Goal: Information Seeking & Learning: Learn about a topic

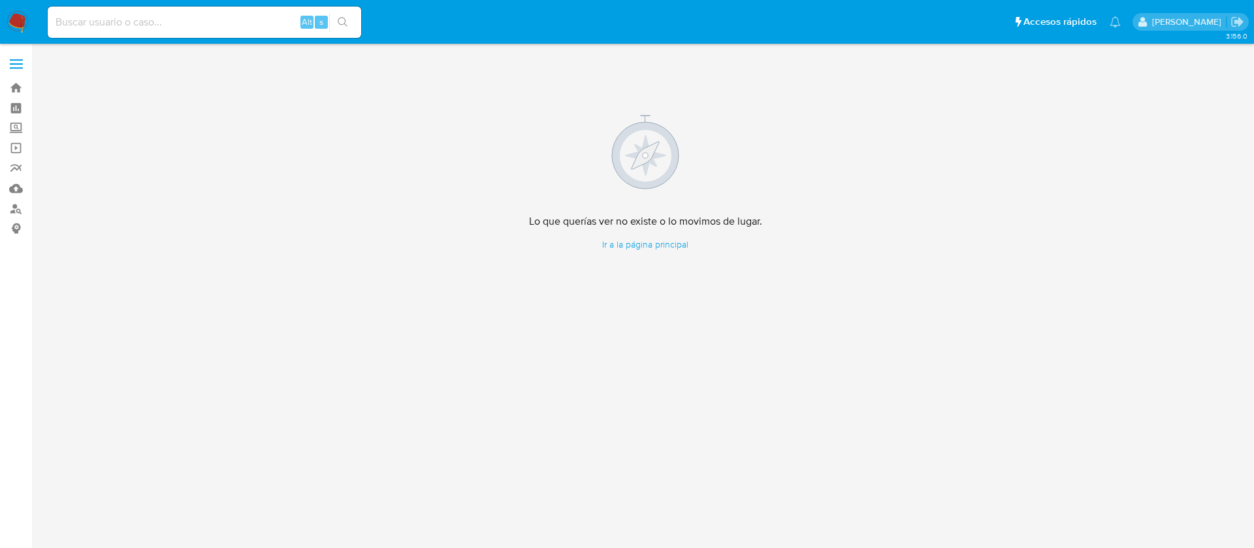
click at [101, 26] on input at bounding box center [204, 22] width 313 height 17
paste input "115791376"
type input "115791376"
click at [138, 24] on input "115791376" at bounding box center [204, 22] width 313 height 17
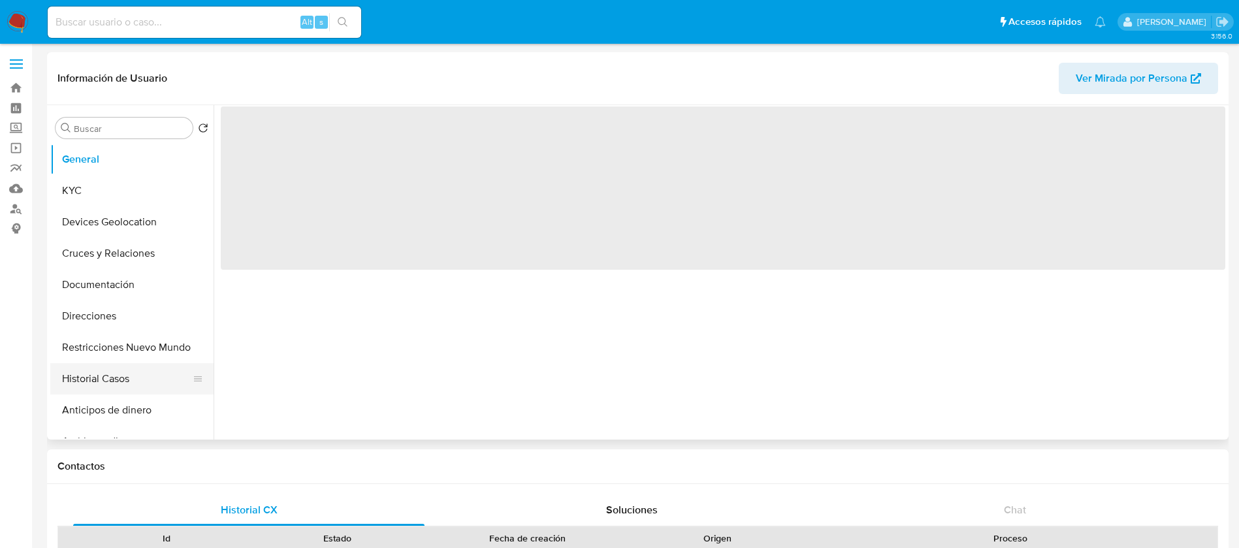
click at [124, 385] on button "Historial Casos" at bounding box center [126, 378] width 153 height 31
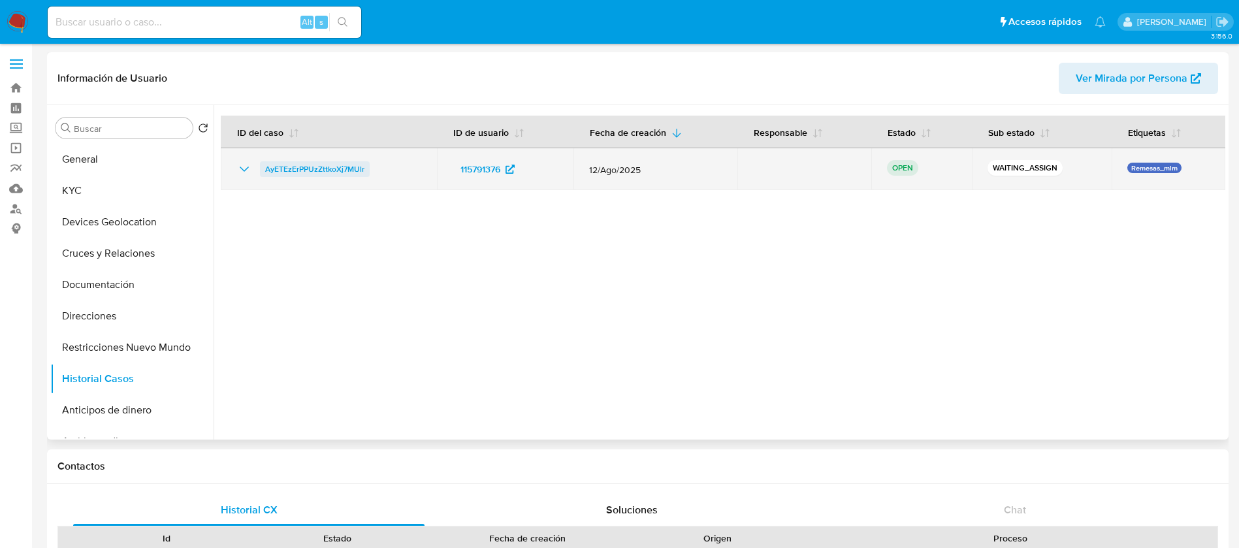
select select "10"
drag, startPoint x: 420, startPoint y: 173, endPoint x: 257, endPoint y: 173, distance: 162.6
click at [257, 173] on div "AyETEzErPPUzZttkoXj7MUlr" at bounding box center [328, 169] width 185 height 16
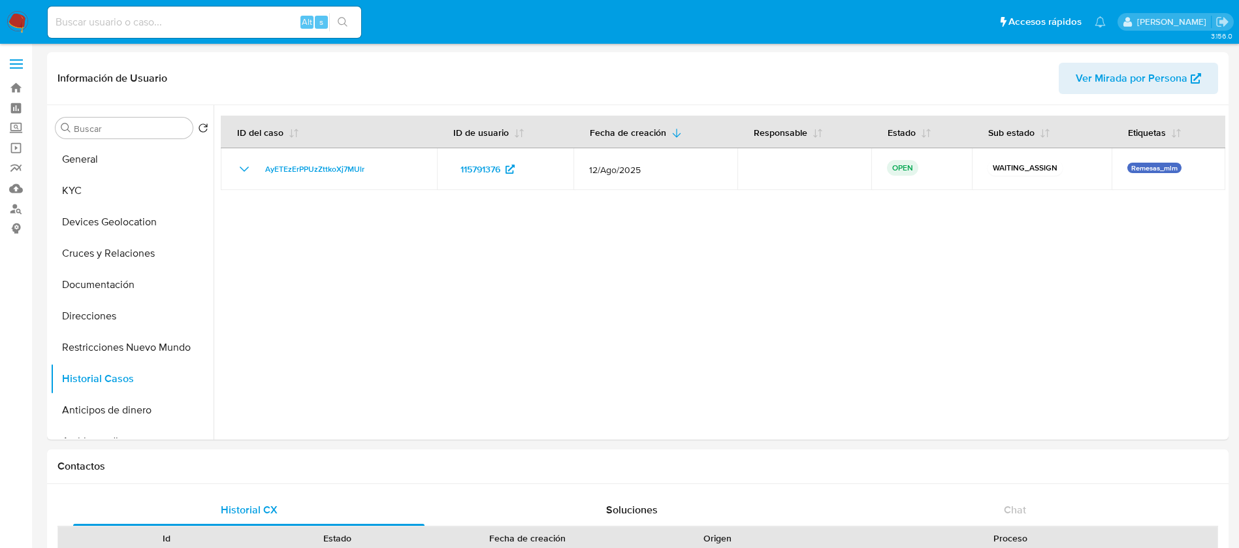
click at [12, 21] on img at bounding box center [18, 22] width 22 height 22
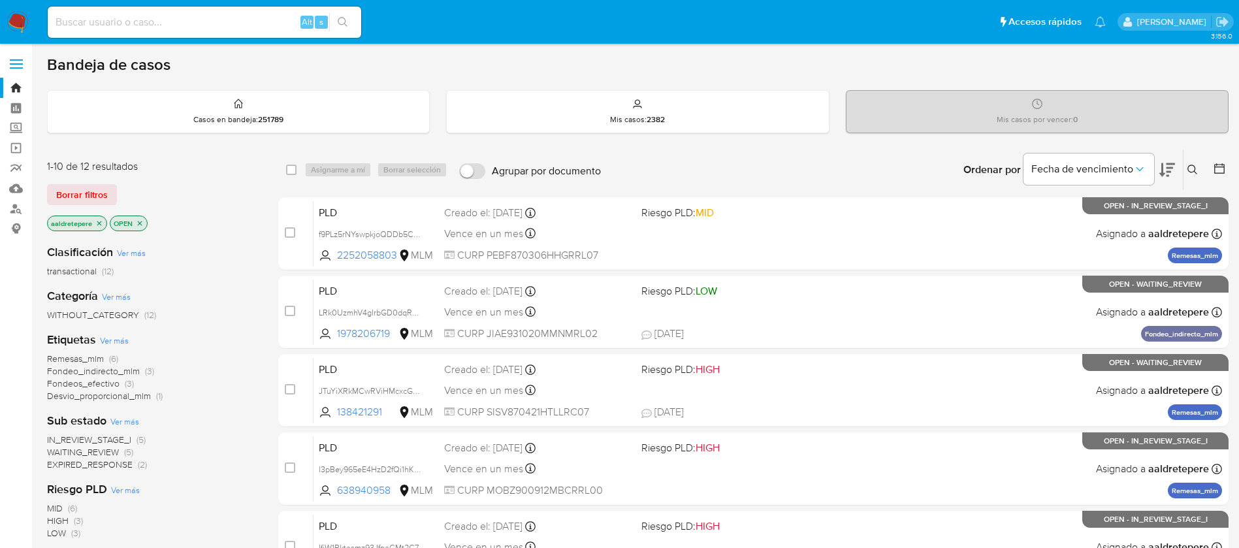
click at [1190, 166] on icon at bounding box center [1192, 170] width 10 height 10
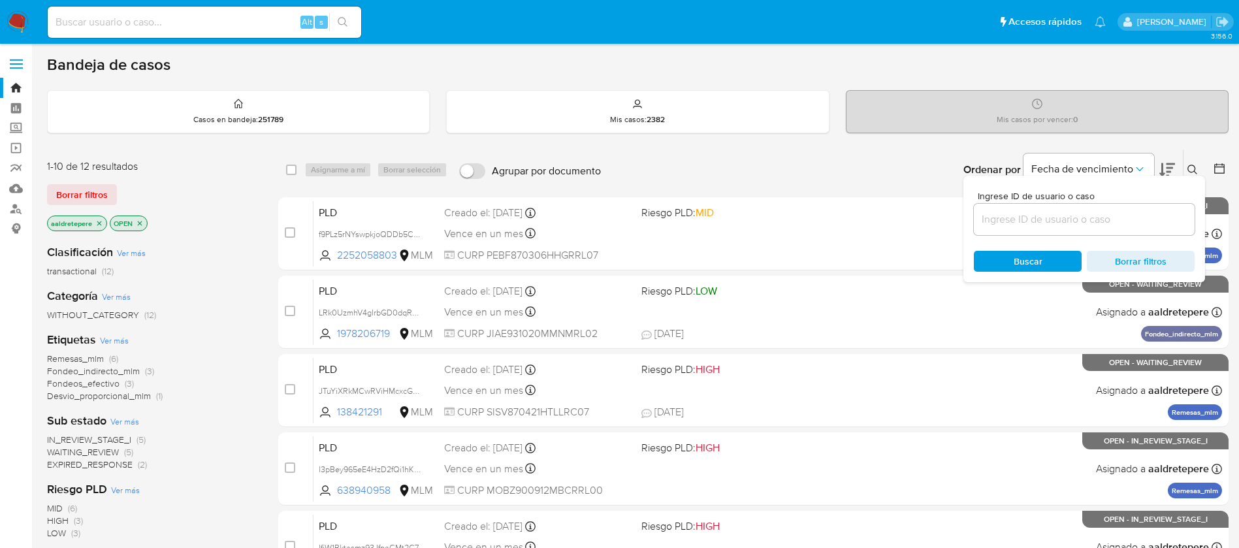
click at [1118, 230] on div at bounding box center [1083, 219] width 221 height 31
click at [1118, 226] on input at bounding box center [1083, 219] width 221 height 17
paste input "AyETEzErPPUzZttkoXj7MUlr"
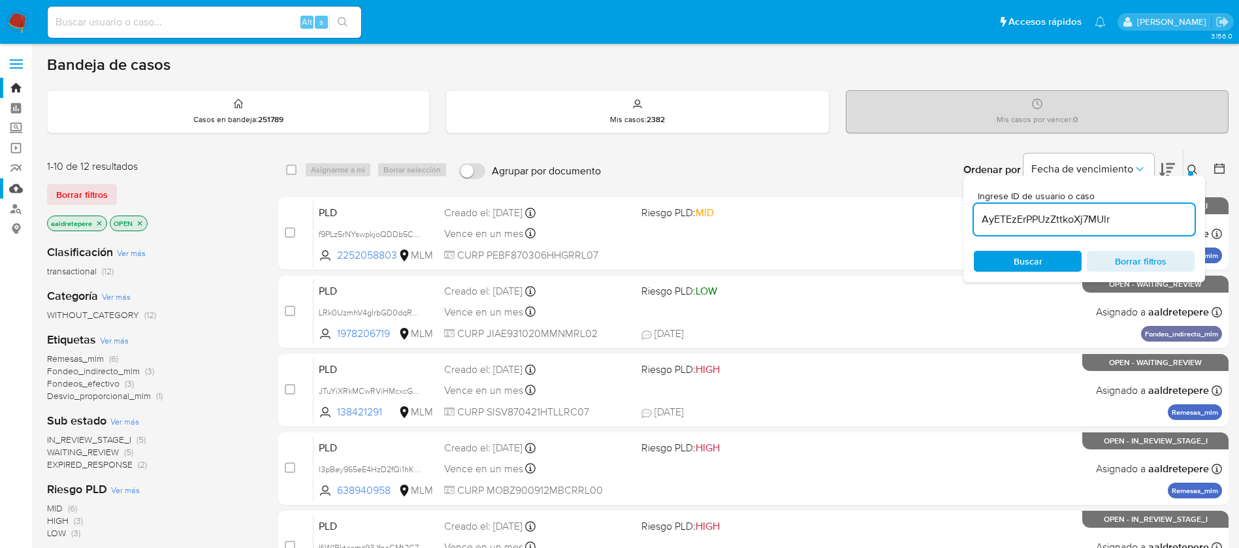
type input "AyETEzErPPUzZttkoXj7MUlr"
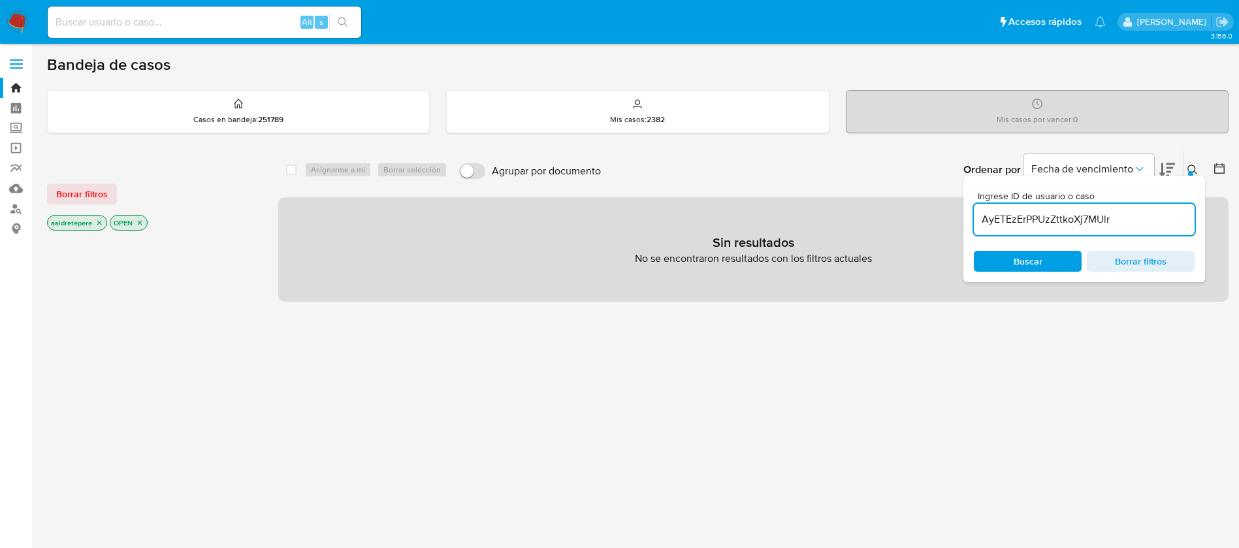
drag, startPoint x: 77, startPoint y: 198, endPoint x: 130, endPoint y: 213, distance: 55.0
click at [76, 200] on span "Borrar filtros" at bounding box center [82, 194] width 52 height 18
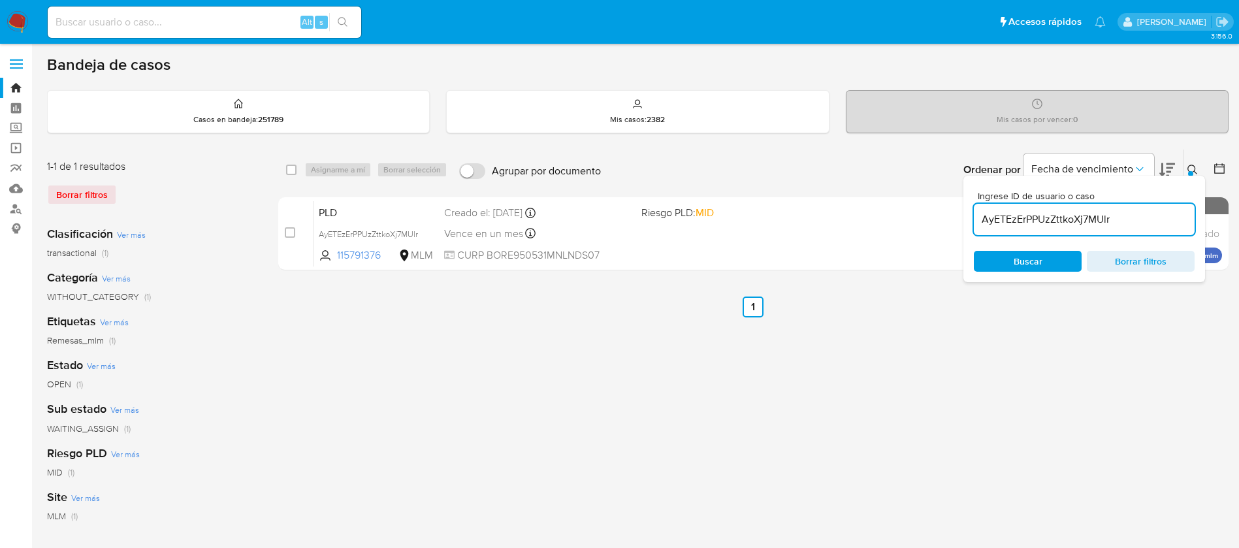
click at [290, 241] on div "case-item-checkbox No es posible asignar el caso" at bounding box center [299, 233] width 29 height 66
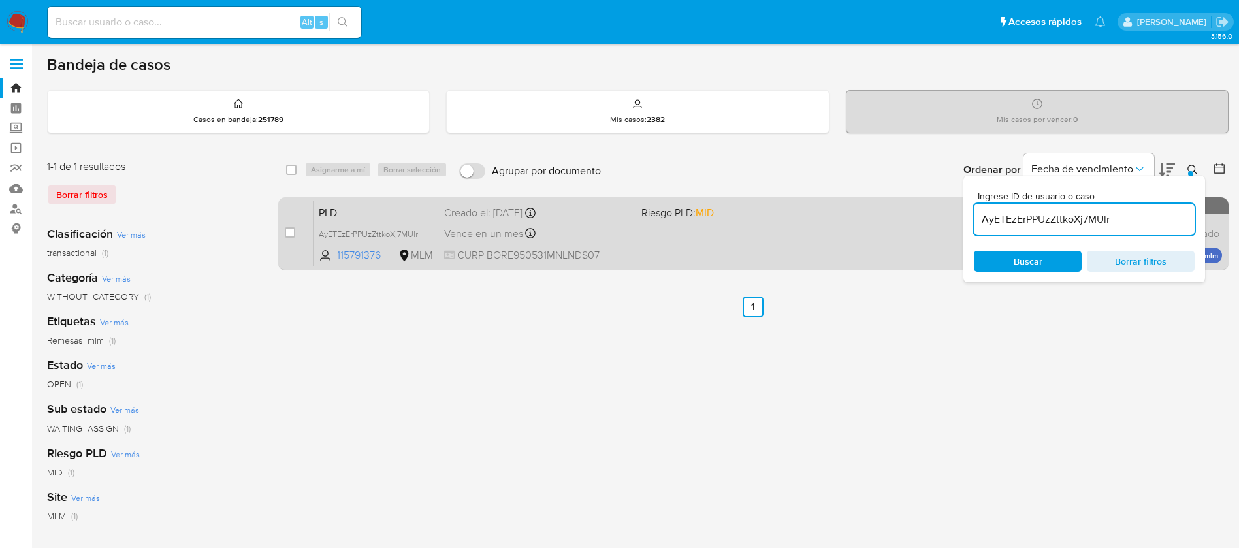
click at [290, 226] on div "case-item-checkbox" at bounding box center [290, 232] width 10 height 13
click at [291, 234] on input "checkbox" at bounding box center [290, 232] width 10 height 10
checkbox input "true"
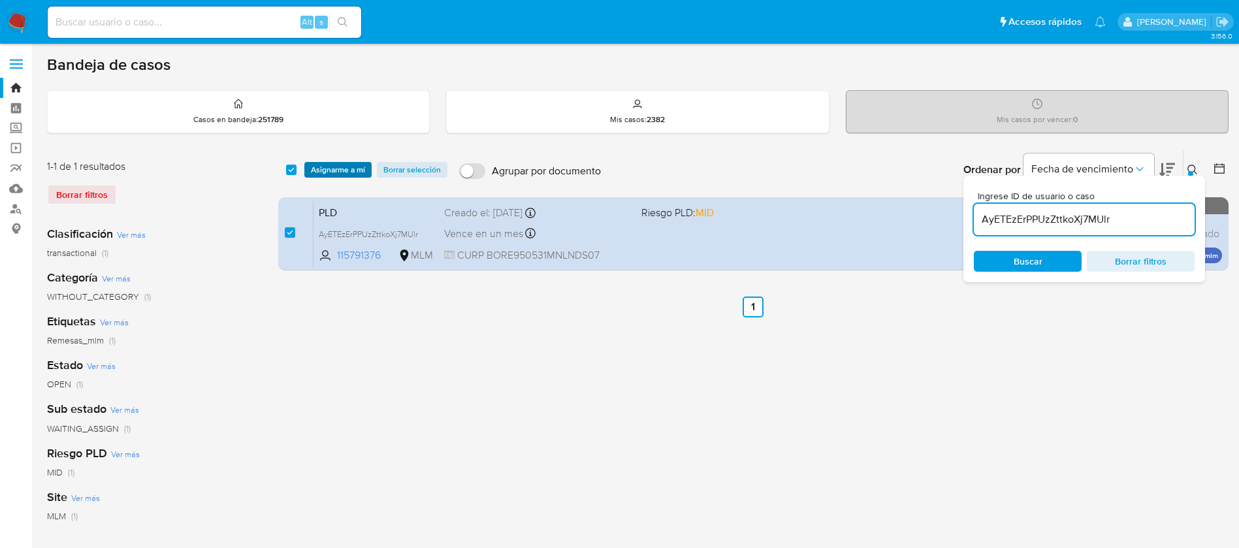
click at [344, 163] on span "Asignarme a mí" at bounding box center [338, 169] width 54 height 13
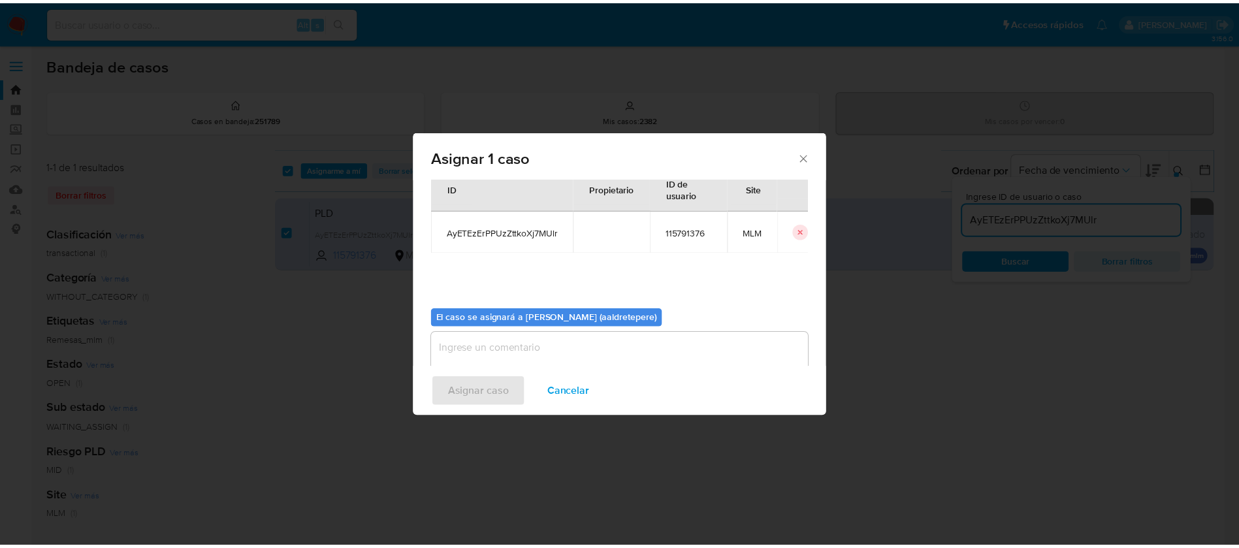
scroll to position [68, 0]
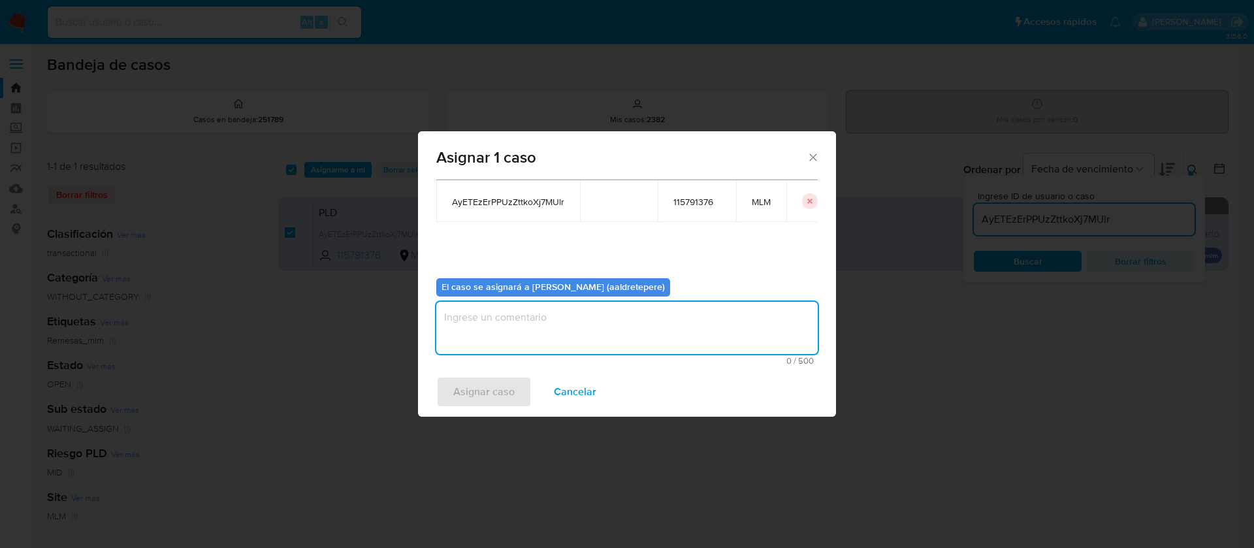
click at [680, 308] on textarea "assign-modal" at bounding box center [626, 328] width 381 height 52
click at [496, 384] on span "Asignar caso" at bounding box center [483, 391] width 61 height 29
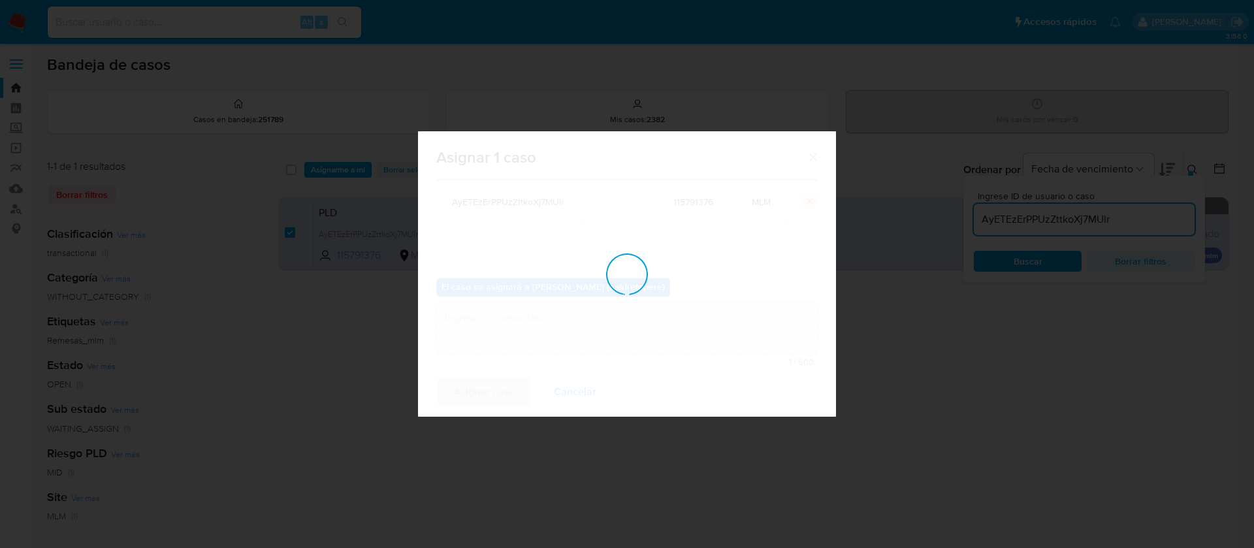
checkbox input "false"
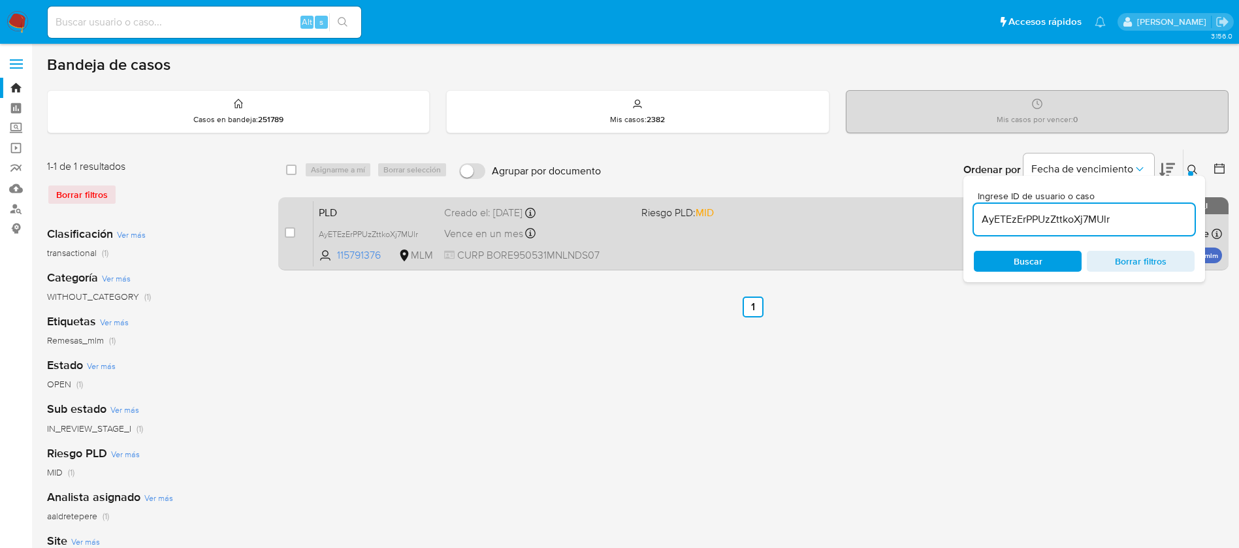
click at [586, 238] on div "Vence en un mes Vence el 11/10/2025 02:06:13" at bounding box center [537, 234] width 187 height 18
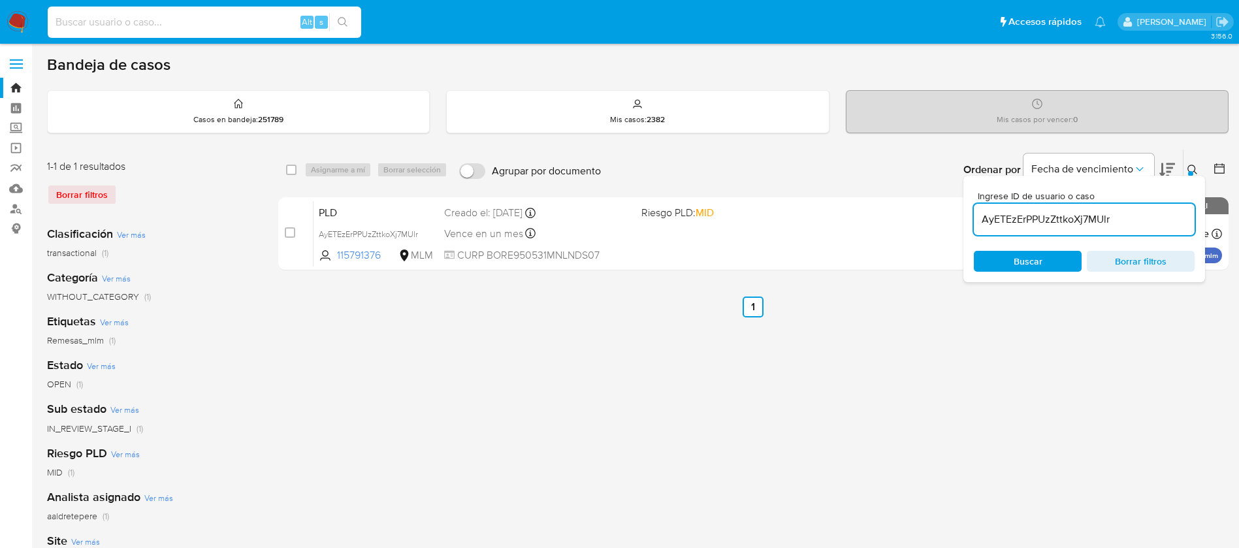
click at [151, 27] on input at bounding box center [204, 22] width 313 height 17
paste input "2522622710"
type input "2522622710"
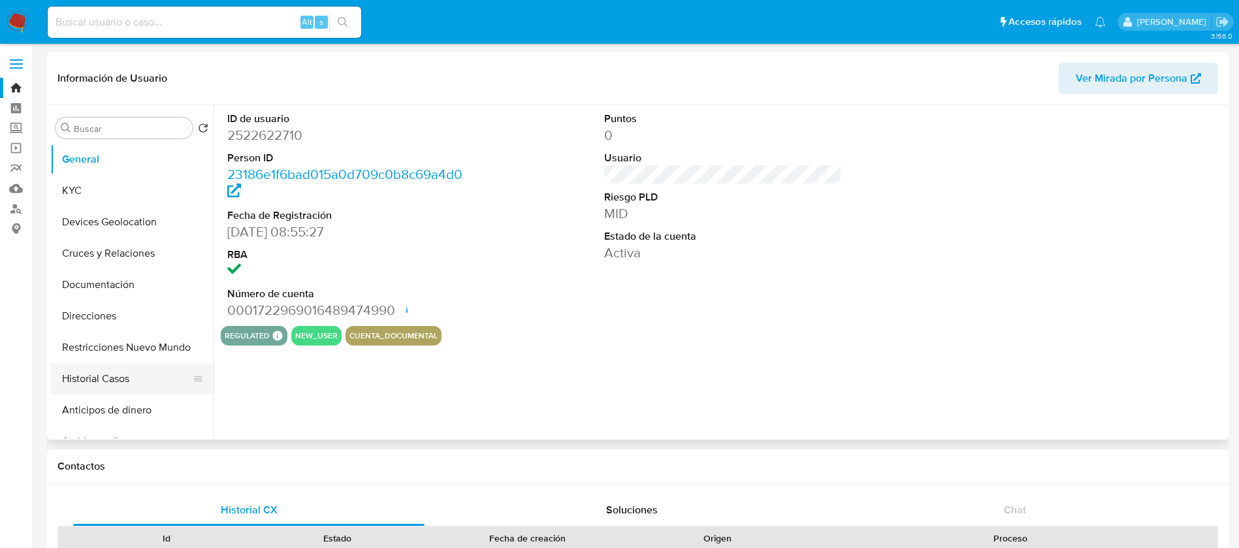
select select "10"
click at [99, 386] on button "Historial Casos" at bounding box center [126, 378] width 153 height 31
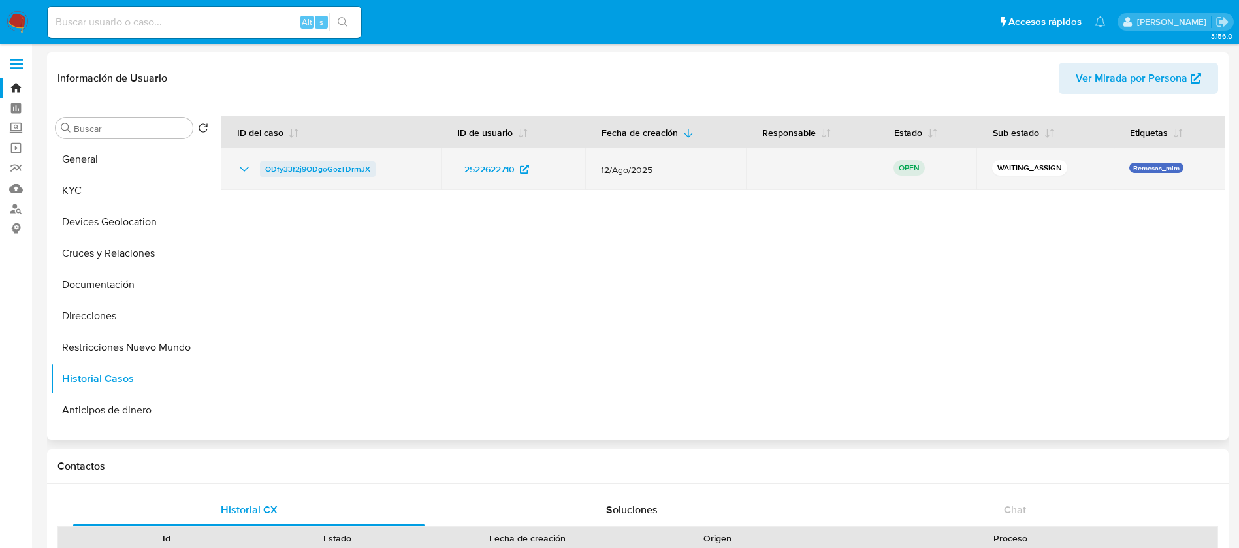
drag, startPoint x: 380, startPoint y: 178, endPoint x: 260, endPoint y: 174, distance: 119.5
click at [260, 174] on td "ODfy33f2j9ODgoGozTDrrnJX" at bounding box center [331, 169] width 220 height 42
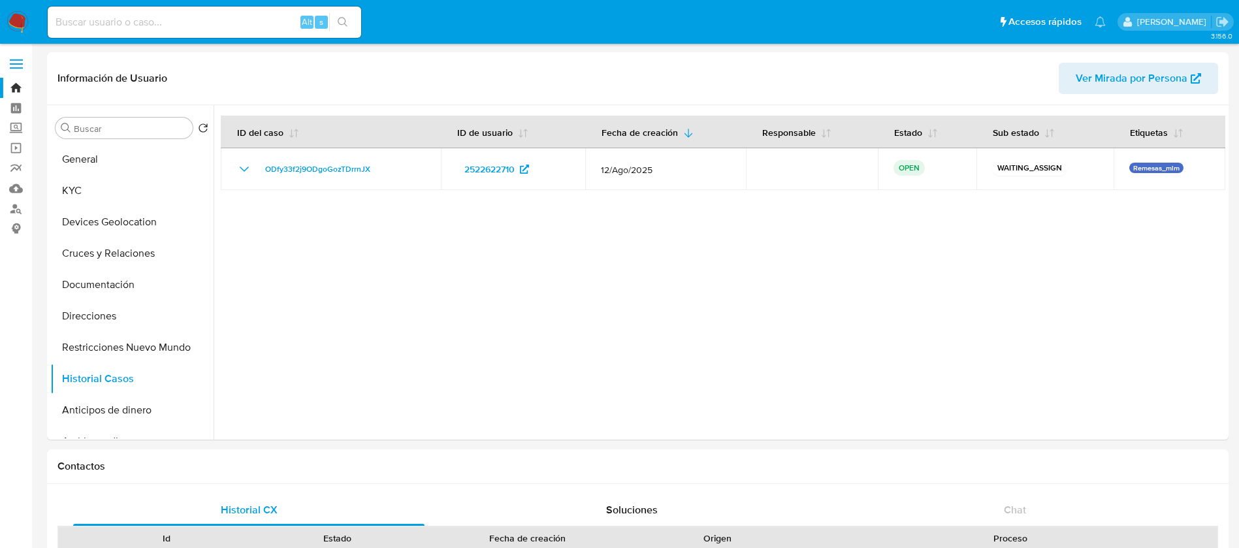
click at [21, 25] on img at bounding box center [18, 22] width 22 height 22
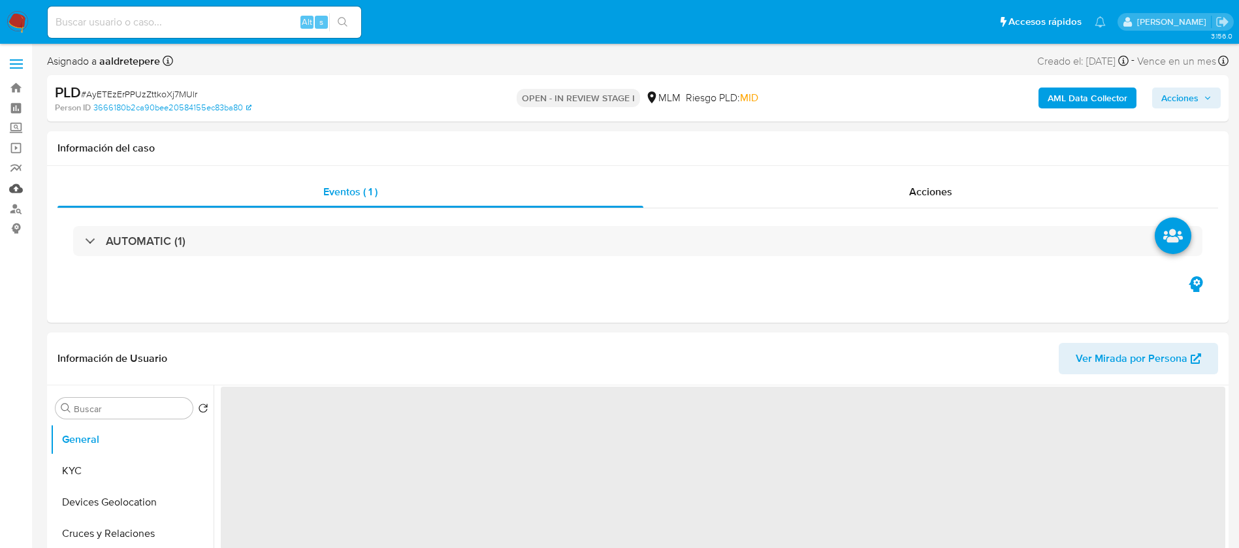
click at [20, 191] on link "Mulan" at bounding box center [77, 188] width 155 height 20
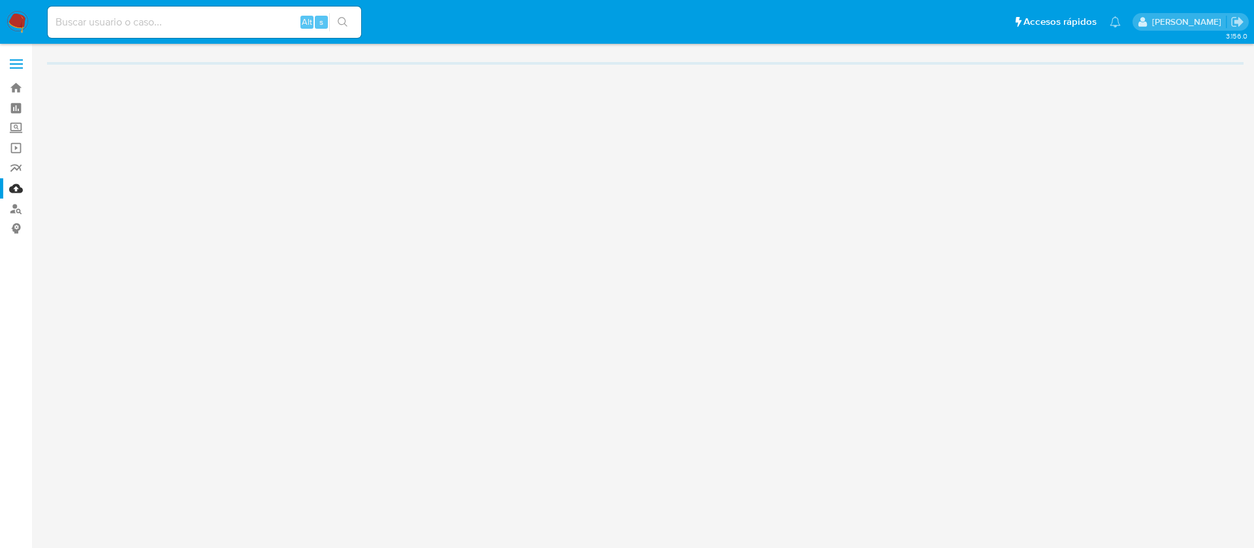
click at [253, 13] on div "Alt s" at bounding box center [204, 22] width 313 height 31
click at [254, 24] on input at bounding box center [204, 22] width 313 height 17
paste input "115791376"
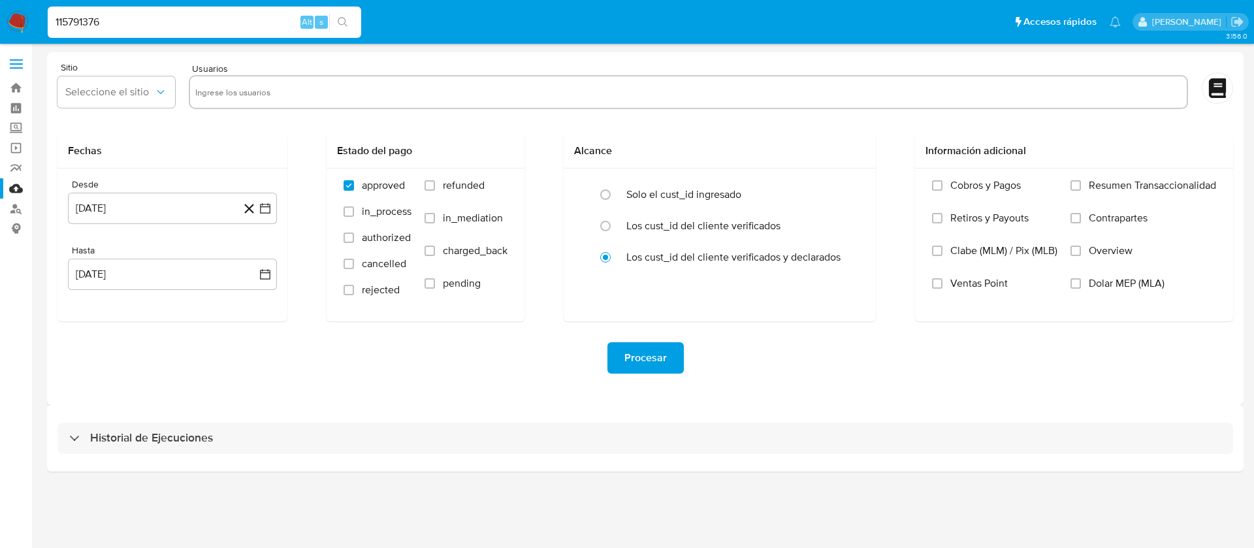
type input "115791376"
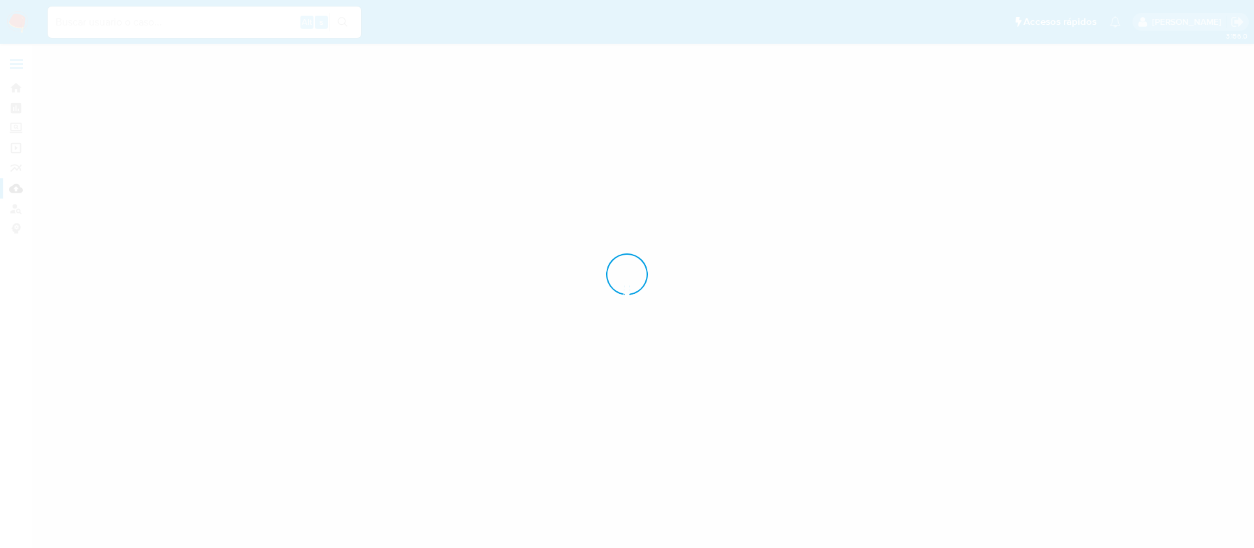
click at [276, 125] on div at bounding box center [627, 274] width 1254 height 548
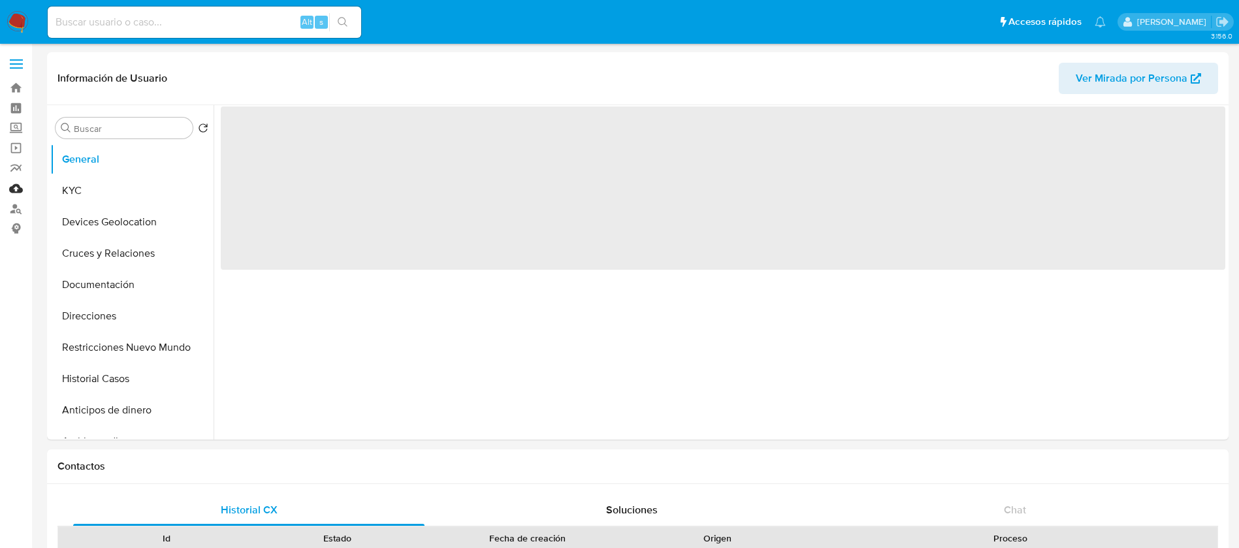
click at [8, 188] on link "Mulan" at bounding box center [77, 188] width 155 height 20
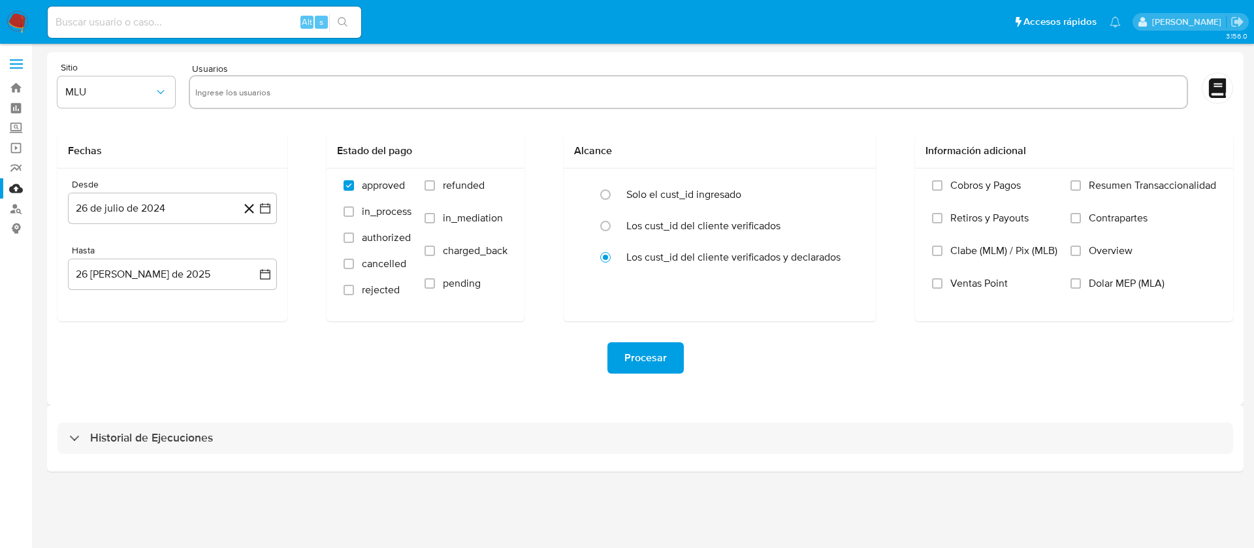
click at [319, 96] on input "text" at bounding box center [688, 92] width 986 height 21
paste input "115791376"
type input "115791376"
click at [89, 96] on span "MLU" at bounding box center [109, 92] width 89 height 13
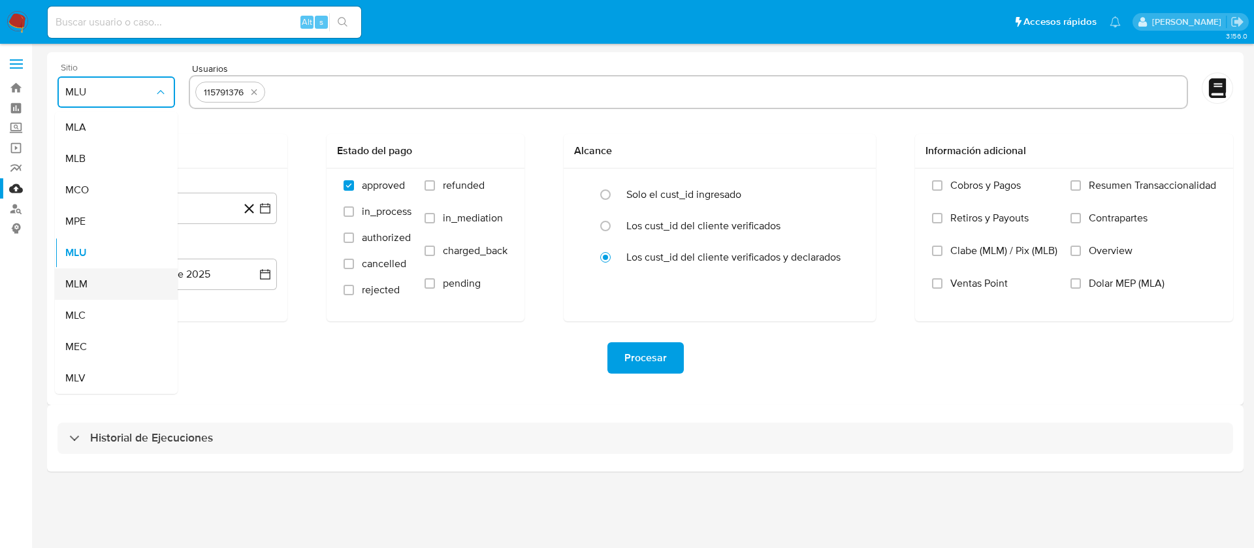
click at [90, 287] on div "MLM" at bounding box center [112, 283] width 94 height 31
click at [193, 219] on button "26 de julio de 2024" at bounding box center [172, 208] width 209 height 31
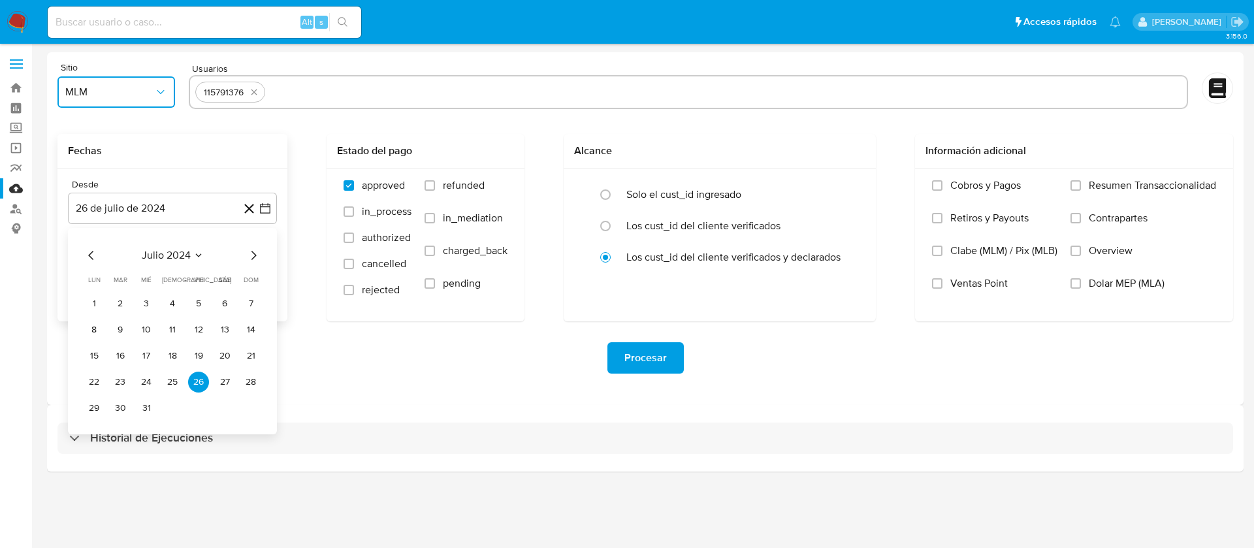
click at [176, 256] on span "julio 2024" at bounding box center [166, 255] width 49 height 13
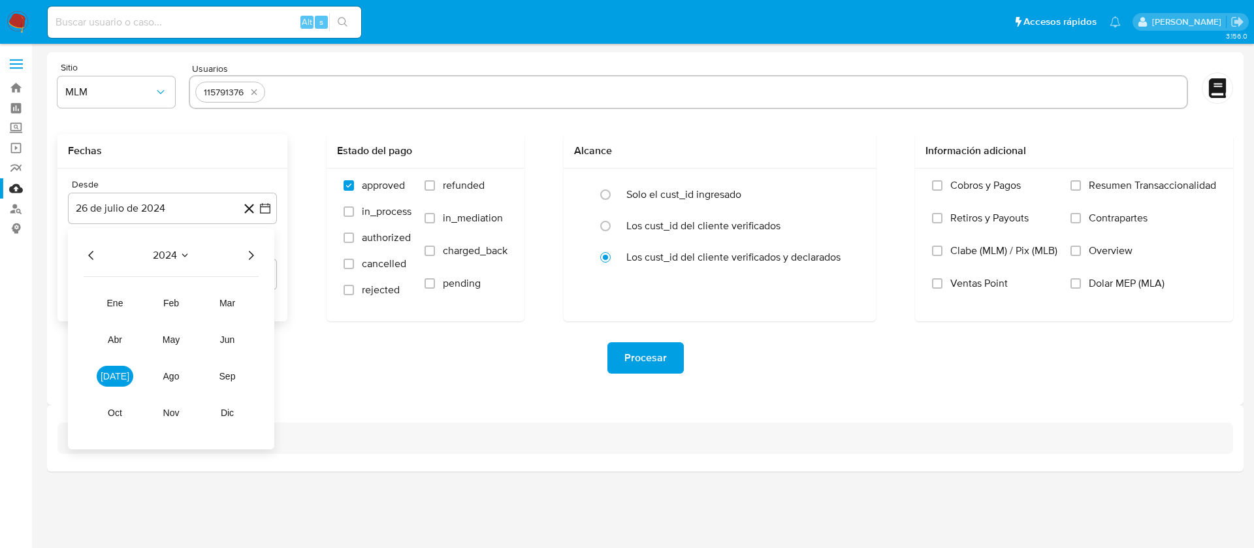
click at [253, 249] on icon "Año siguiente" at bounding box center [251, 255] width 16 height 16
click at [119, 341] on span "abr" at bounding box center [115, 339] width 14 height 10
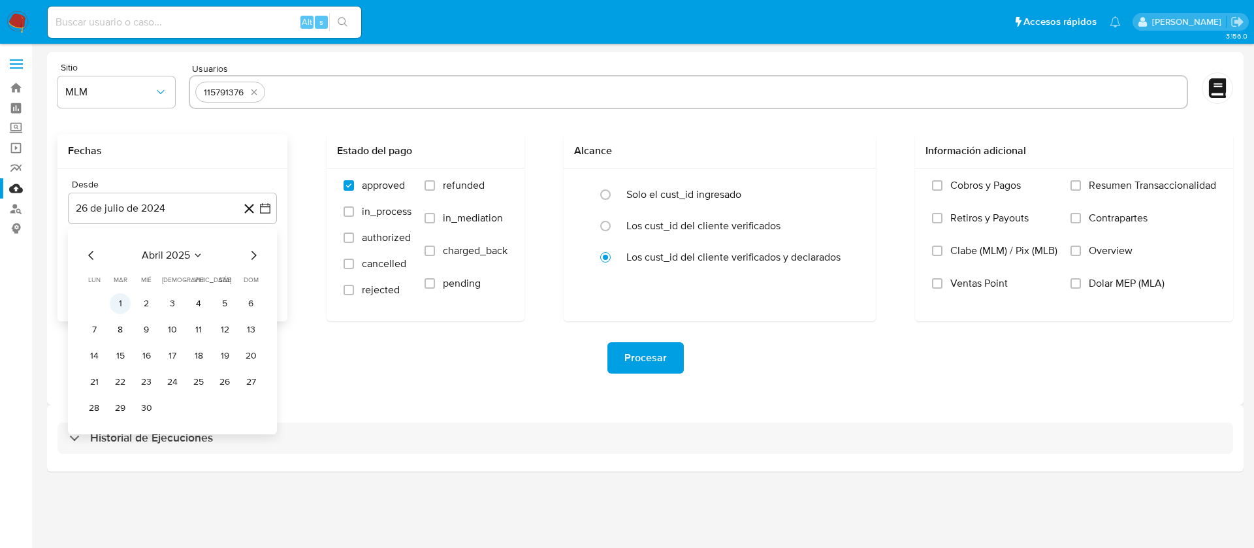
click at [122, 300] on button "1" at bounding box center [120, 303] width 21 height 21
click at [123, 253] on div "Hasta" at bounding box center [172, 251] width 209 height 12
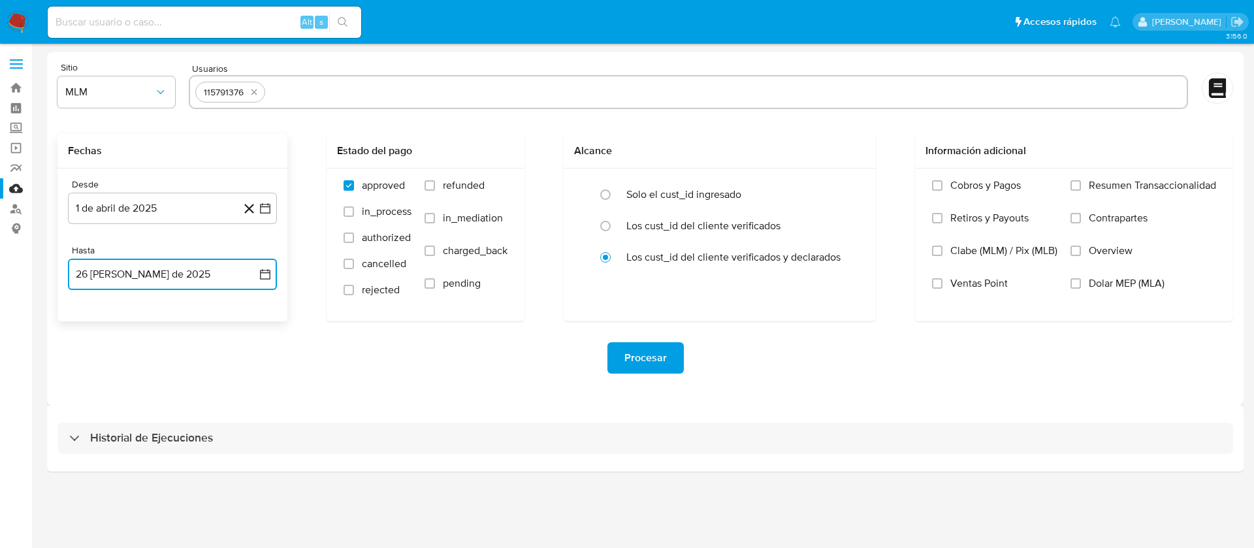
click at [120, 277] on button "26 [PERSON_NAME] de 2025" at bounding box center [172, 274] width 209 height 31
click at [89, 321] on icon "Mes anterior" at bounding box center [90, 321] width 5 height 9
click at [165, 477] on button "31" at bounding box center [172, 474] width 21 height 21
click at [662, 356] on span "Procesar" at bounding box center [645, 357] width 42 height 29
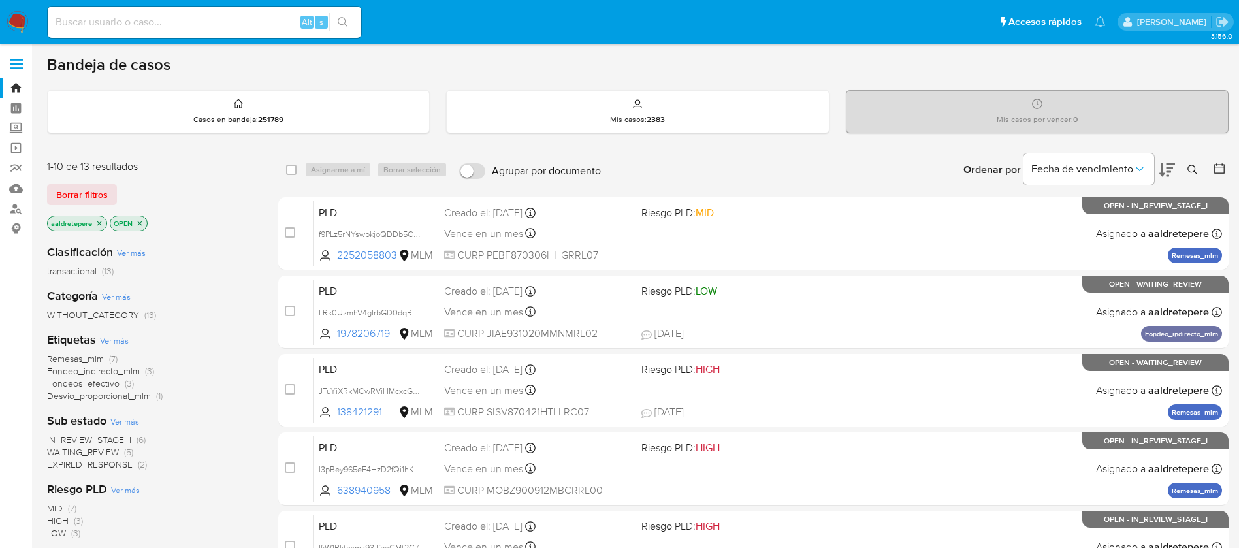
click at [1192, 166] on icon at bounding box center [1192, 170] width 10 height 10
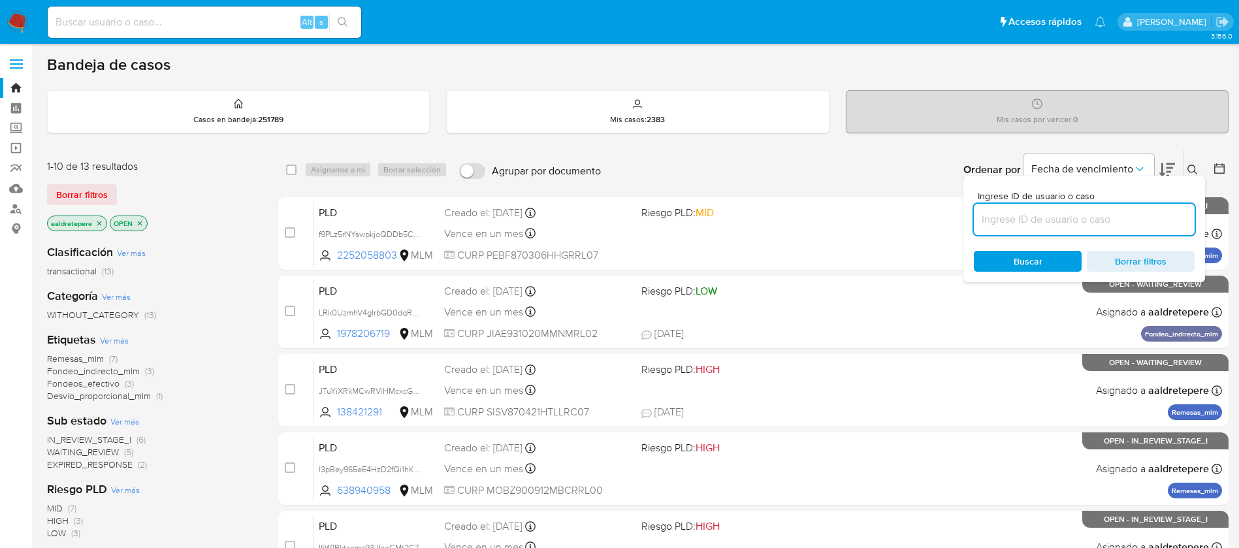
click at [1054, 219] on input at bounding box center [1083, 219] width 221 height 17
type input "ODfy33f2j9ODgoGozTDrrnJX"
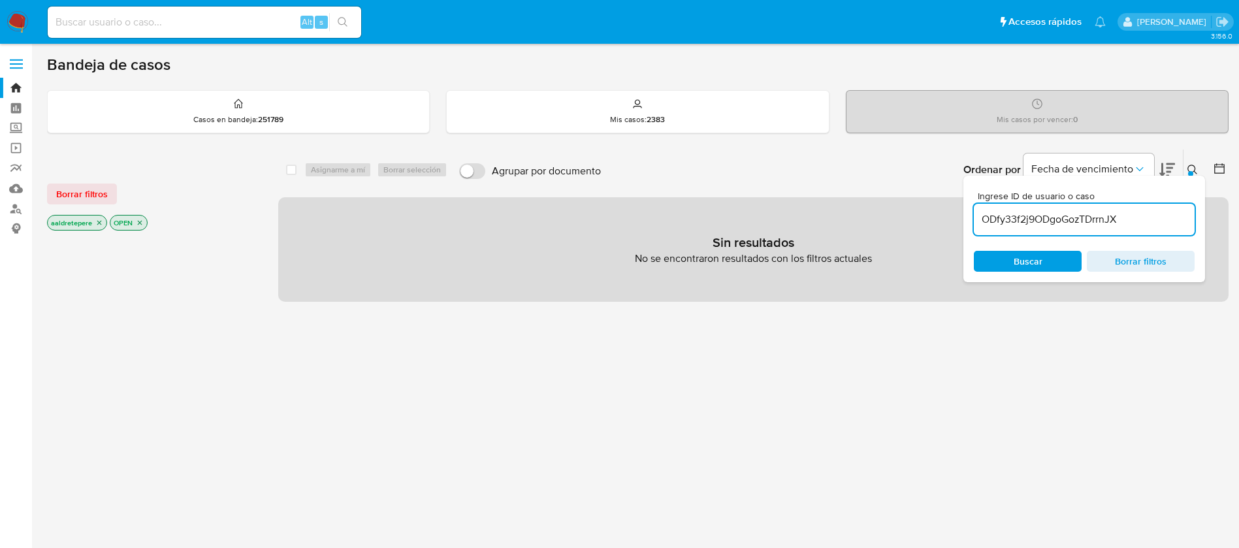
click at [86, 181] on div "Borrar filtros aaldretepere OPEN" at bounding box center [151, 196] width 209 height 74
click at [87, 189] on span "Borrar filtros" at bounding box center [82, 194] width 52 height 18
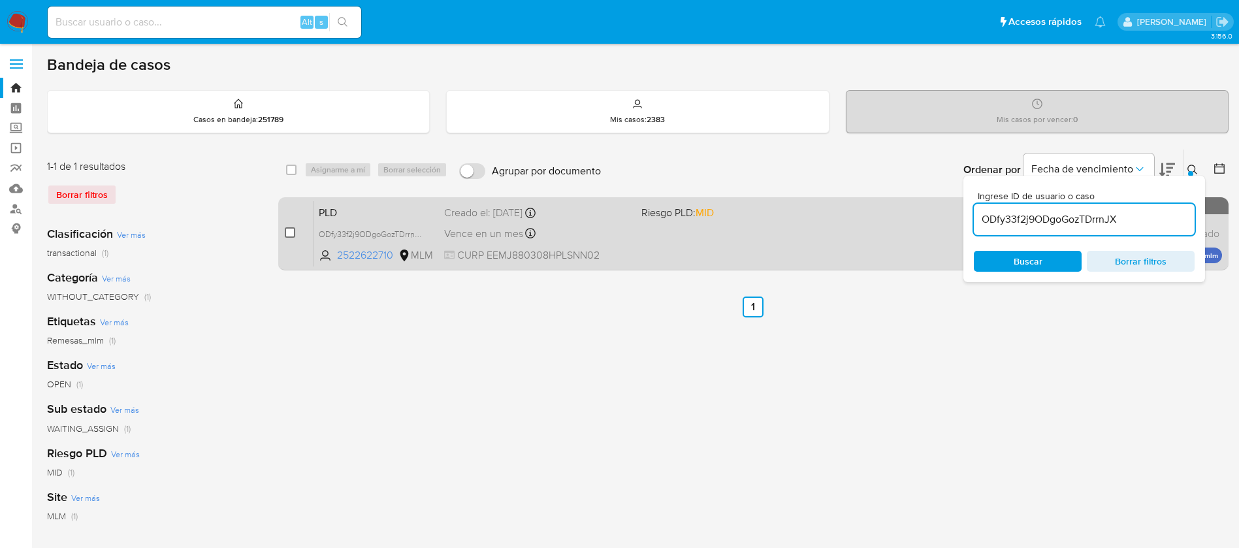
click at [291, 234] on input "checkbox" at bounding box center [290, 232] width 10 height 10
checkbox input "true"
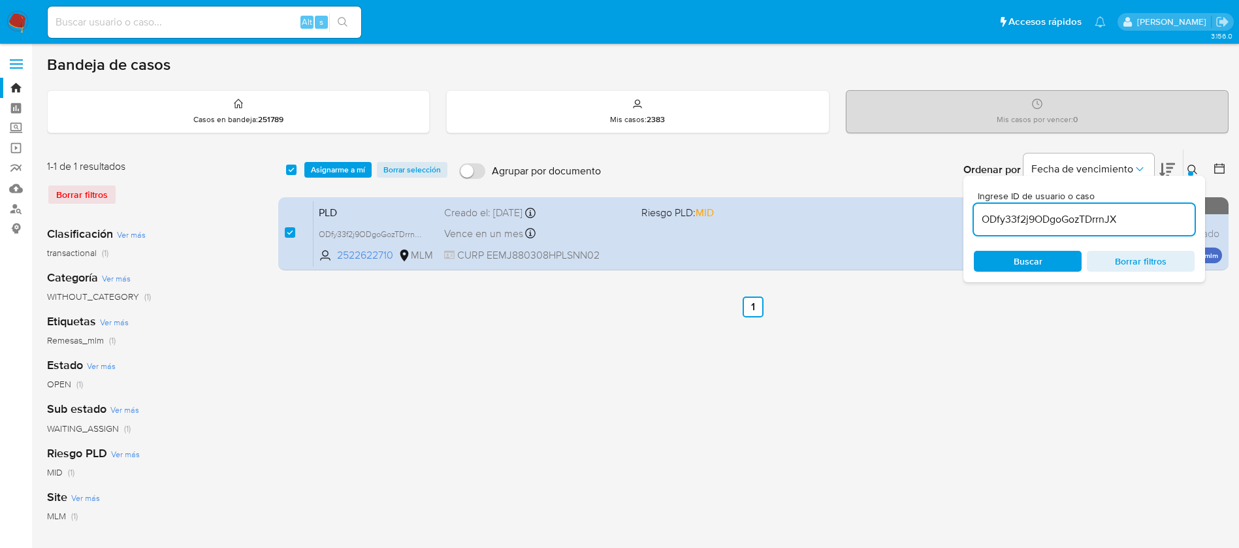
click at [324, 180] on div "select-all-cases-checkbox Asignarme a mí Borrar selección Agrupar por documento…" at bounding box center [753, 170] width 950 height 40
click at [328, 176] on span "Asignarme a mí" at bounding box center [338, 169] width 54 height 13
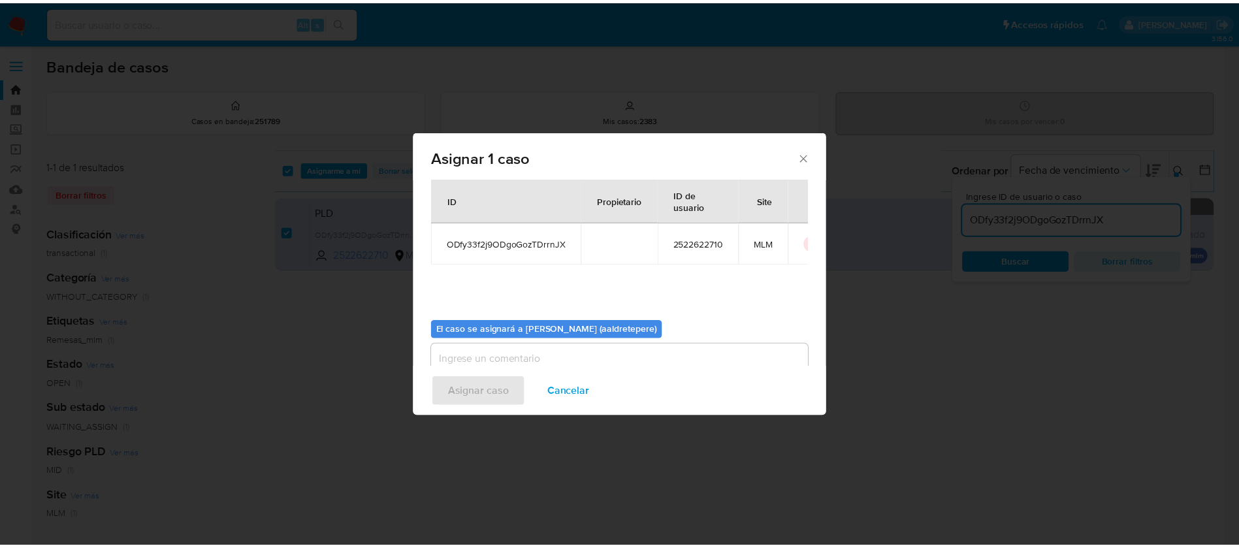
scroll to position [68, 0]
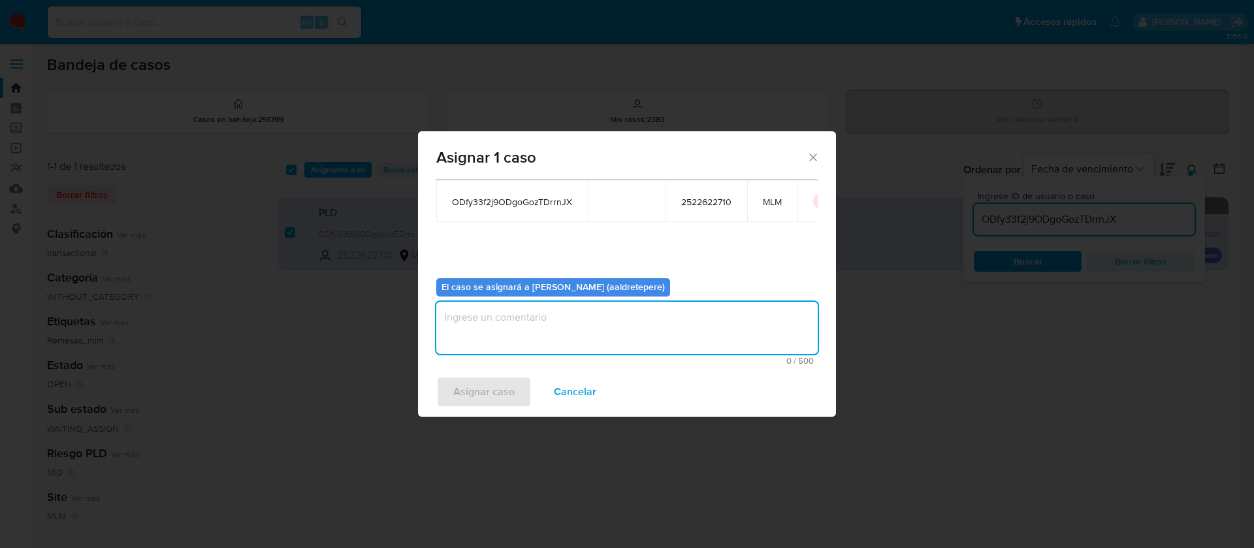
click at [527, 318] on textarea "assign-modal" at bounding box center [626, 328] width 381 height 52
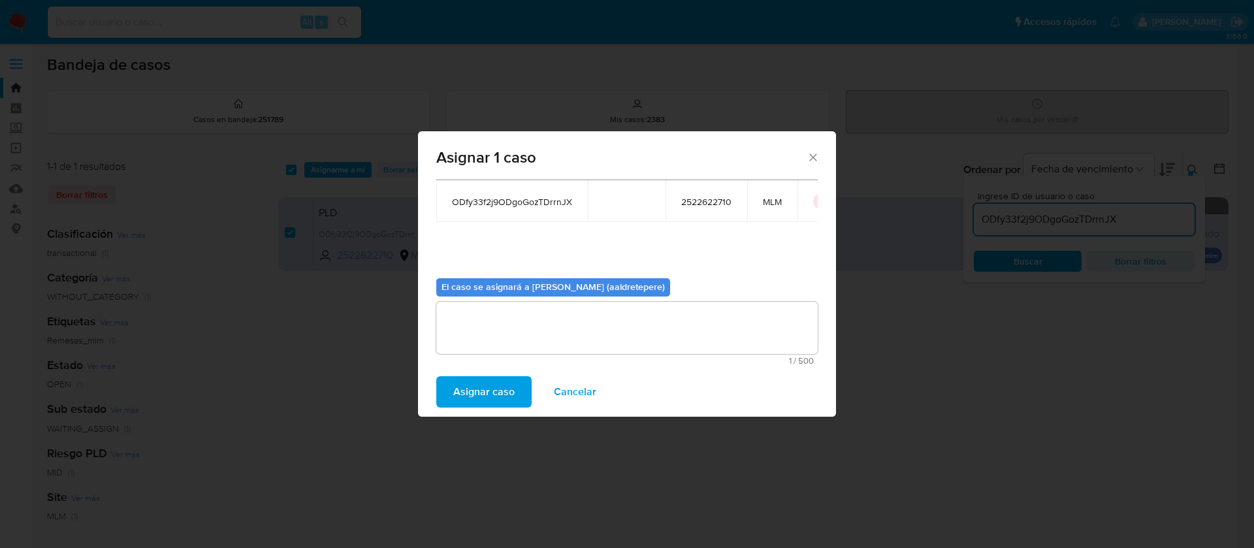
click at [503, 379] on span "Asignar caso" at bounding box center [483, 391] width 61 height 29
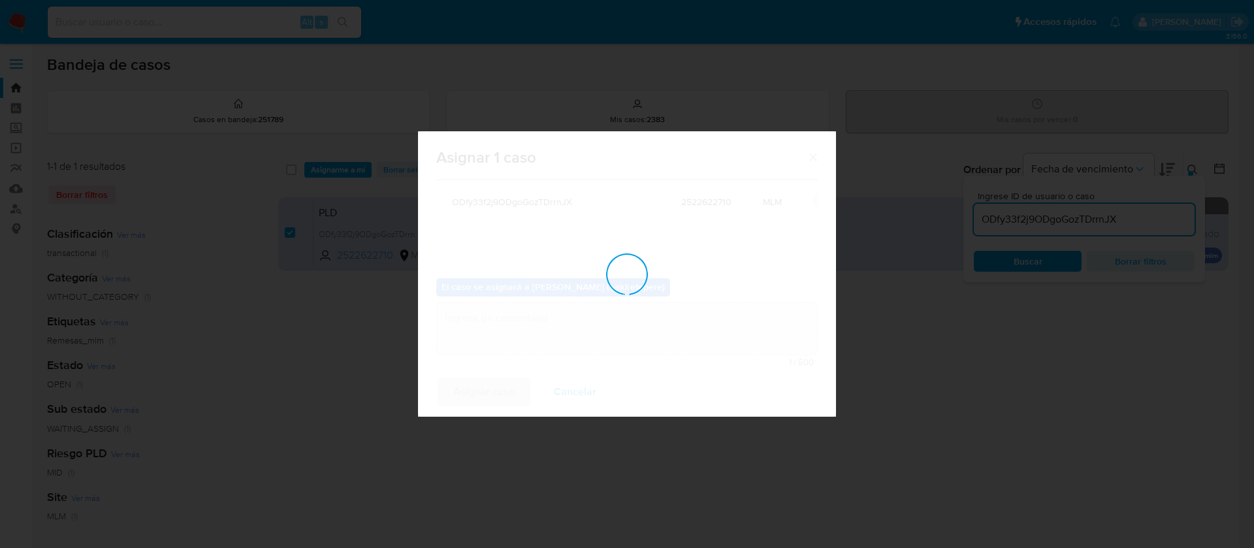
checkbox input "false"
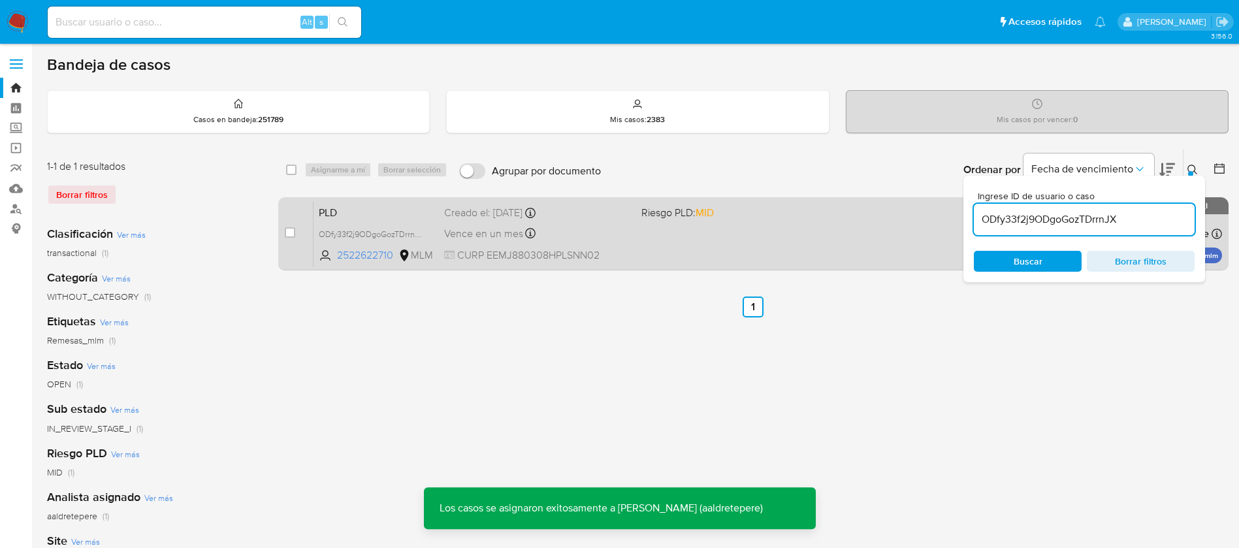
click at [607, 248] on span "CURP EEMJ880308HPLSNN02" at bounding box center [537, 255] width 187 height 14
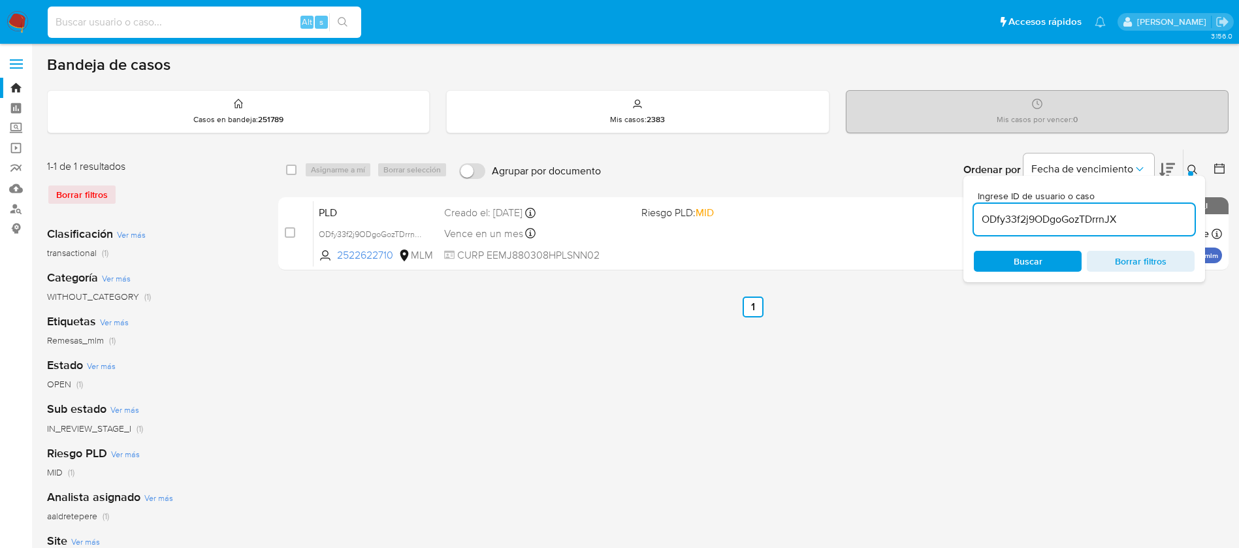
click at [213, 25] on input at bounding box center [204, 22] width 313 height 17
paste input "2299117390"
type input "2299117390"
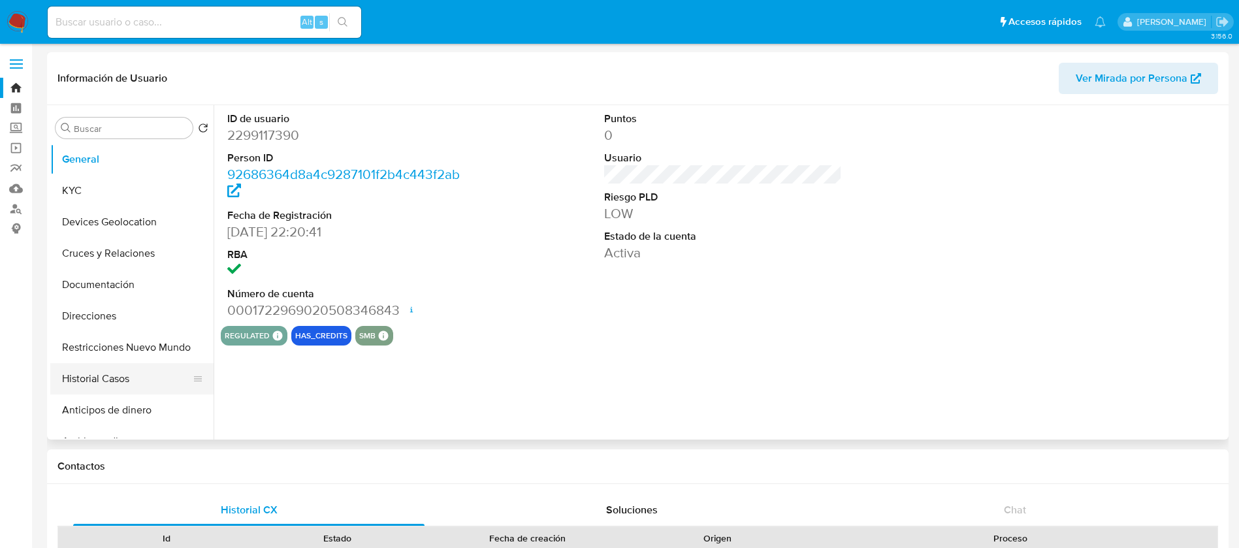
click at [126, 379] on button "Historial Casos" at bounding box center [126, 378] width 153 height 31
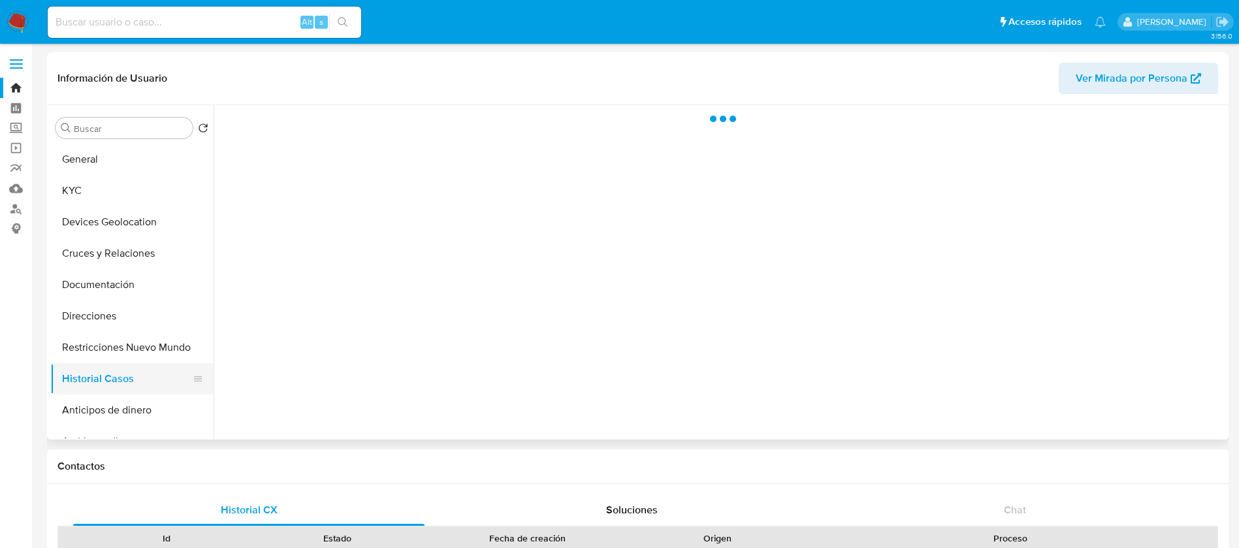
select select "10"
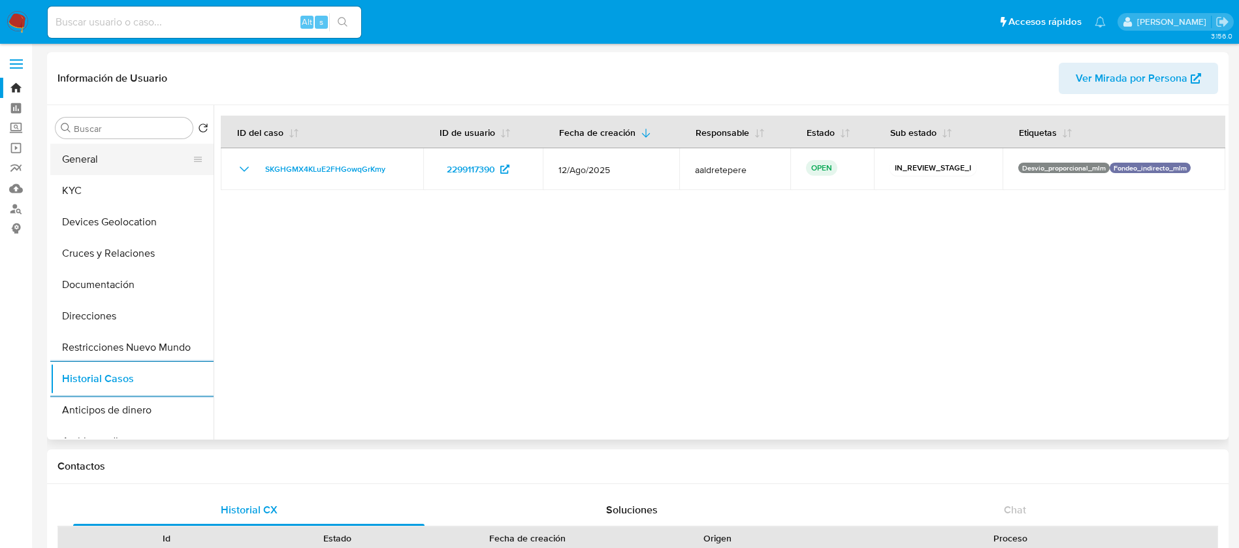
click at [132, 148] on button "General" at bounding box center [126, 159] width 153 height 31
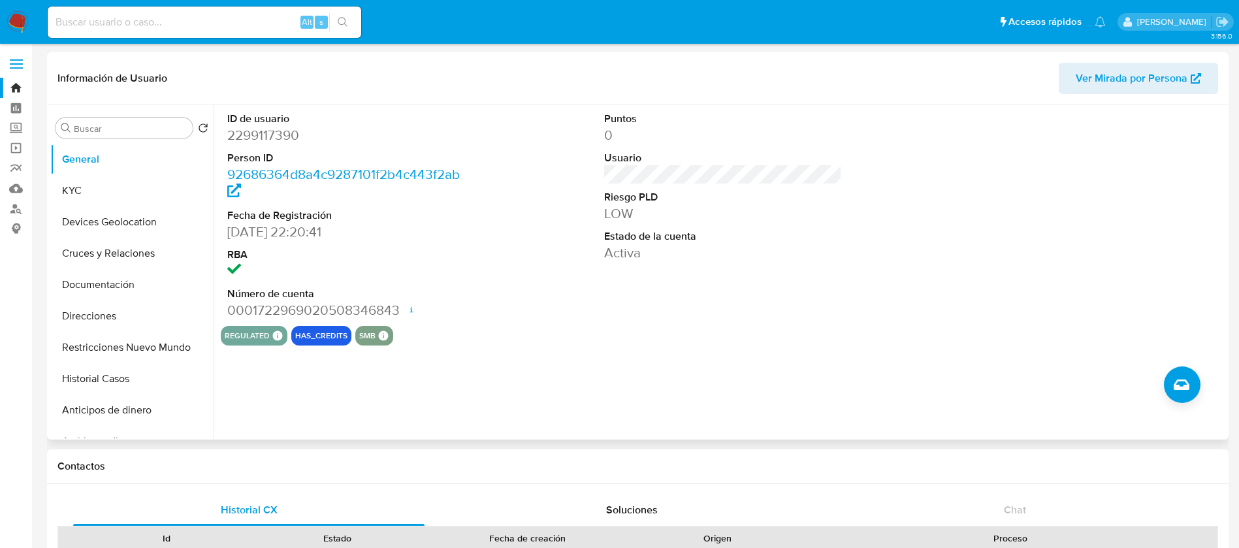
click at [565, 215] on div "ID de usuario 2299117390 Person ID 92686364d8a4c9287101f2b4c443f2ab Fecha de Re…" at bounding box center [723, 215] width 1004 height 221
click at [199, 24] on input at bounding box center [204, 22] width 313 height 17
paste input "115791376"
type input "115791376"
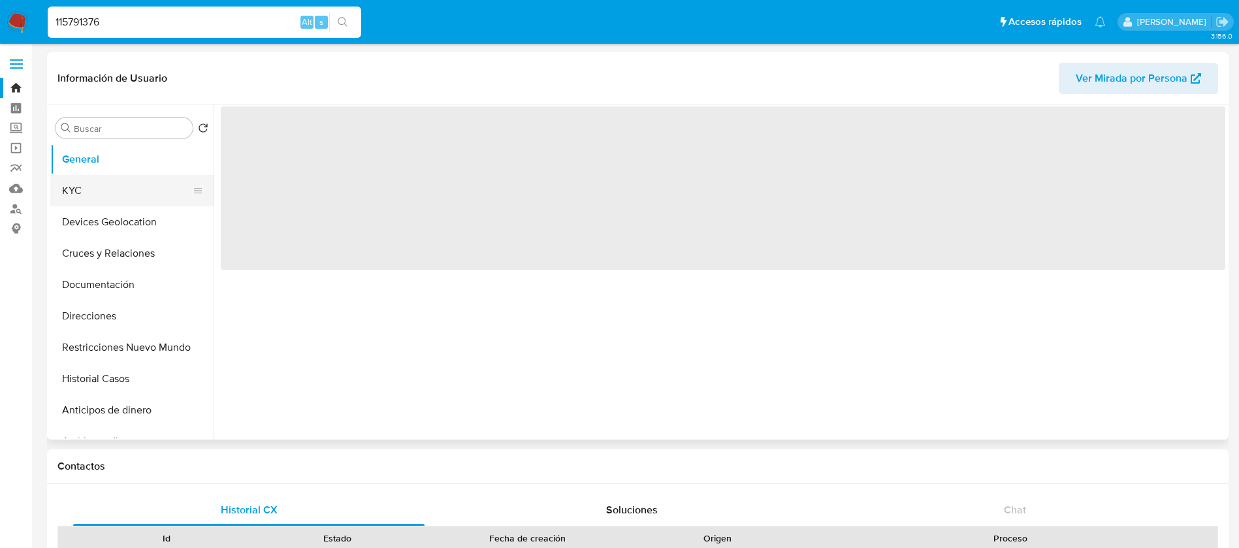
click at [126, 180] on button "KYC" at bounding box center [126, 190] width 153 height 31
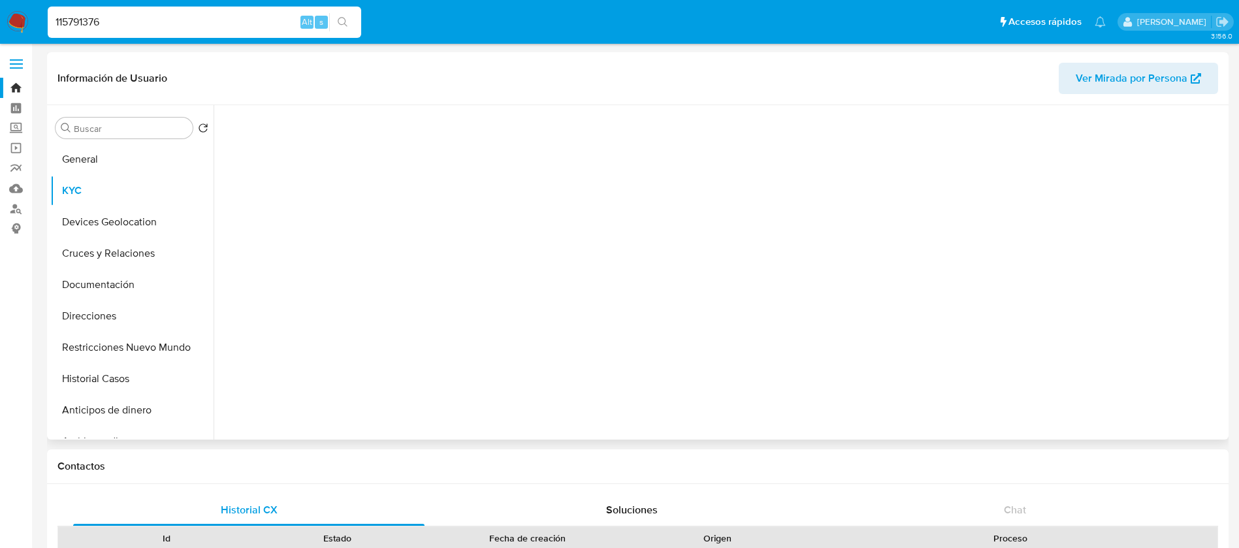
select select "10"
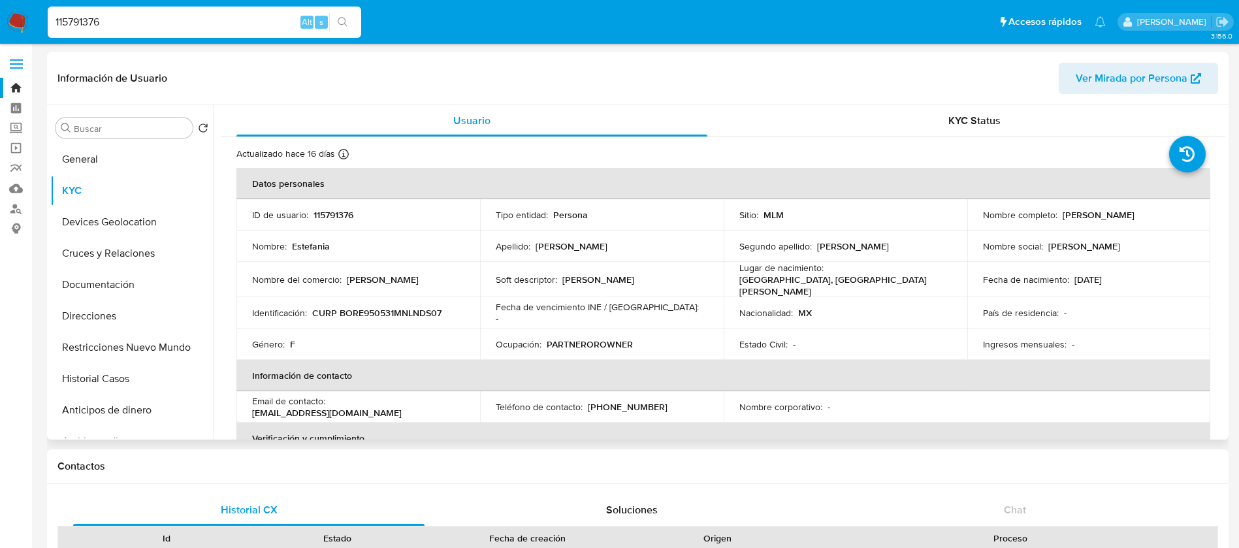
click at [328, 217] on p "115791376" at bounding box center [333, 215] width 40 height 12
copy p "115791376"
drag, startPoint x: 1176, startPoint y: 220, endPoint x: 1056, endPoint y: 219, distance: 120.1
click at [1056, 219] on div "Nombre completo : Estefania Bonilla Rodriguez" at bounding box center [1089, 215] width 212 height 12
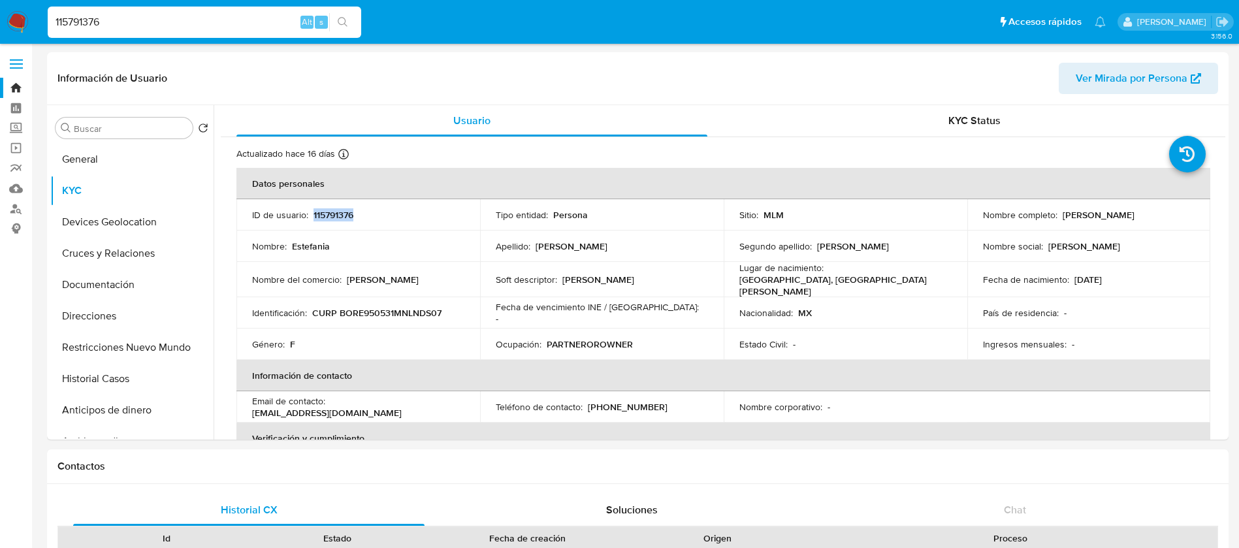
copy div "Estefania Bonilla Rodriguez"
drag, startPoint x: 348, startPoint y: 204, endPoint x: 332, endPoint y: 215, distance: 18.8
click at [332, 215] on td "ID de usuario : 115791376" at bounding box center [358, 214] width 244 height 31
click at [332, 215] on p "115791376" at bounding box center [333, 215] width 40 height 12
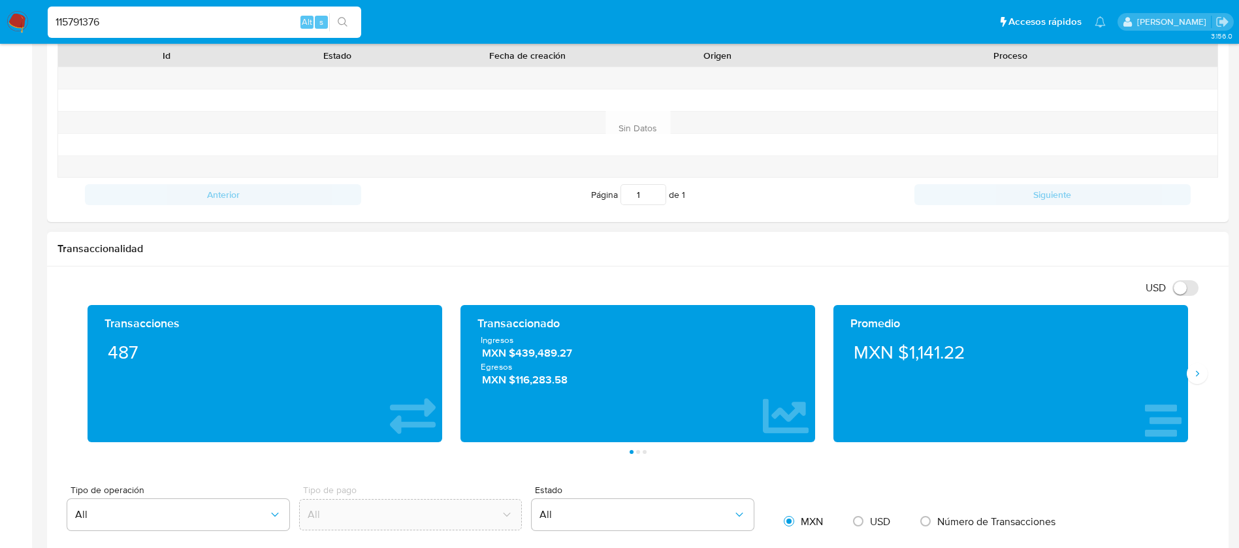
scroll to position [588, 0]
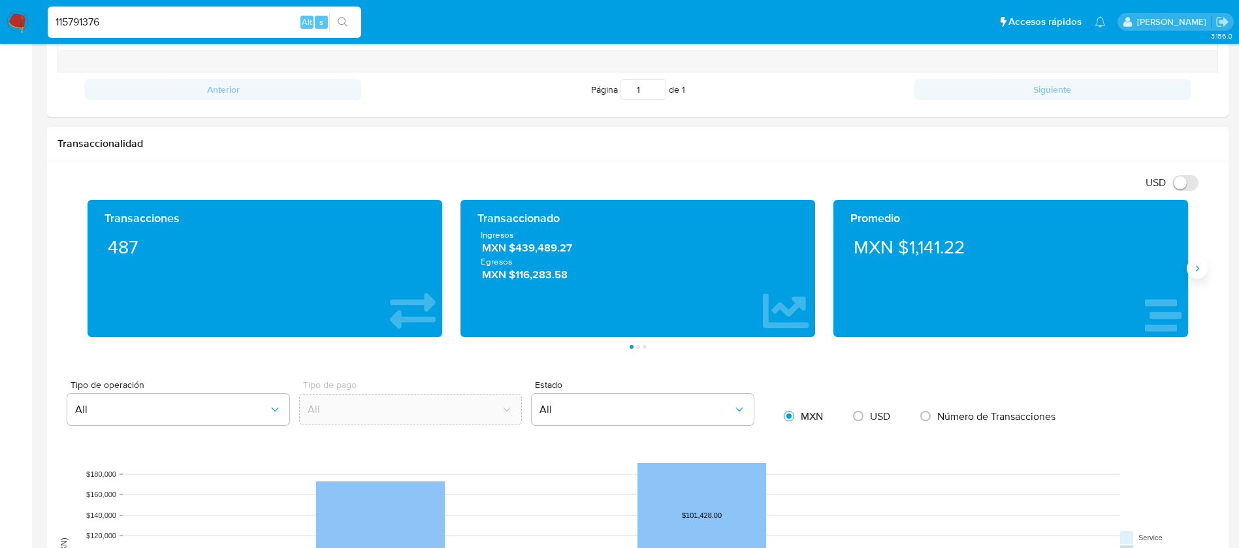
click at [1192, 269] on icon "Siguiente" at bounding box center [1197, 268] width 10 height 10
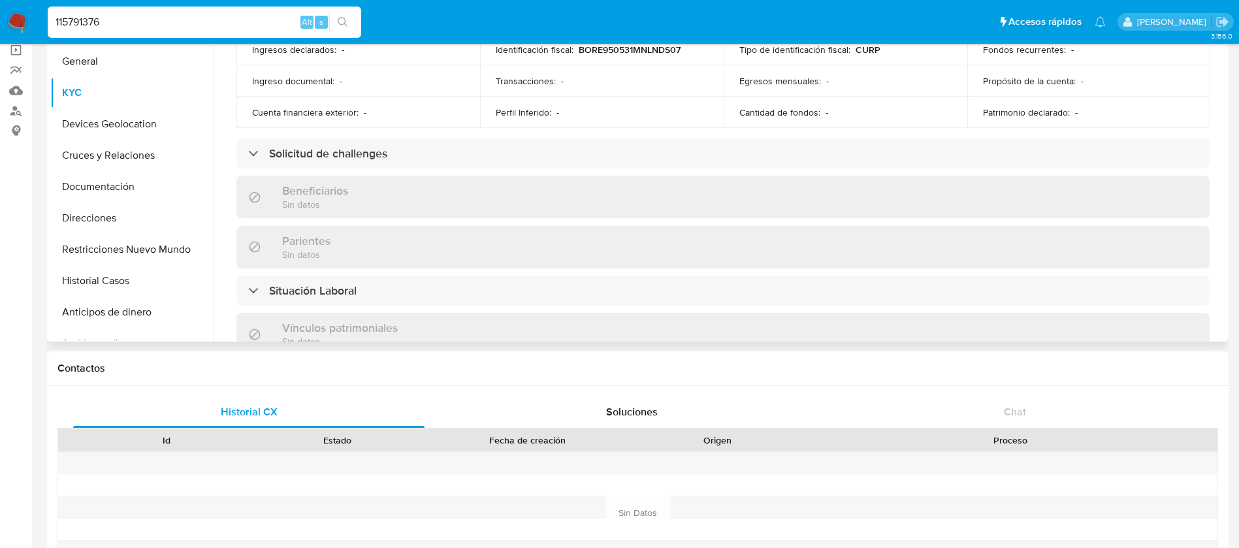
scroll to position [306, 0]
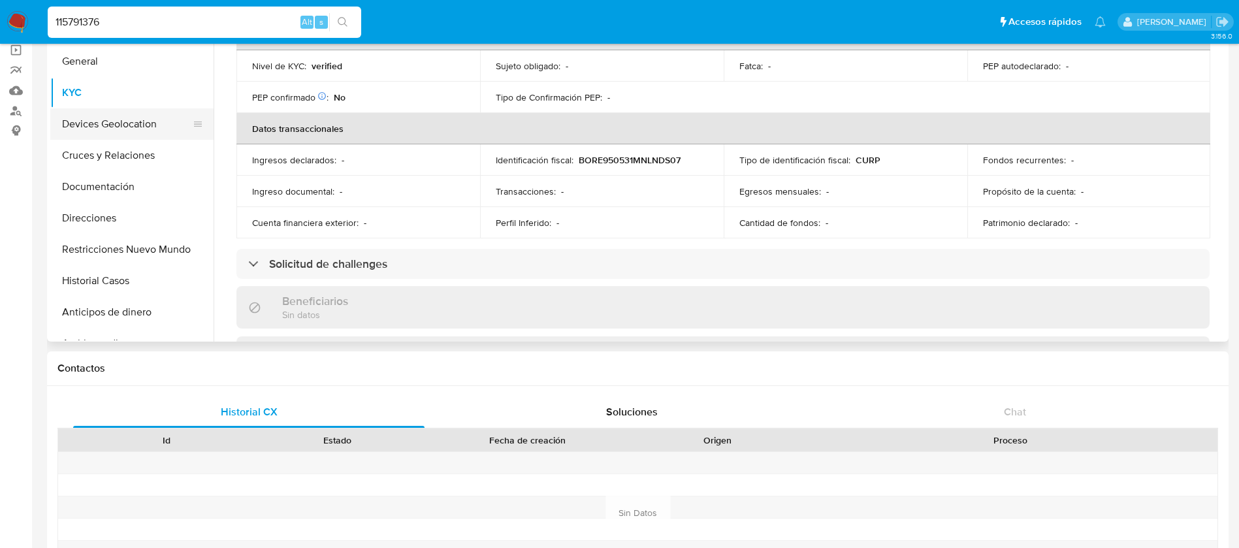
click at [131, 116] on button "Devices Geolocation" at bounding box center [126, 123] width 153 height 31
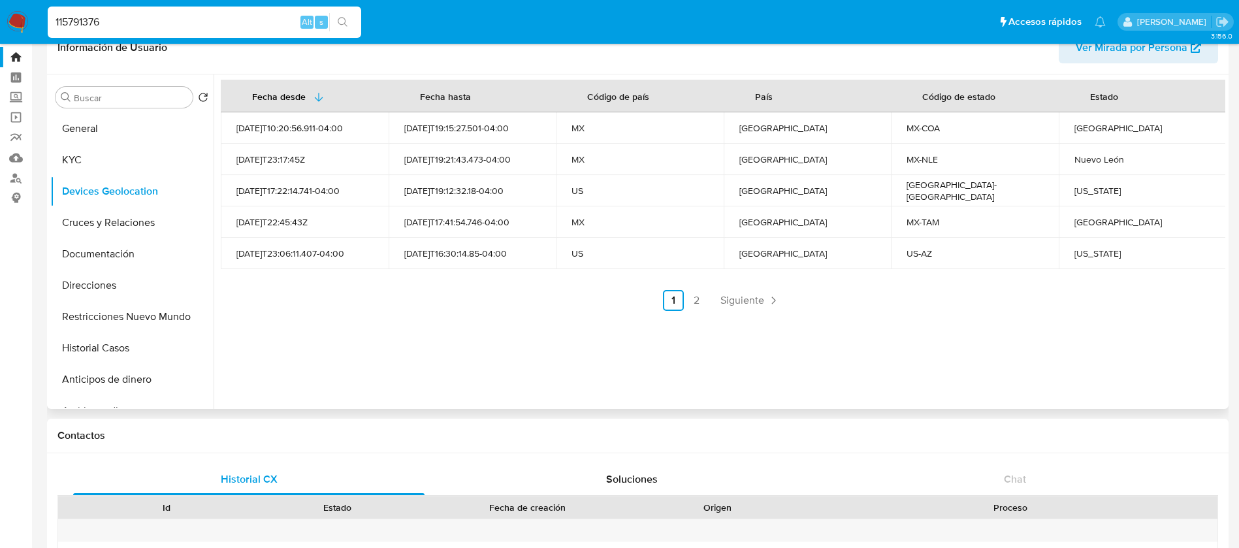
scroll to position [0, 0]
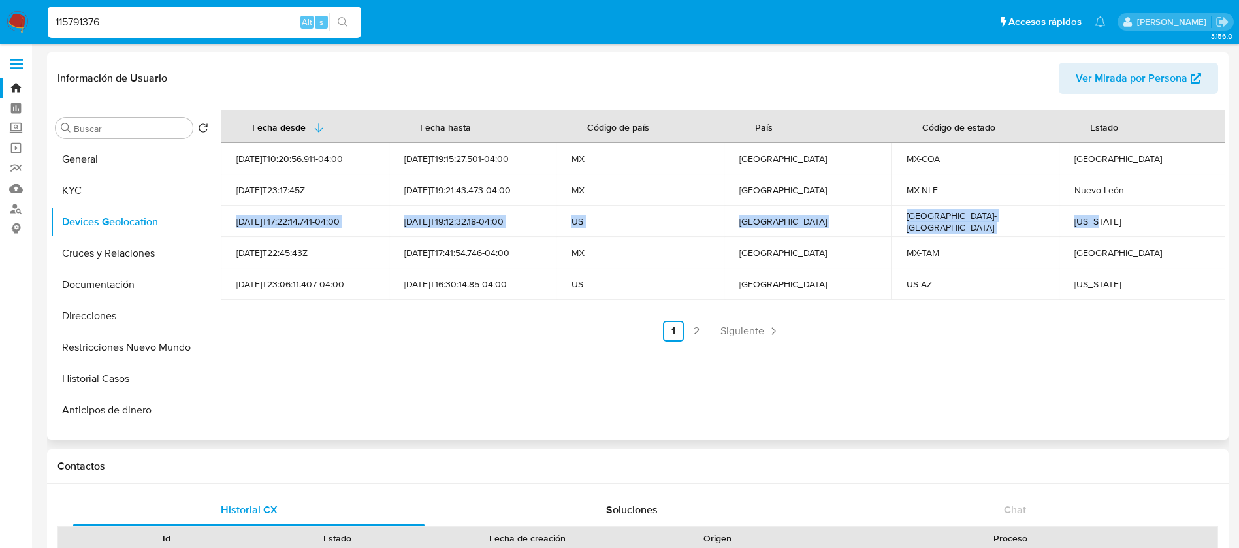
drag, startPoint x: 1116, startPoint y: 178, endPoint x: 1140, endPoint y: 232, distance: 58.7
click at [1136, 225] on tbody "2024-12-15T10:20:56.911-04:00 2025-05-30T19:15:27.501-04:00 MX México MX-COA Co…" at bounding box center [723, 221] width 1005 height 157
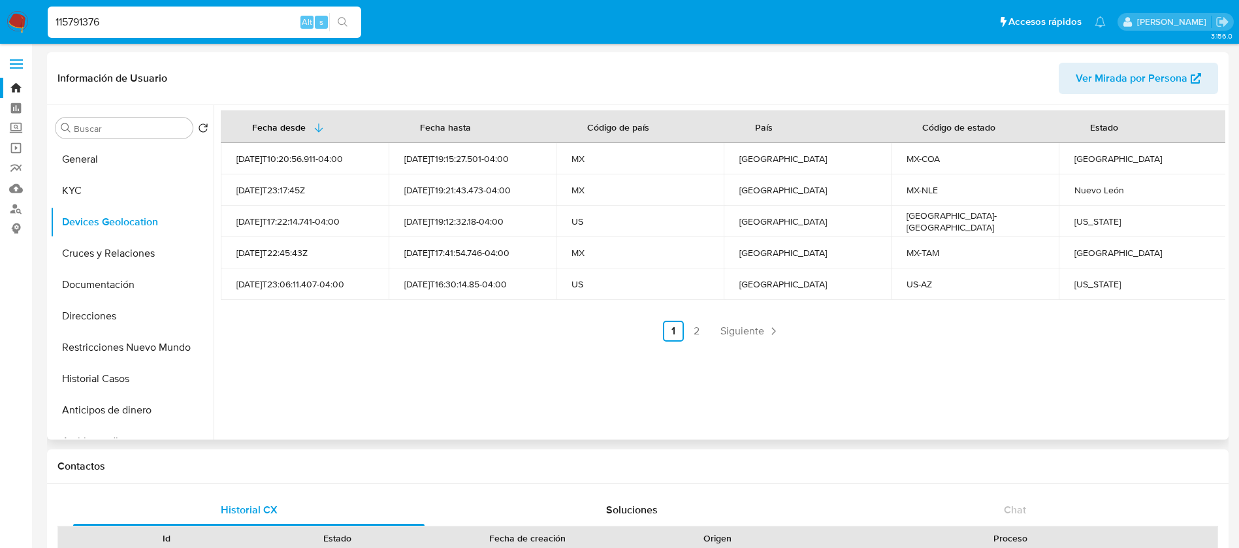
click at [1154, 255] on div "Tamaulipas" at bounding box center [1142, 253] width 136 height 12
click at [1140, 270] on td "Arizona" at bounding box center [1142, 283] width 168 height 31
click at [743, 336] on span "Siguiente" at bounding box center [742, 331] width 44 height 10
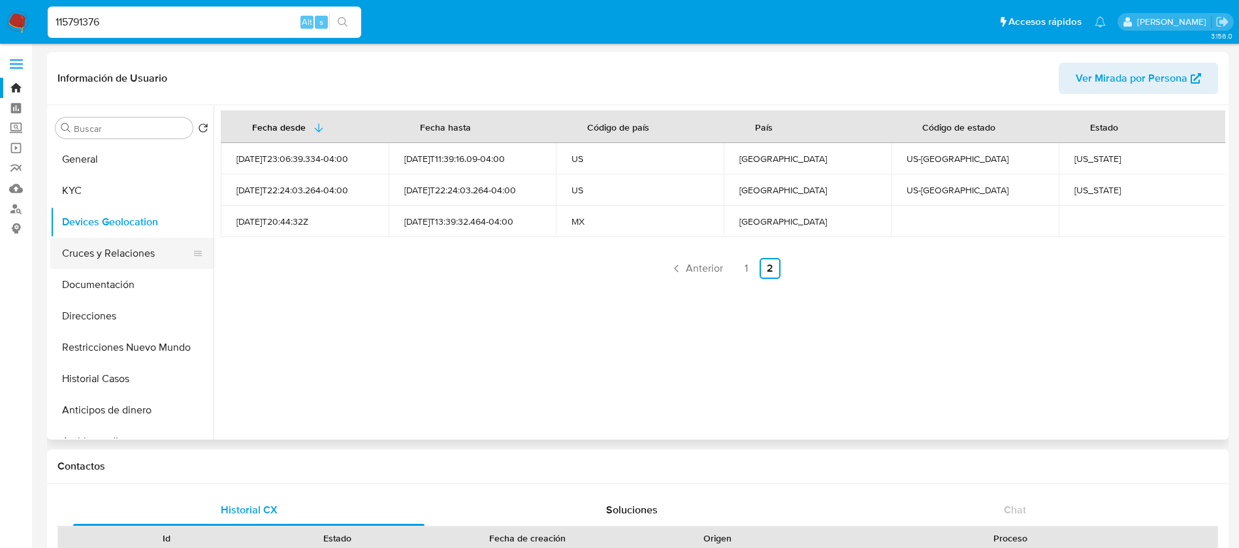
click at [82, 247] on button "Cruces y Relaciones" at bounding box center [126, 253] width 153 height 31
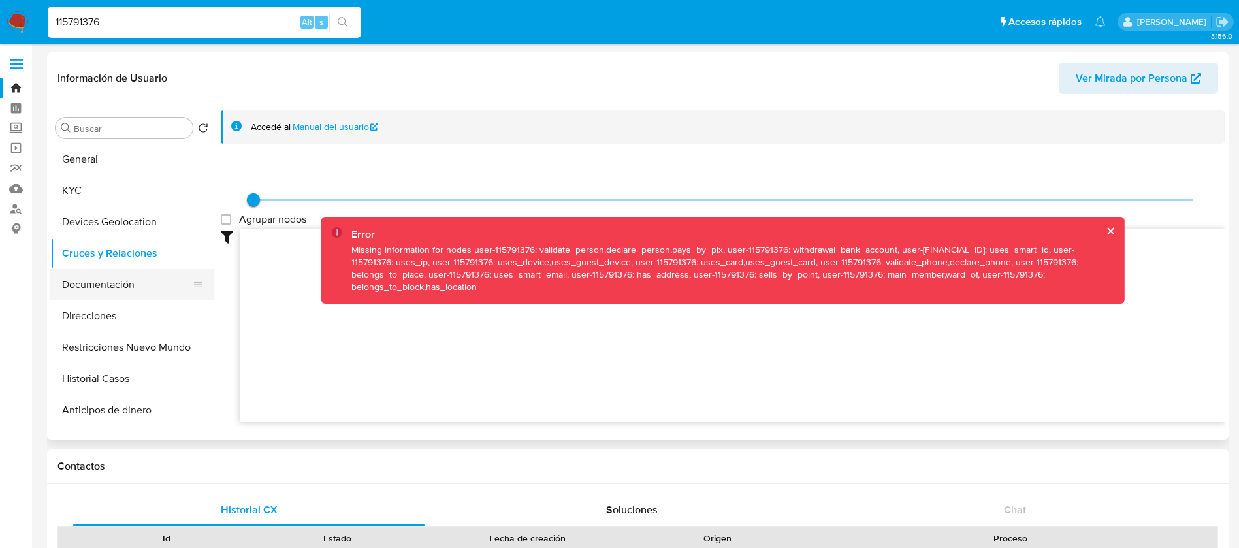
drag, startPoint x: 134, startPoint y: 287, endPoint x: 125, endPoint y: 287, distance: 9.8
click at [134, 287] on button "Documentación" at bounding box center [126, 284] width 153 height 31
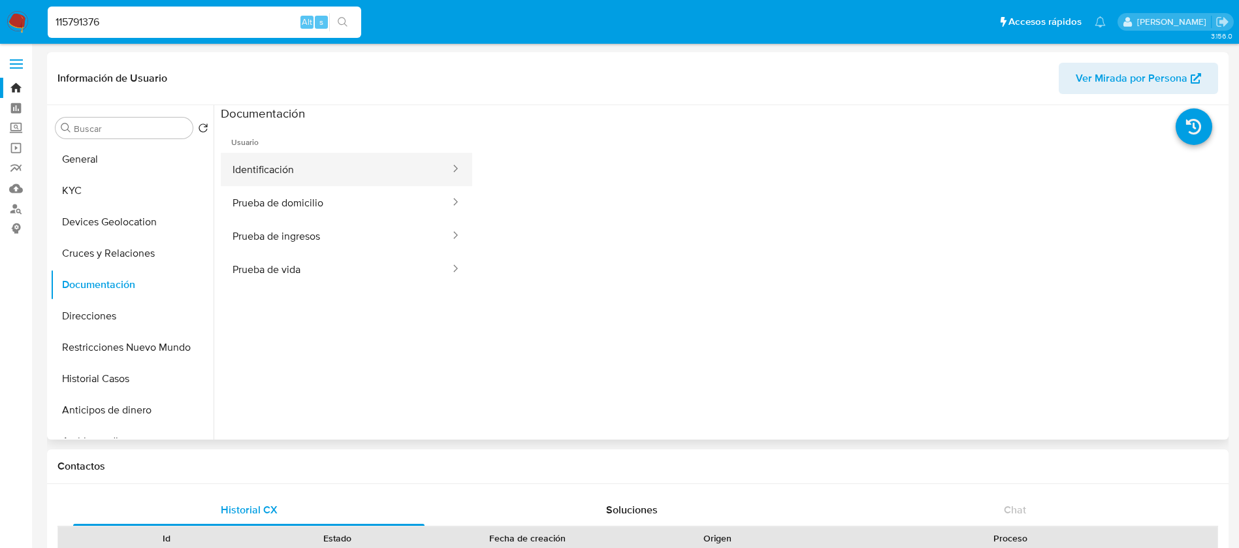
click at [258, 165] on button "Identificación" at bounding box center [336, 169] width 230 height 33
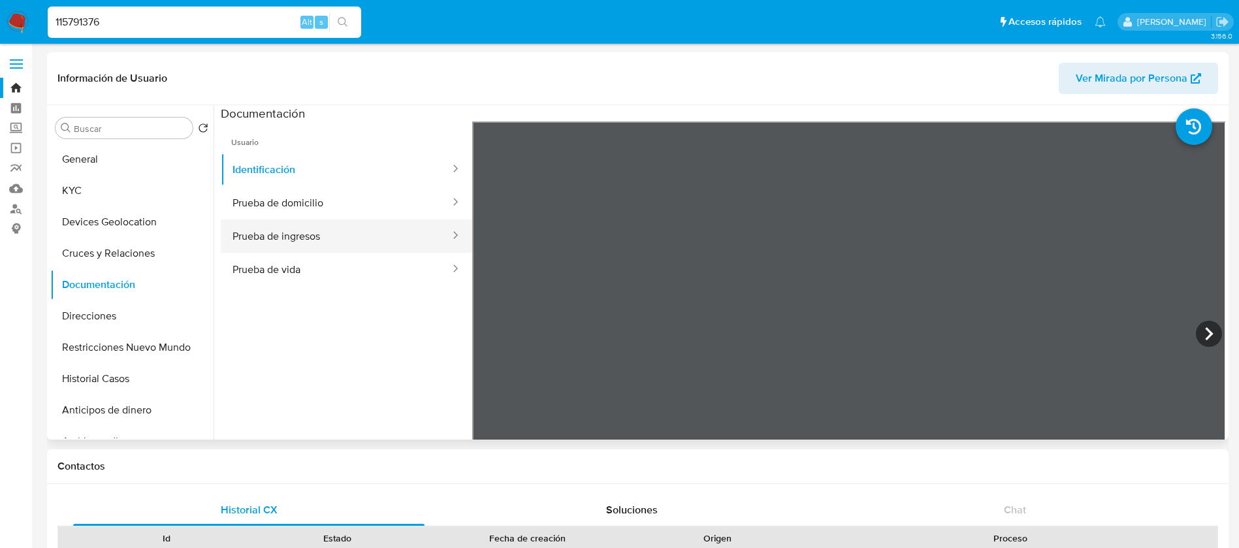
click at [315, 251] on button "Prueba de ingresos" at bounding box center [336, 235] width 230 height 33
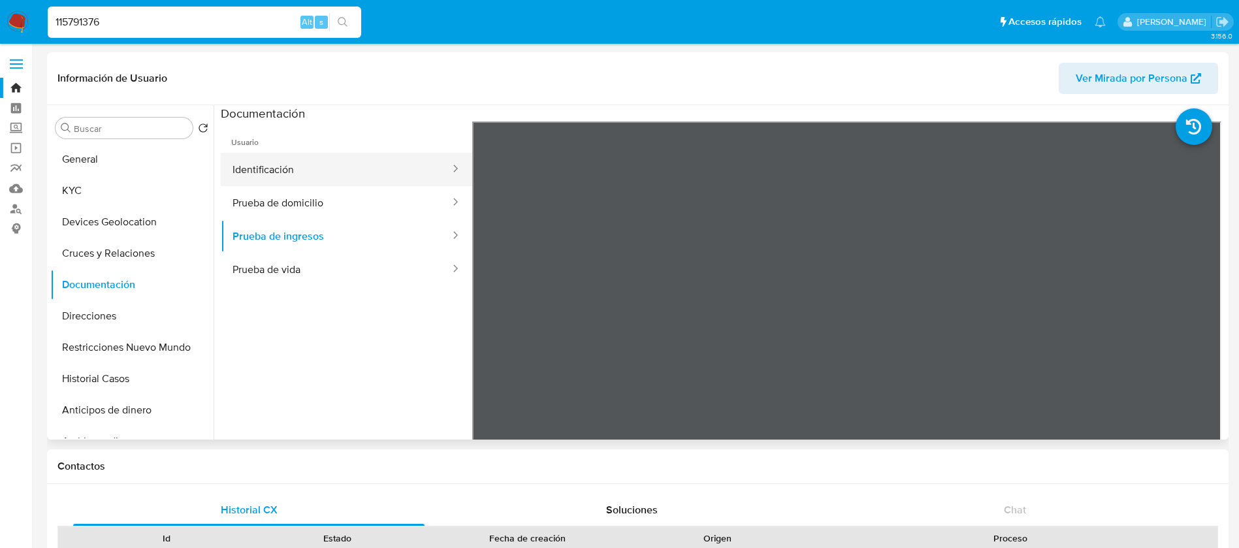
click at [360, 173] on button "Identificación" at bounding box center [336, 169] width 230 height 33
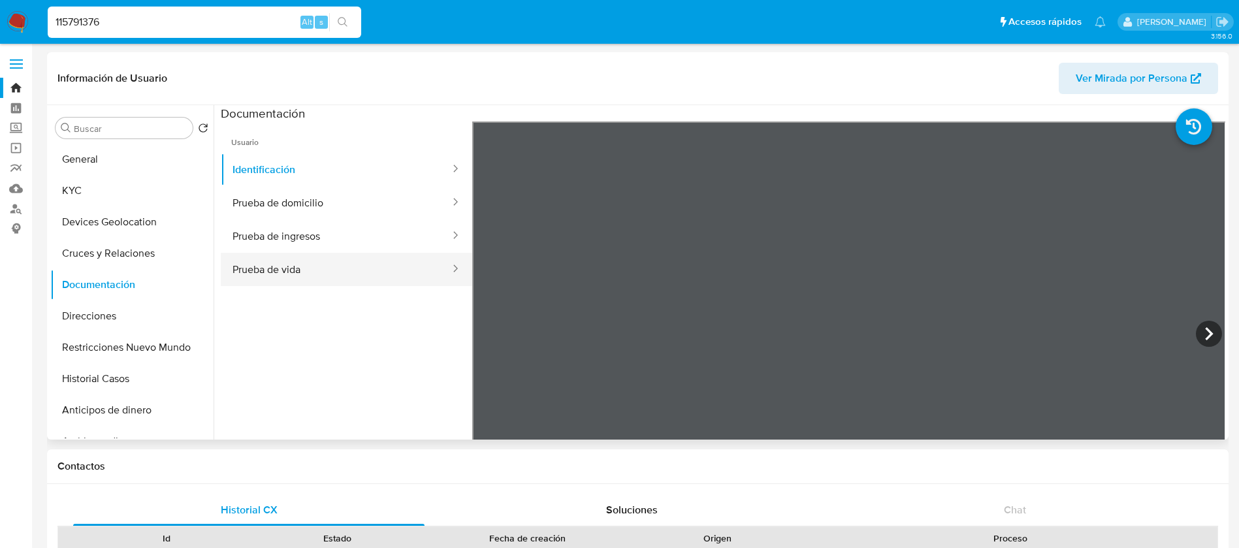
click at [307, 268] on button "Prueba de vida" at bounding box center [336, 269] width 230 height 33
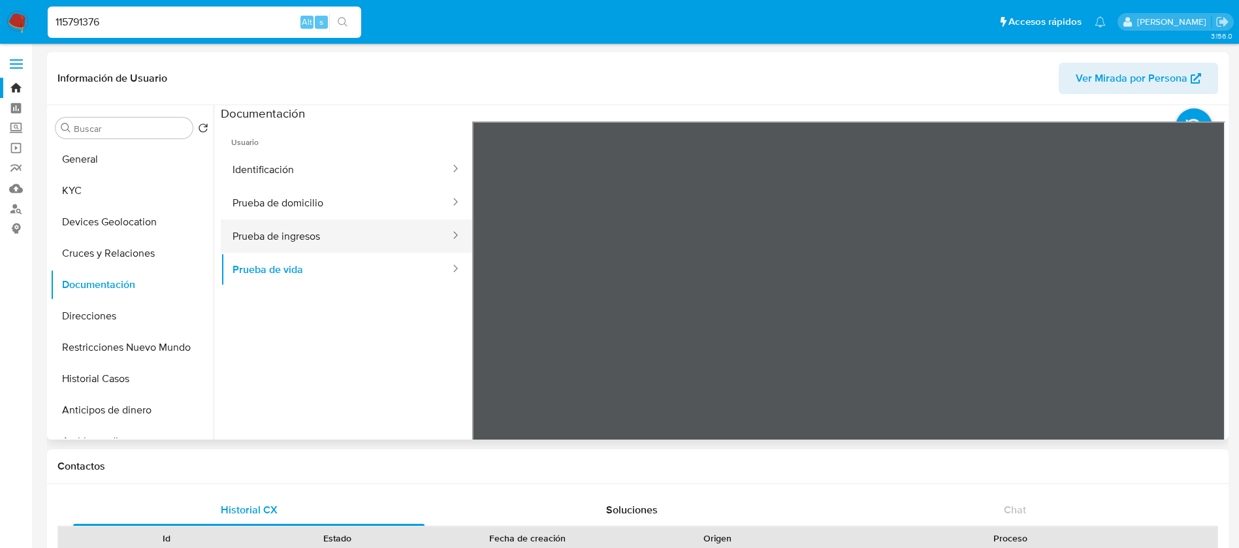
click at [306, 231] on button "Prueba de ingresos" at bounding box center [336, 235] width 230 height 33
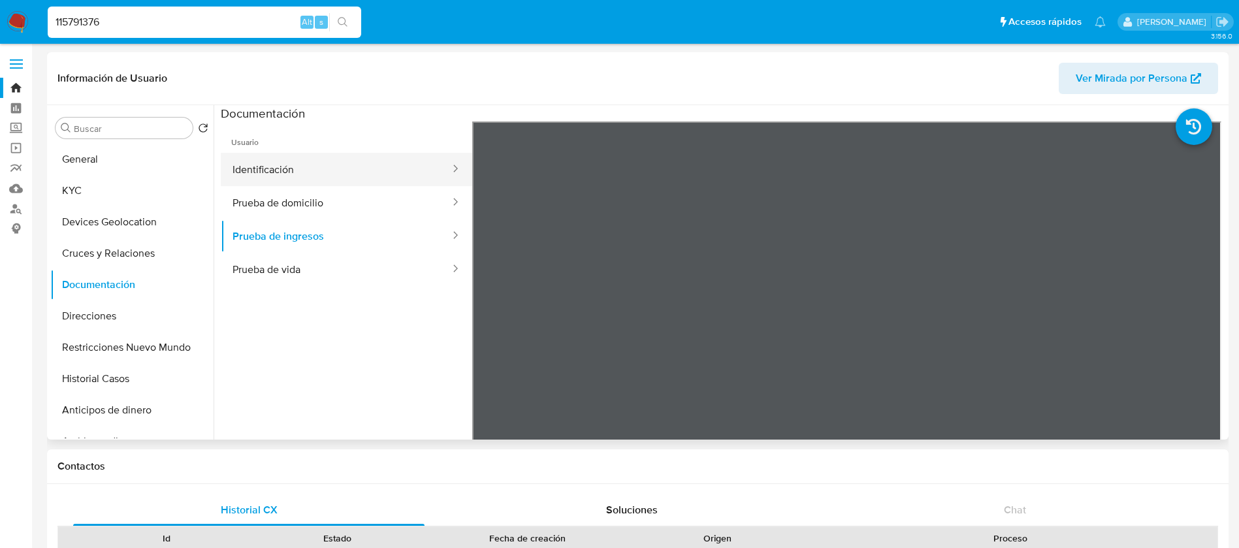
click at [334, 170] on button "Identificación" at bounding box center [336, 169] width 230 height 33
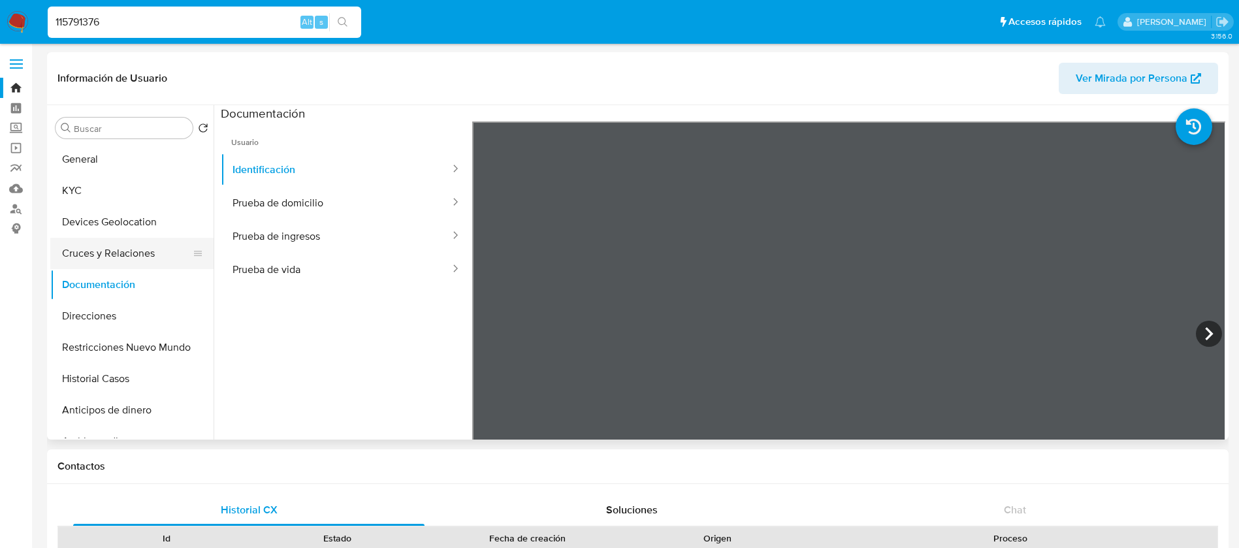
click at [123, 254] on button "Cruces y Relaciones" at bounding box center [126, 253] width 153 height 31
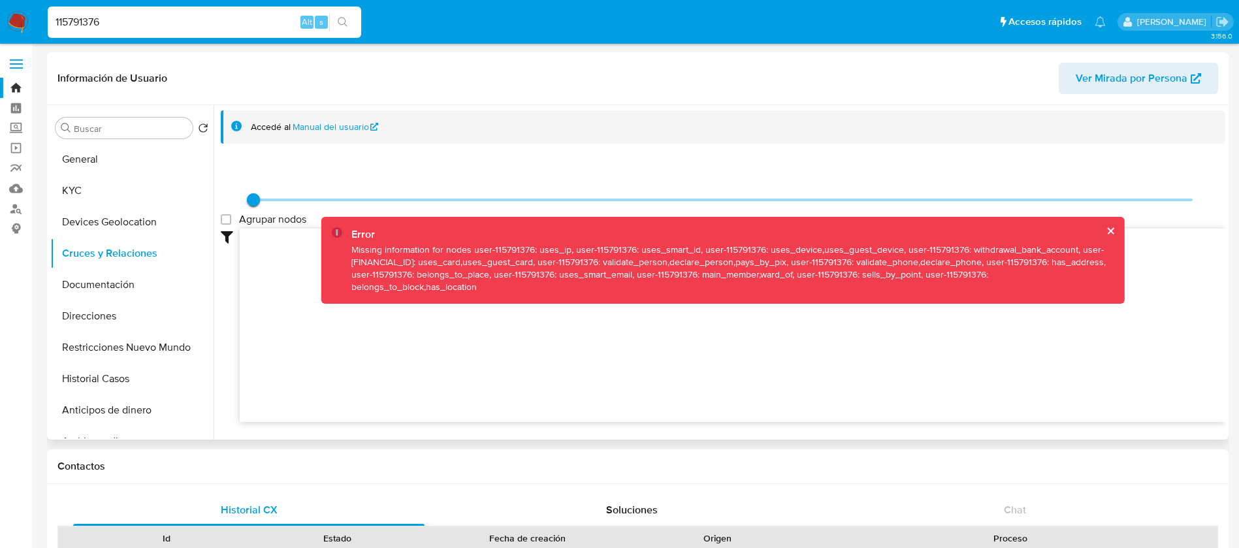
drag, startPoint x: 254, startPoint y: 195, endPoint x: 736, endPoint y: 208, distance: 482.0
click at [736, 208] on span at bounding box center [722, 200] width 939 height 20
click at [120, 213] on button "Devices Geolocation" at bounding box center [126, 221] width 153 height 31
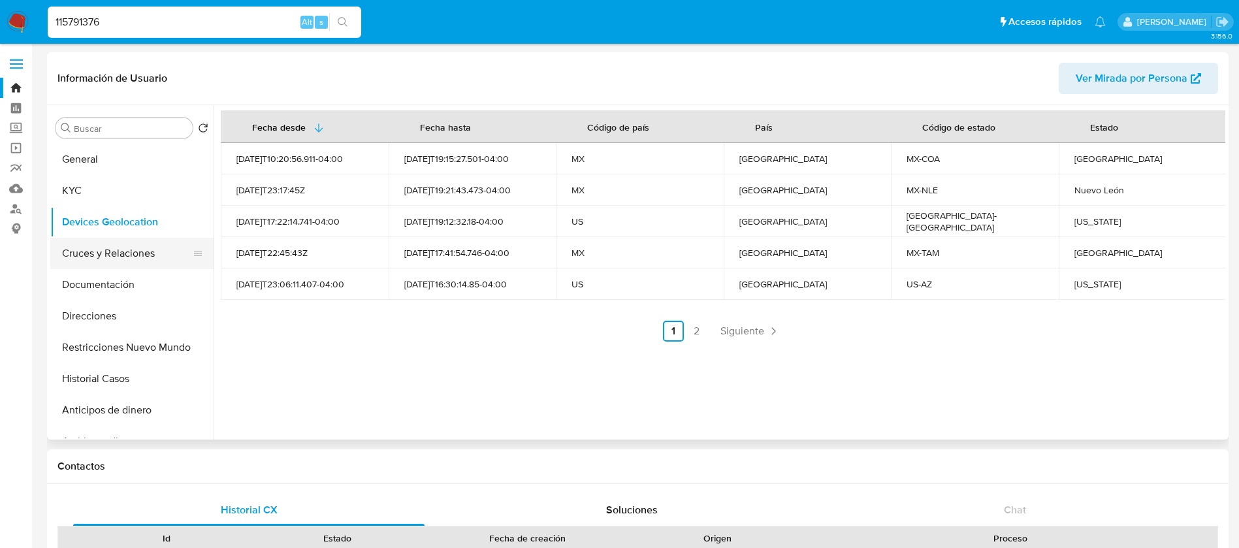
click at [116, 251] on button "Cruces y Relaciones" at bounding box center [126, 253] width 153 height 31
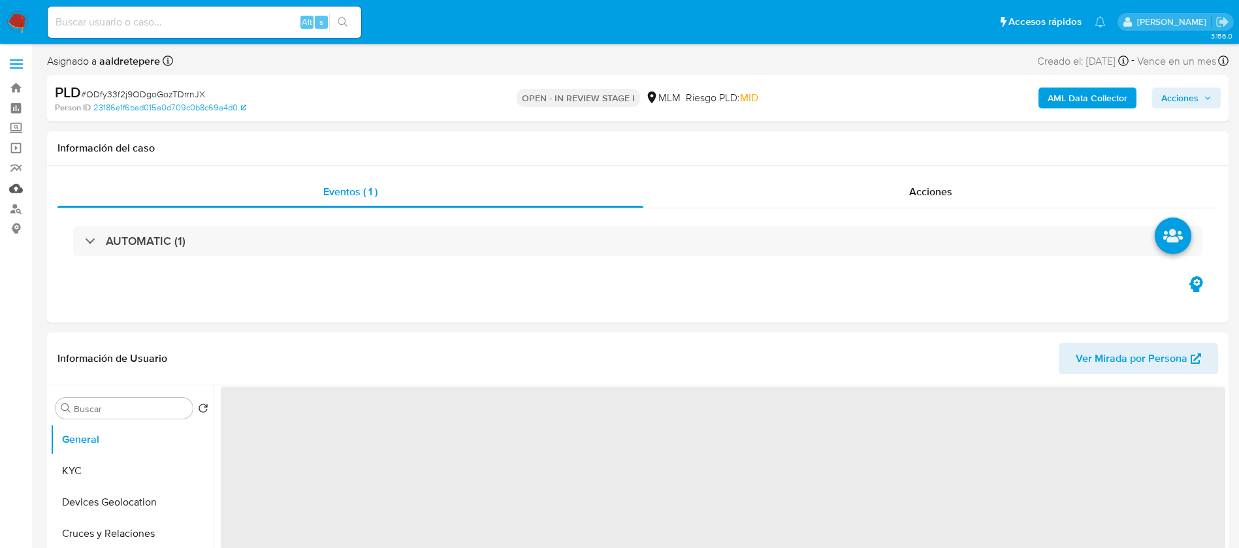
click at [18, 193] on link "Mulan" at bounding box center [77, 188] width 155 height 20
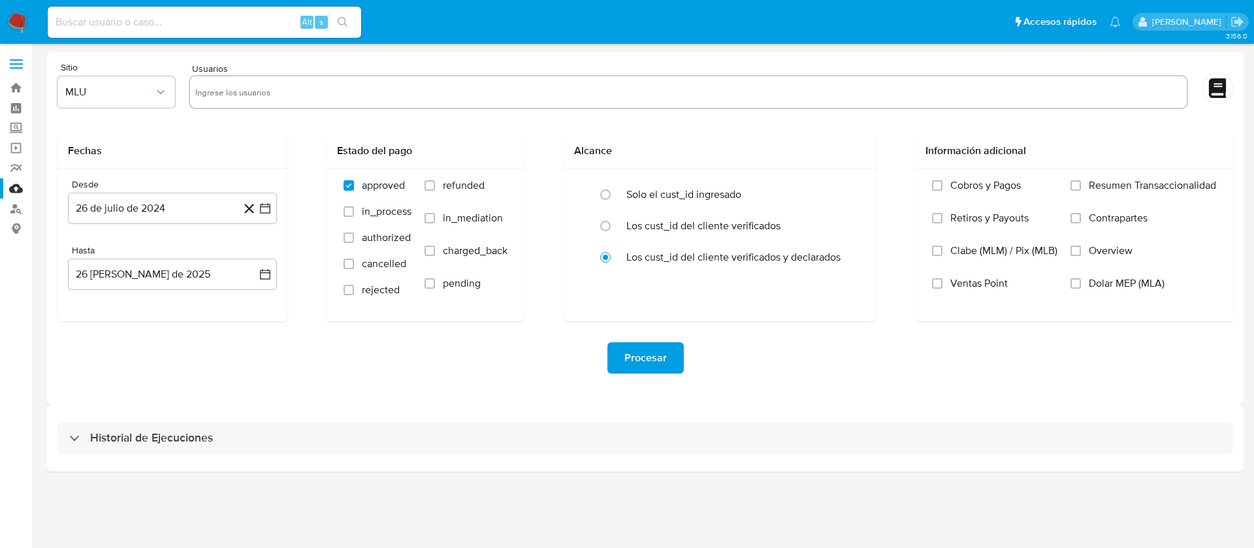
click at [360, 86] on input "text" at bounding box center [688, 92] width 986 height 21
paste input "2522622710"
type input "2522622710"
click at [82, 87] on span "MLU" at bounding box center [109, 92] width 89 height 13
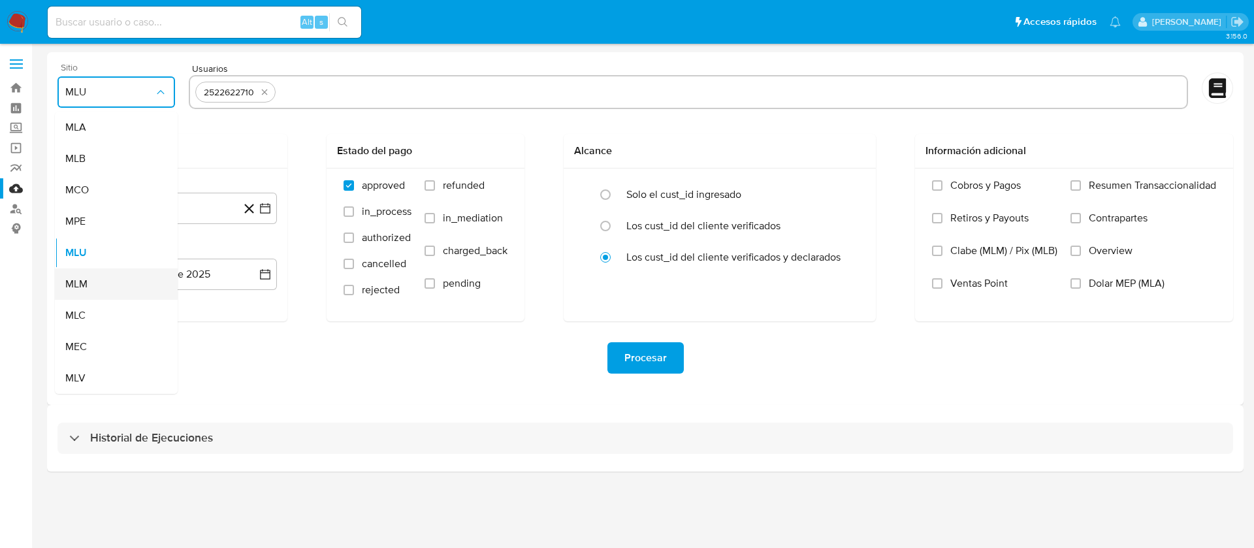
click at [87, 286] on span "MLM" at bounding box center [76, 283] width 22 height 13
click at [193, 193] on button "26 de julio de 2024" at bounding box center [172, 208] width 209 height 31
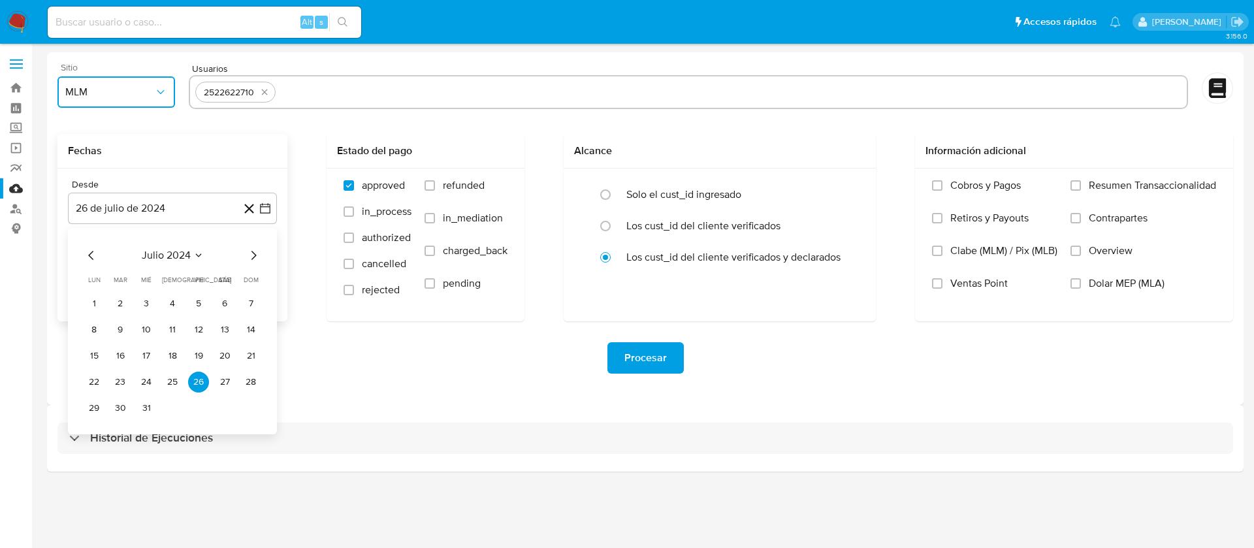
click at [174, 251] on span "julio 2024" at bounding box center [166, 255] width 49 height 13
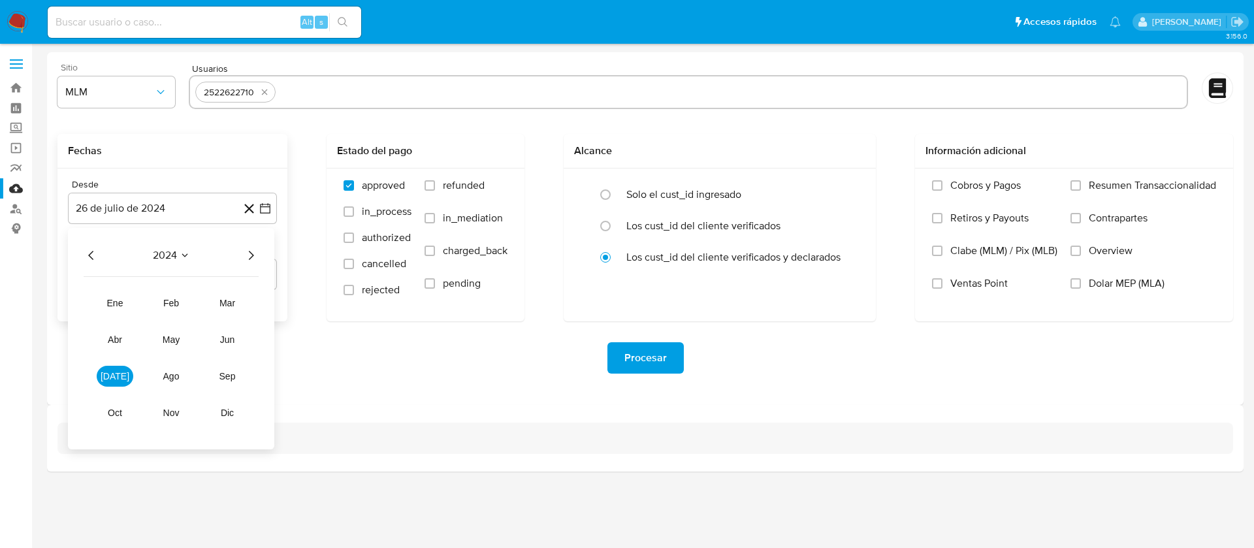
click at [256, 255] on icon "Año siguiente" at bounding box center [251, 255] width 16 height 16
click at [121, 348] on button "abr" at bounding box center [115, 339] width 37 height 21
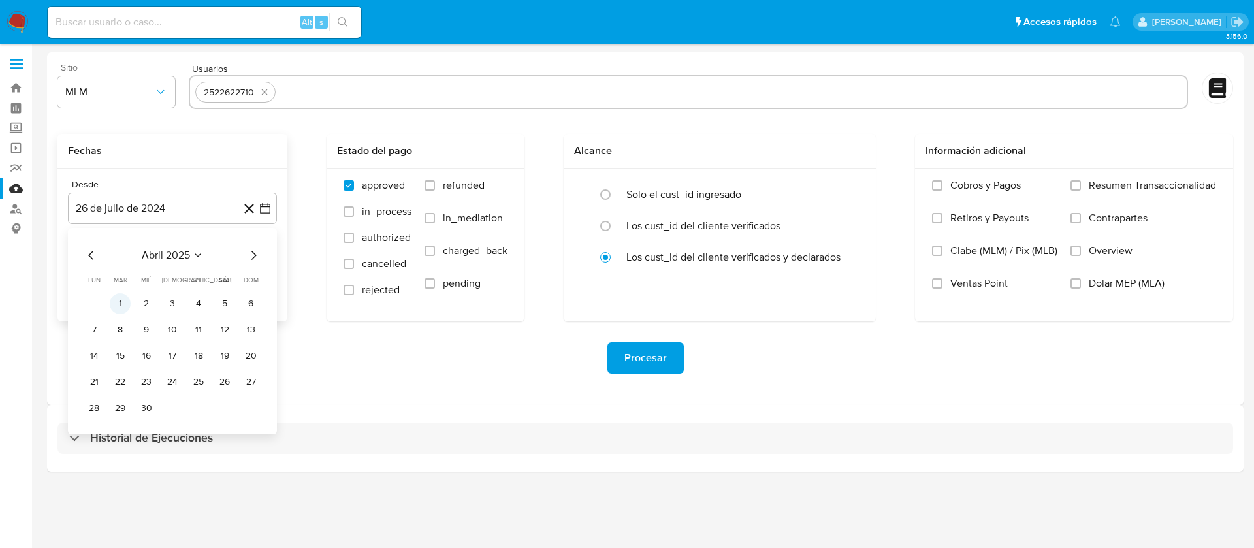
click at [118, 300] on button "1" at bounding box center [120, 303] width 21 height 21
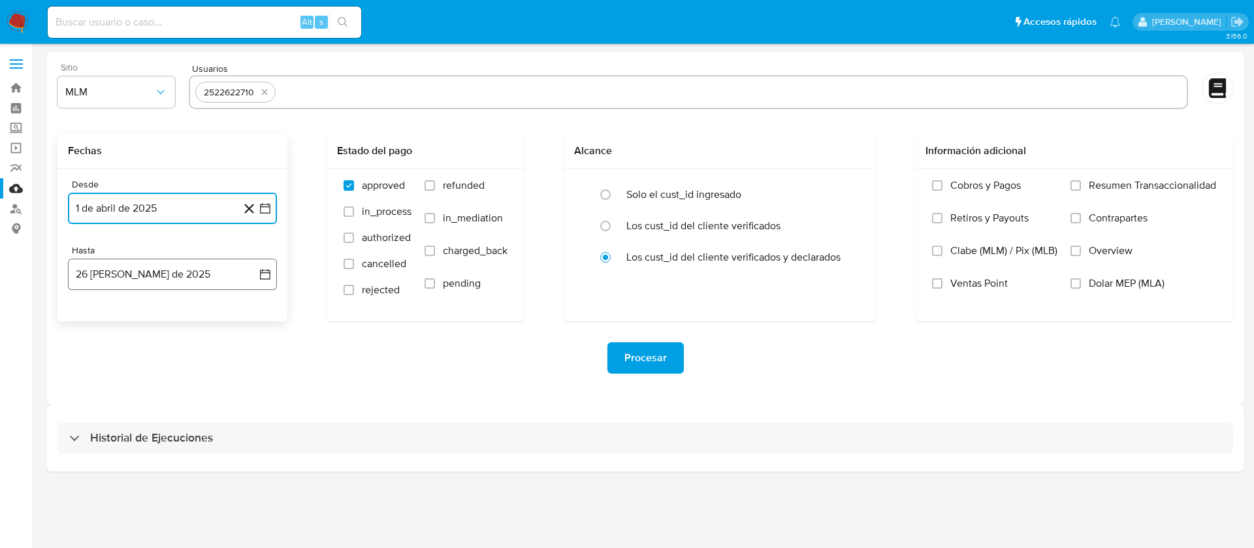
click at [133, 266] on button "26 [PERSON_NAME] de 2025" at bounding box center [172, 274] width 209 height 31
click at [88, 324] on icon "Mes anterior" at bounding box center [92, 321] width 16 height 16
drag, startPoint x: 174, startPoint y: 479, endPoint x: 189, endPoint y: 476, distance: 15.4
click at [173, 480] on button "31" at bounding box center [172, 474] width 21 height 21
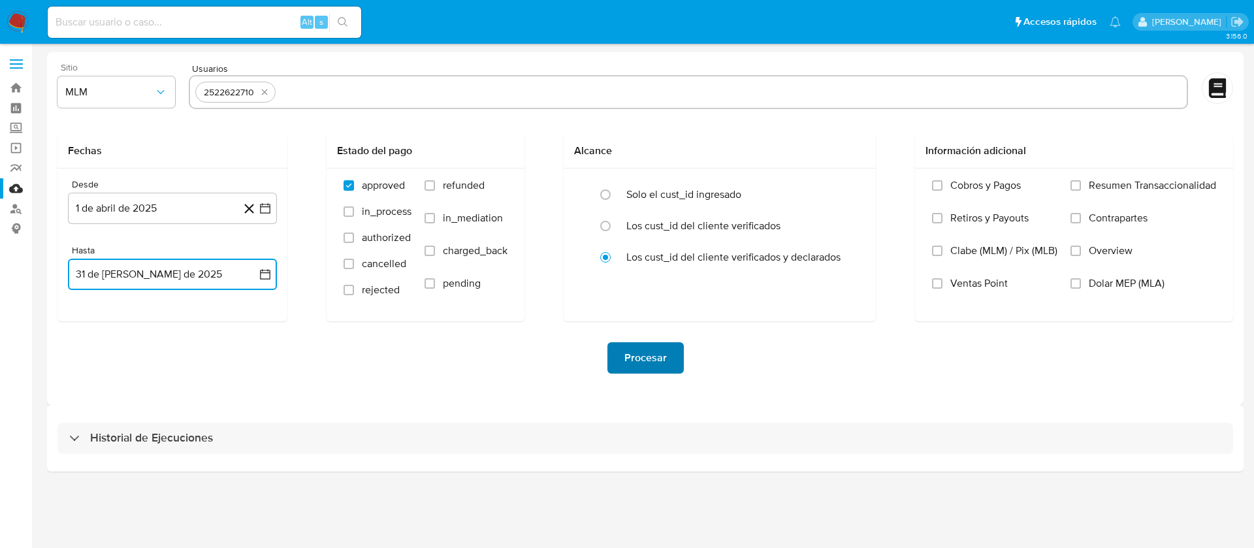
click at [639, 355] on span "Procesar" at bounding box center [645, 357] width 42 height 29
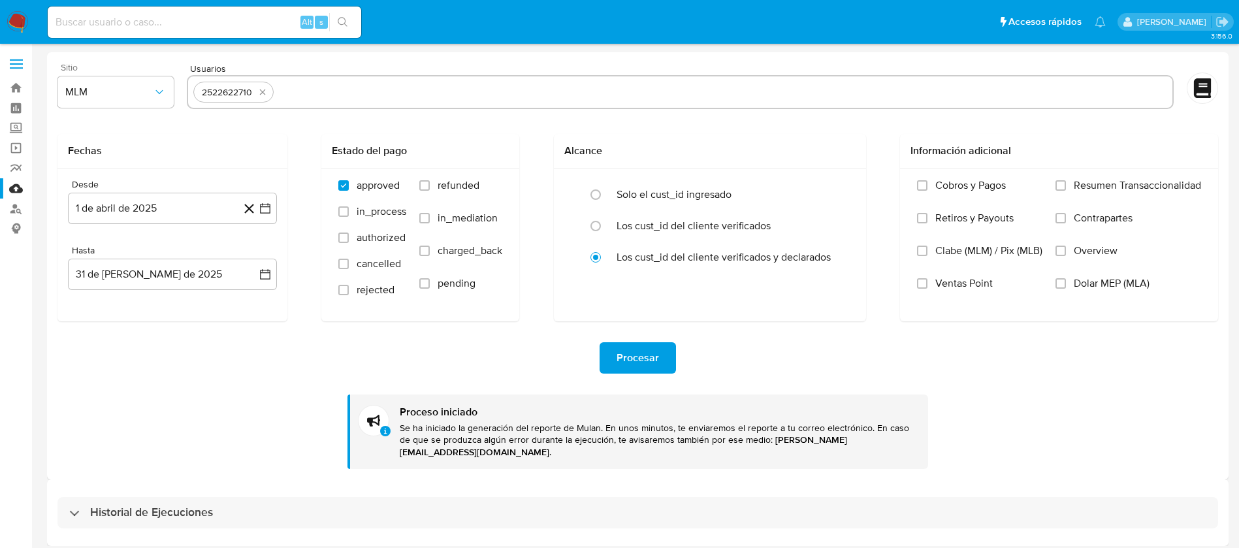
click at [163, 16] on input at bounding box center [204, 22] width 313 height 17
paste input "2299117390"
type input "2299117390"
drag, startPoint x: 133, startPoint y: 26, endPoint x: 58, endPoint y: 5, distance: 77.5
click at [58, 5] on div "2299117390 Alt s" at bounding box center [204, 22] width 313 height 37
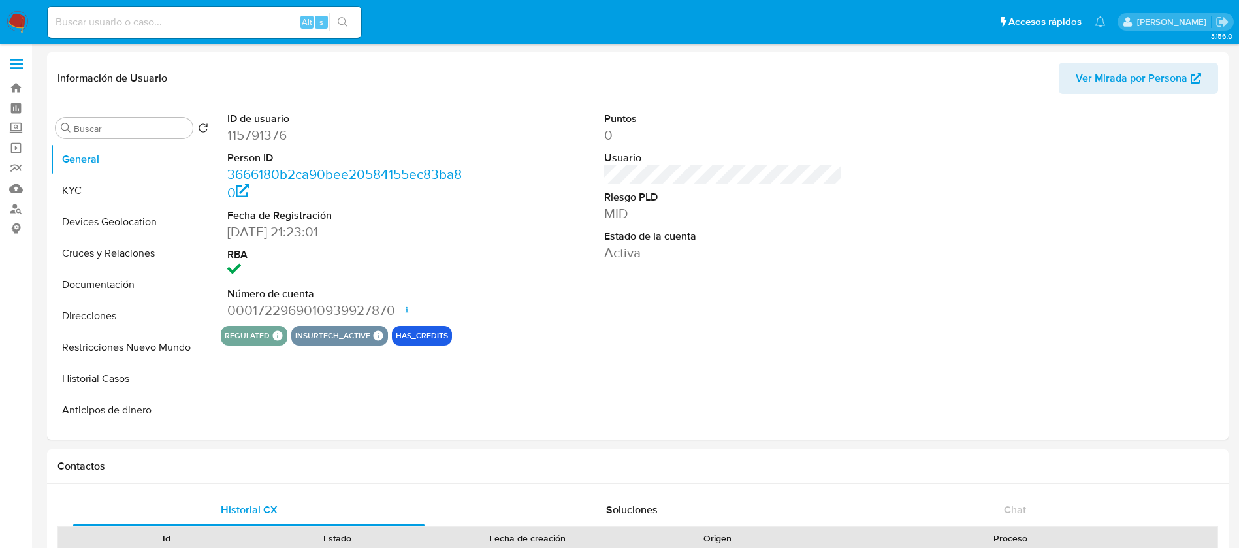
select select "10"
click at [113, 266] on button "Cruces y Relaciones" at bounding box center [126, 253] width 153 height 31
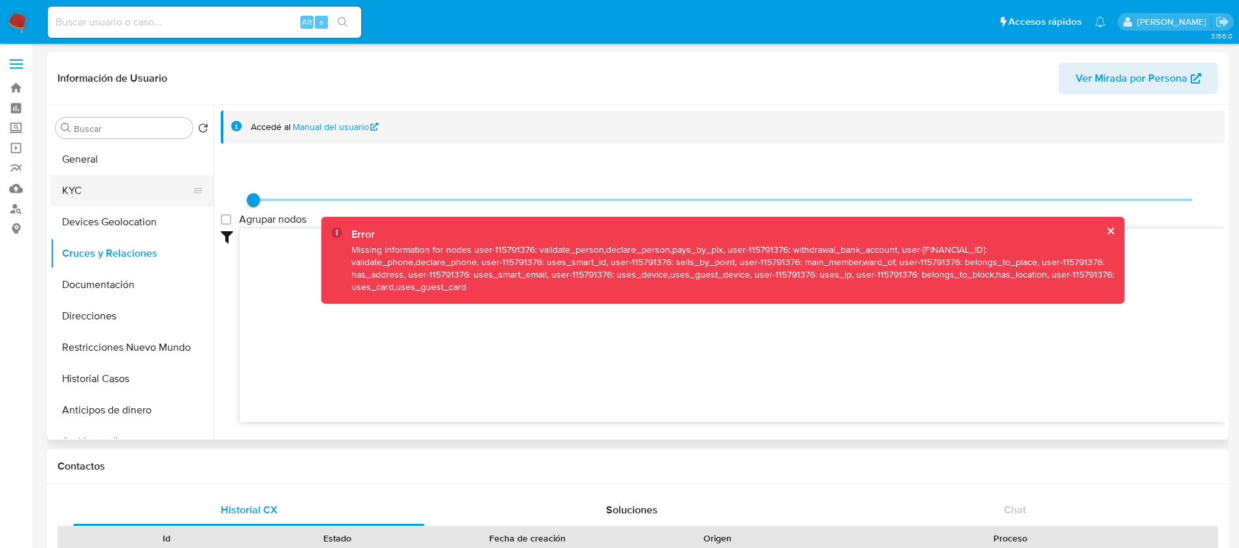
click at [128, 191] on button "KYC" at bounding box center [126, 190] width 153 height 31
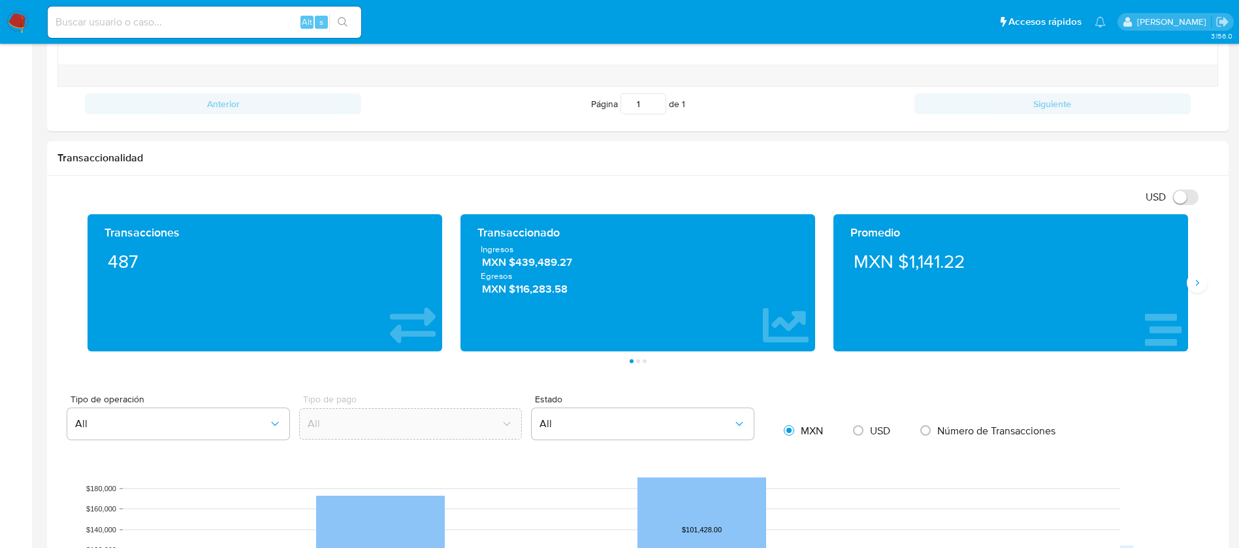
scroll to position [686, 0]
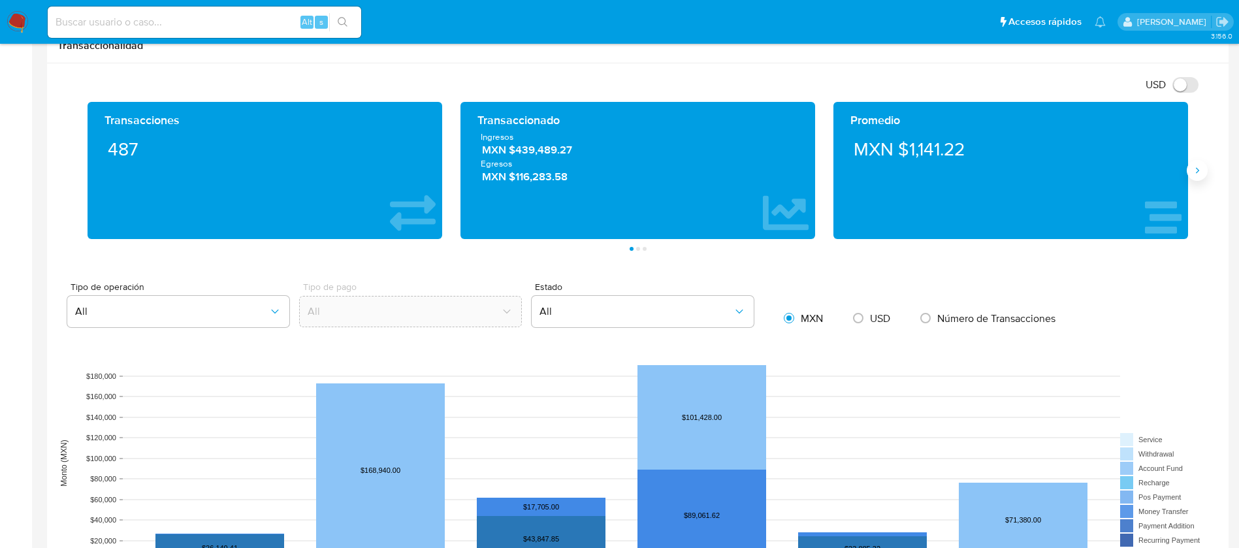
click at [1196, 170] on icon "Siguiente" at bounding box center [1197, 170] width 10 height 10
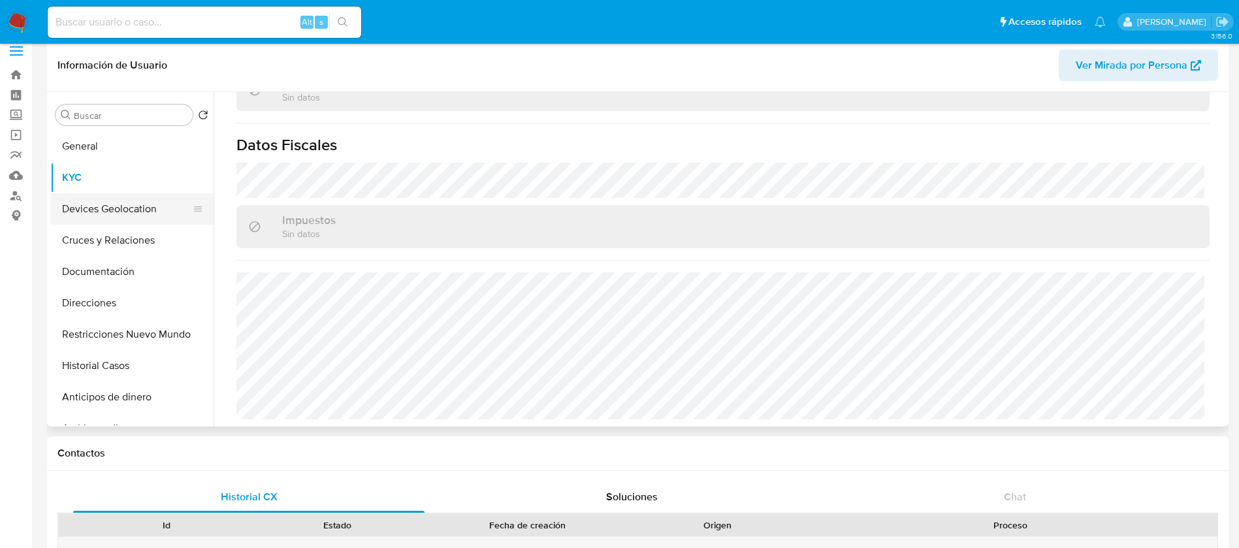
scroll to position [0, 0]
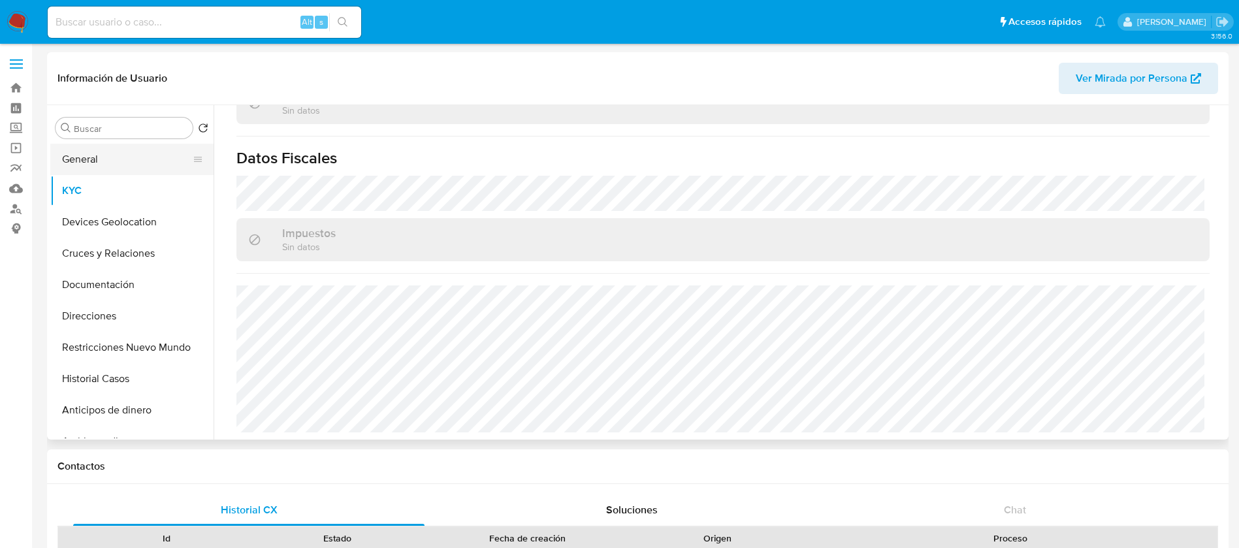
click at [112, 159] on button "General" at bounding box center [126, 159] width 153 height 31
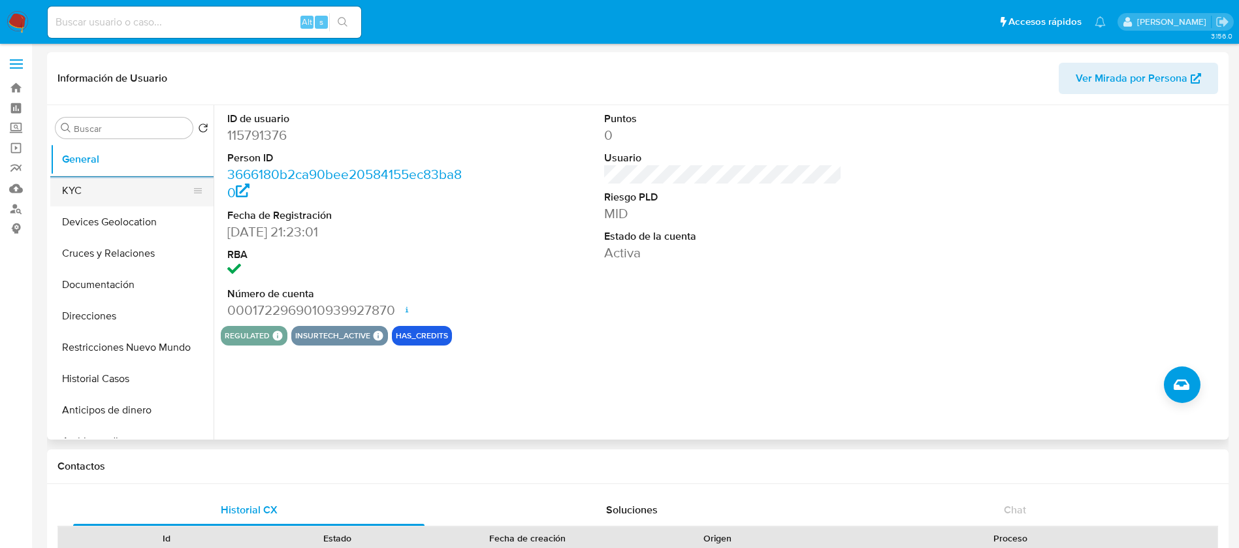
click at [119, 191] on button "KYC" at bounding box center [126, 190] width 153 height 31
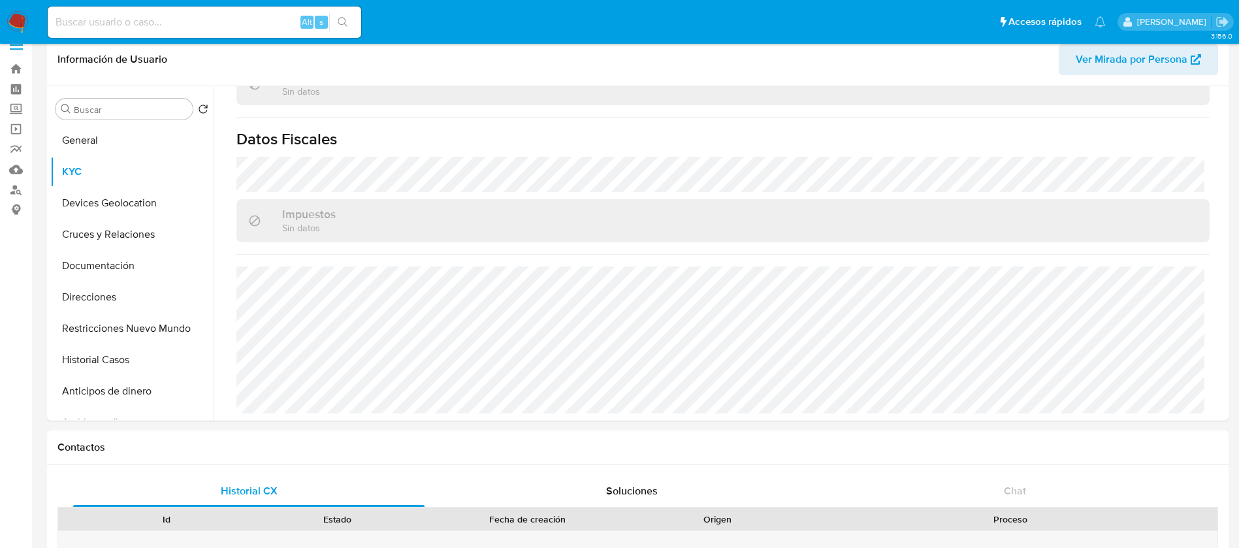
scroll to position [5, 0]
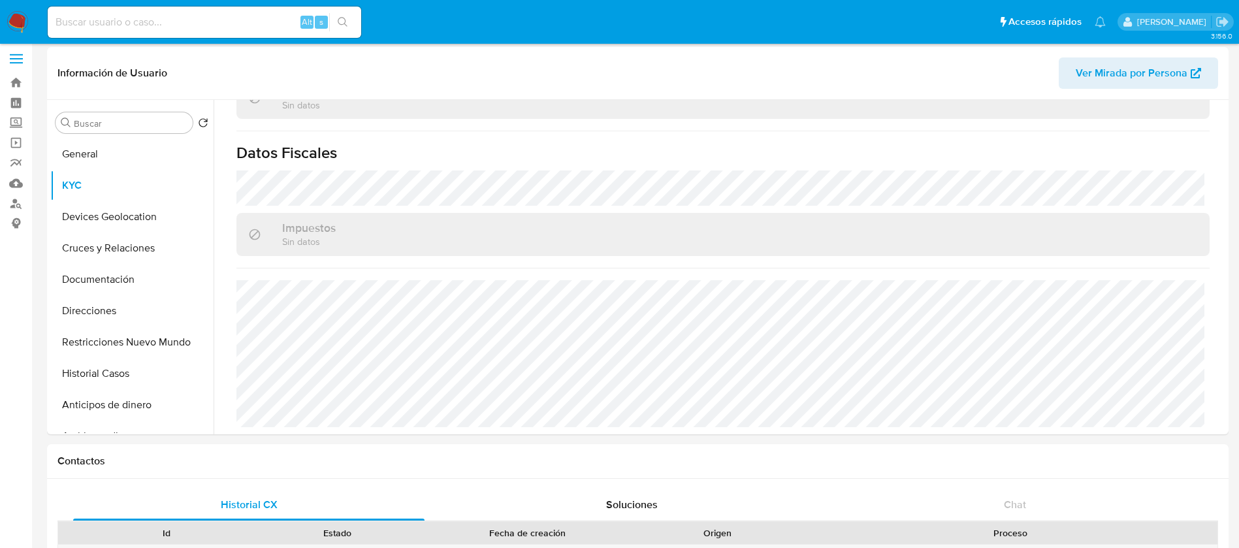
click at [260, 31] on div "Alt s" at bounding box center [204, 22] width 313 height 31
drag, startPoint x: 235, startPoint y: 23, endPoint x: 238, endPoint y: 16, distance: 7.9
click at [236, 22] on input at bounding box center [204, 22] width 313 height 17
paste input "2522622710"
type input "2522622710"
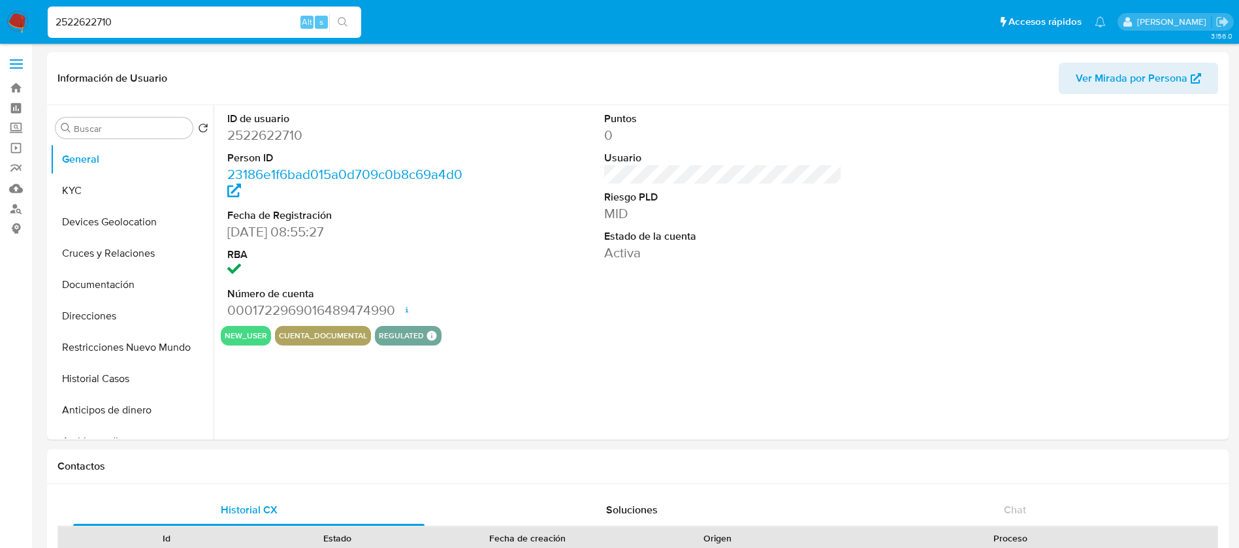
select select "10"
click at [119, 187] on button "KYC" at bounding box center [126, 190] width 153 height 31
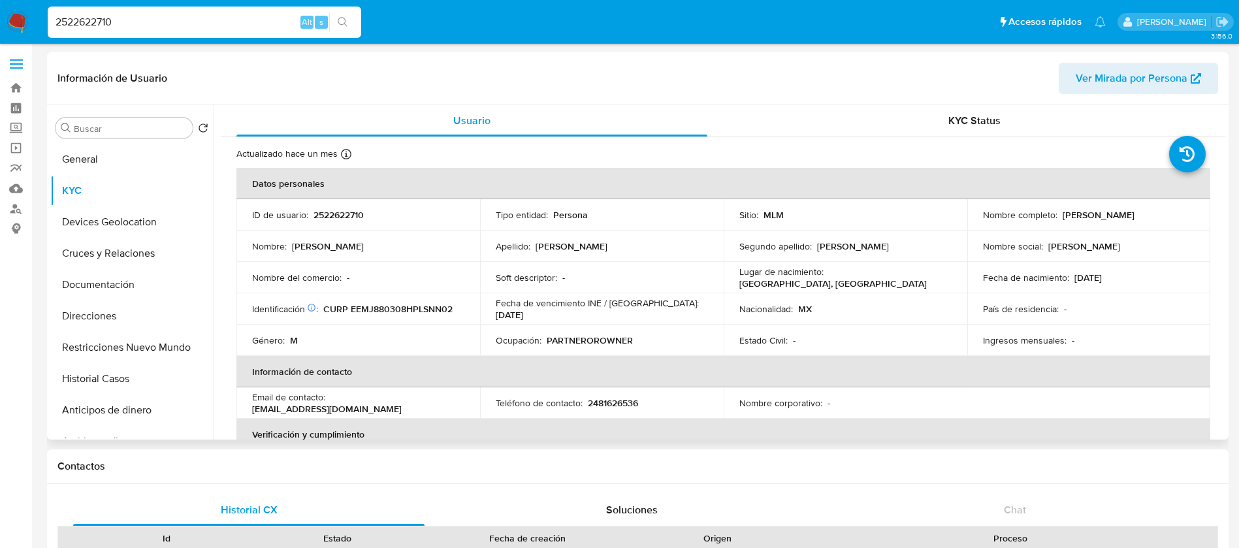
click at [329, 216] on p "2522622710" at bounding box center [338, 215] width 50 height 12
copy p "2522622710"
drag, startPoint x: 1147, startPoint y: 219, endPoint x: 1058, endPoint y: 215, distance: 89.5
click at [1058, 215] on div "Nombre completo : [PERSON_NAME]" at bounding box center [1089, 215] width 212 height 12
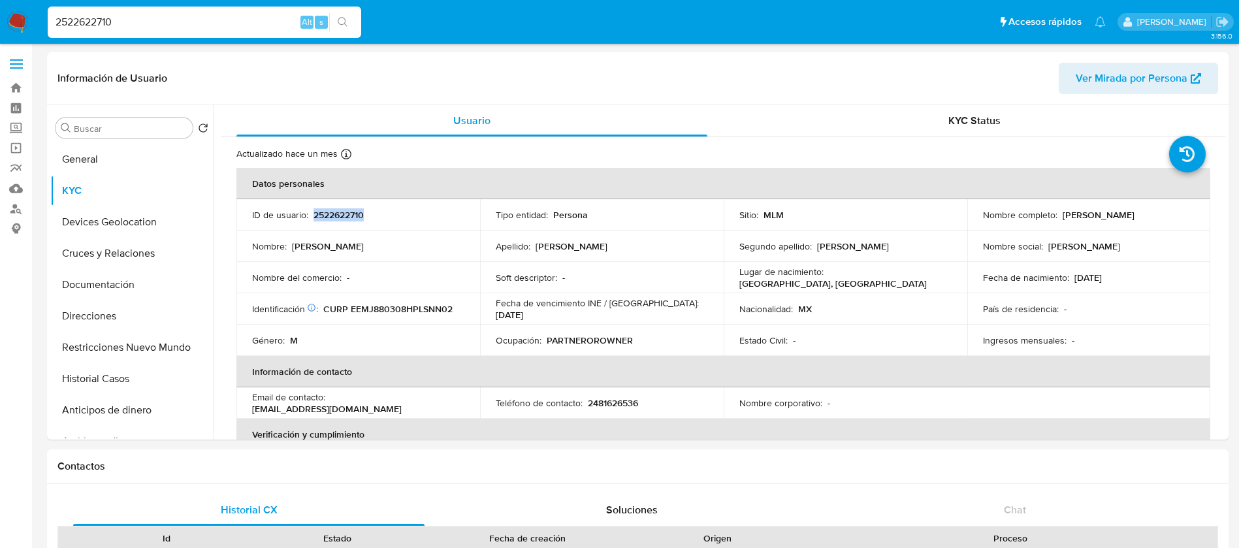
copy p "[PERSON_NAME]"
click at [346, 217] on p "2522622710" at bounding box center [338, 215] width 50 height 12
copy p "2522622710"
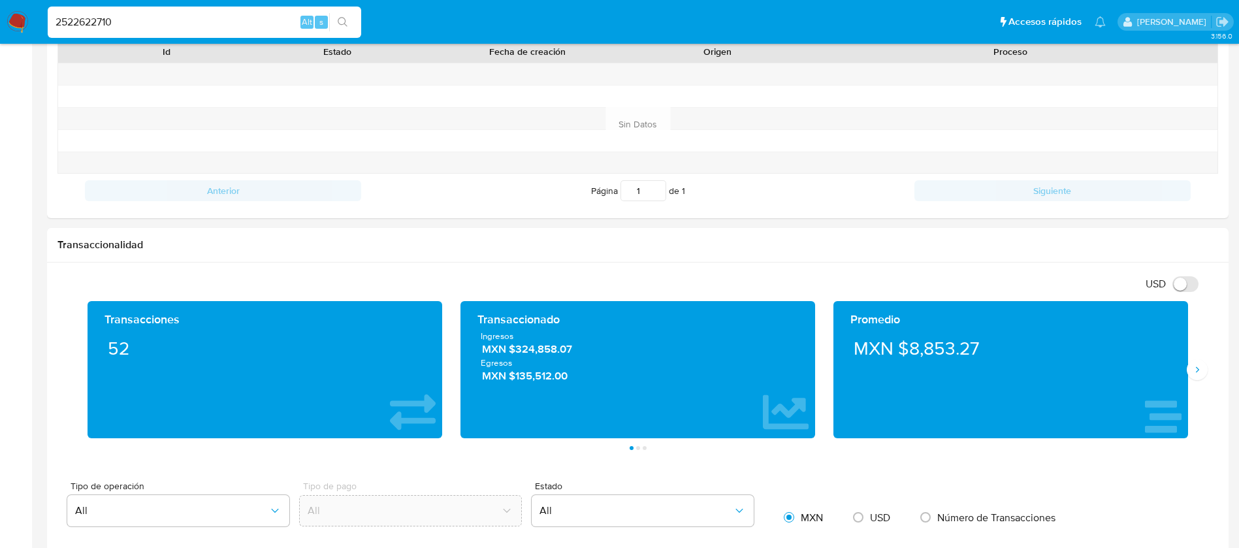
scroll to position [588, 0]
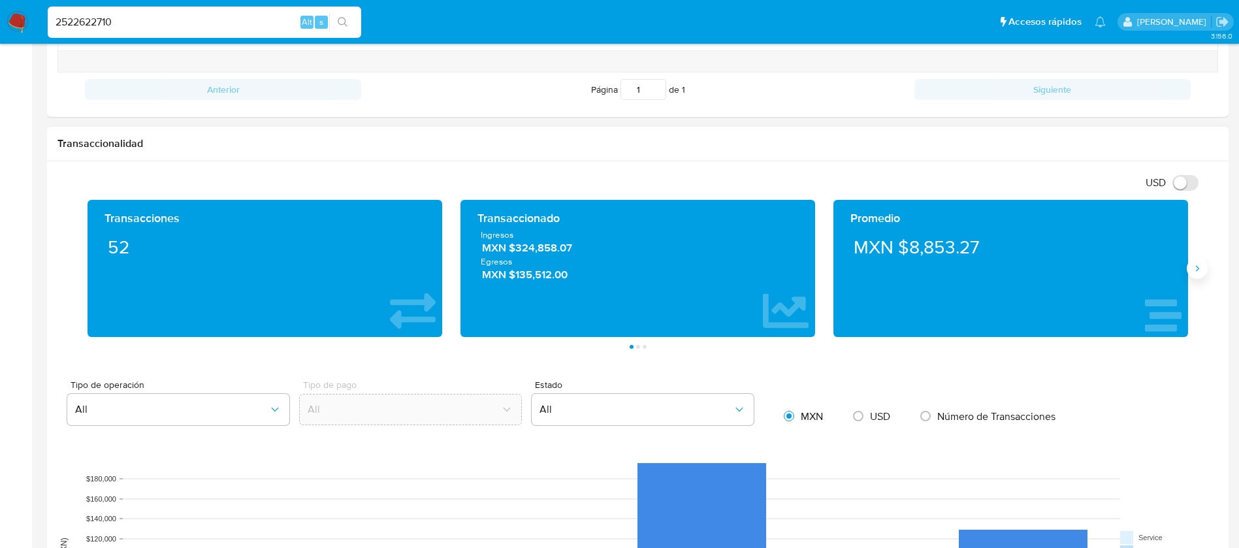
click at [1199, 270] on icon "Siguiente" at bounding box center [1197, 268] width 10 height 10
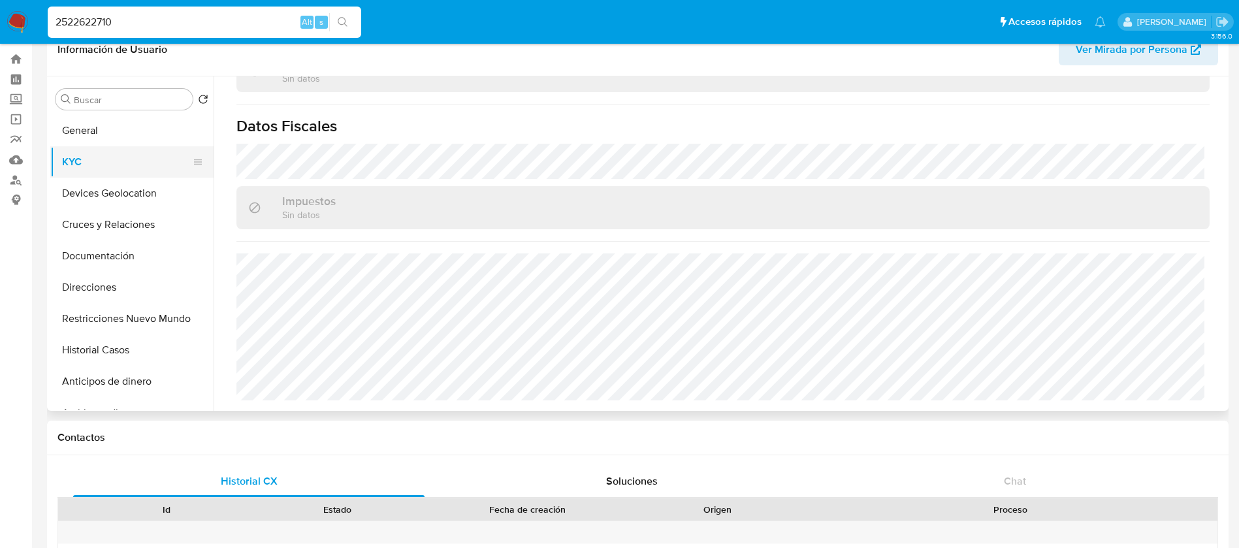
scroll to position [0, 0]
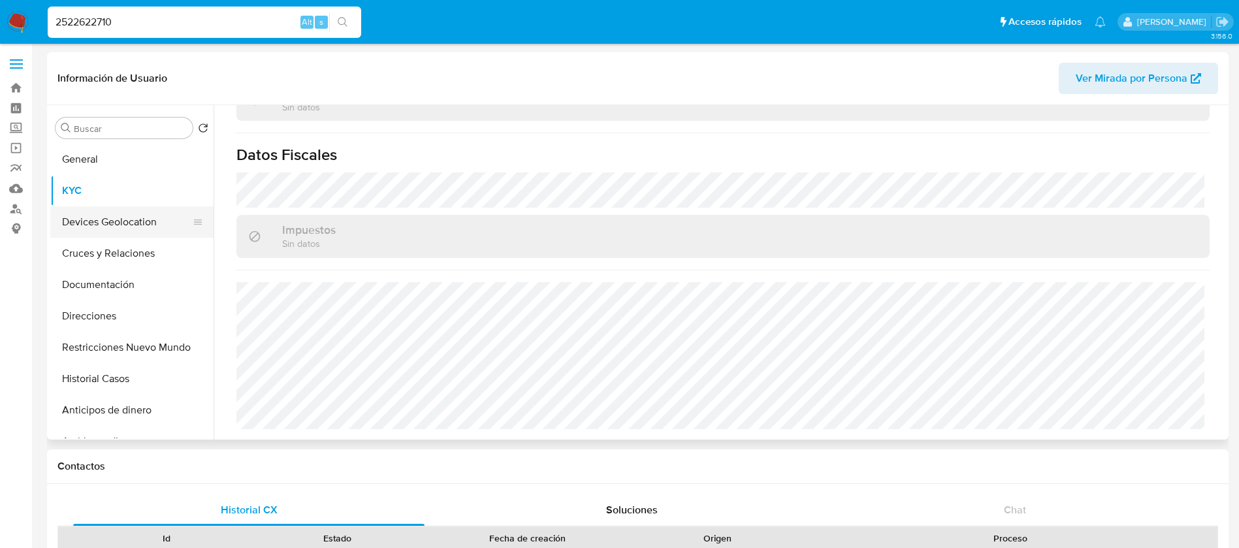
click at [138, 215] on button "Devices Geolocation" at bounding box center [126, 221] width 153 height 31
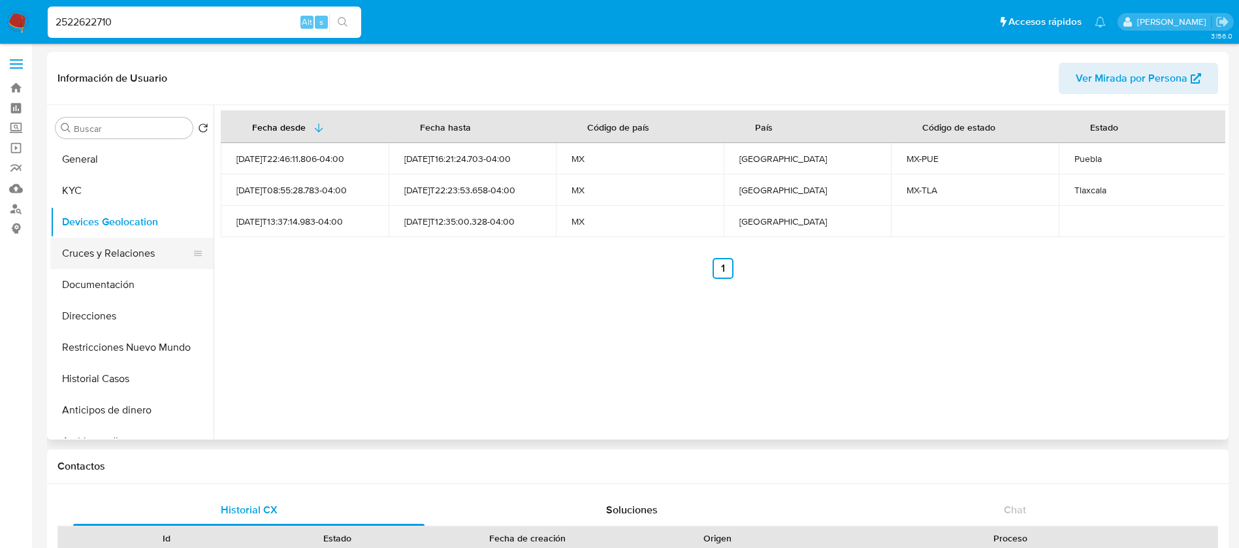
click at [157, 252] on button "Cruces y Relaciones" at bounding box center [126, 253] width 153 height 31
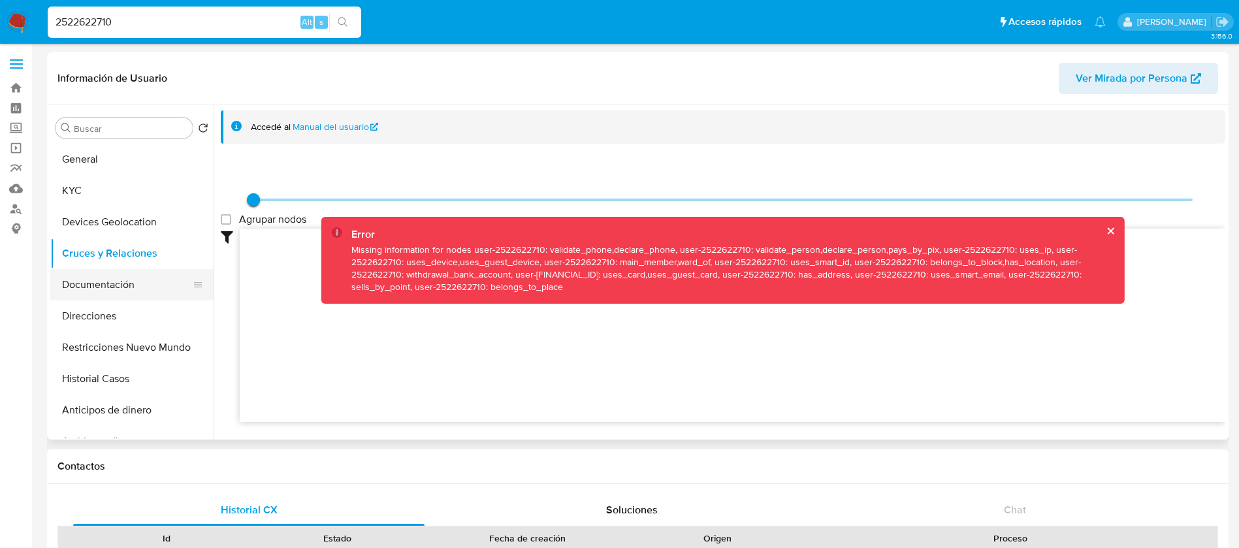
click at [119, 281] on button "Documentación" at bounding box center [126, 284] width 153 height 31
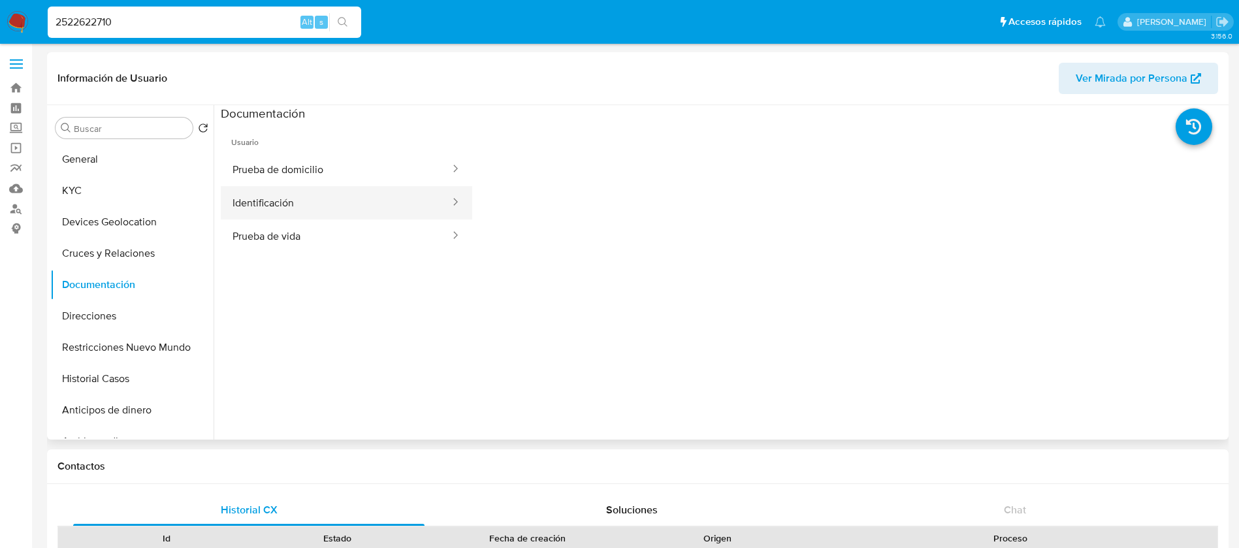
click at [268, 212] on button "Identificación" at bounding box center [336, 202] width 230 height 33
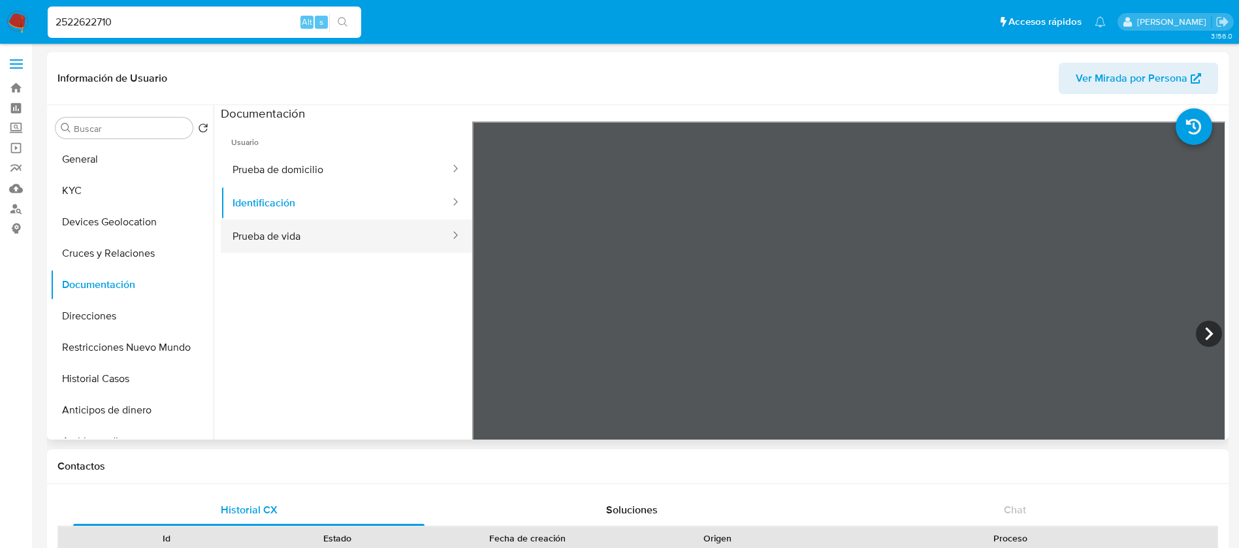
click at [315, 232] on button "Prueba de vida" at bounding box center [336, 235] width 230 height 33
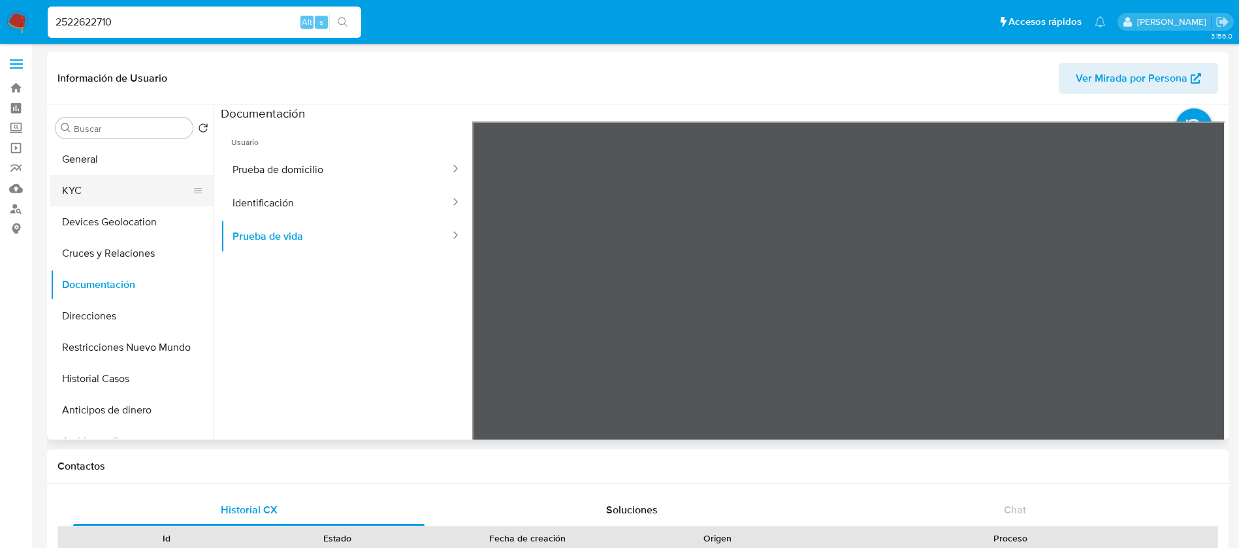
click at [109, 191] on button "KYC" at bounding box center [126, 190] width 153 height 31
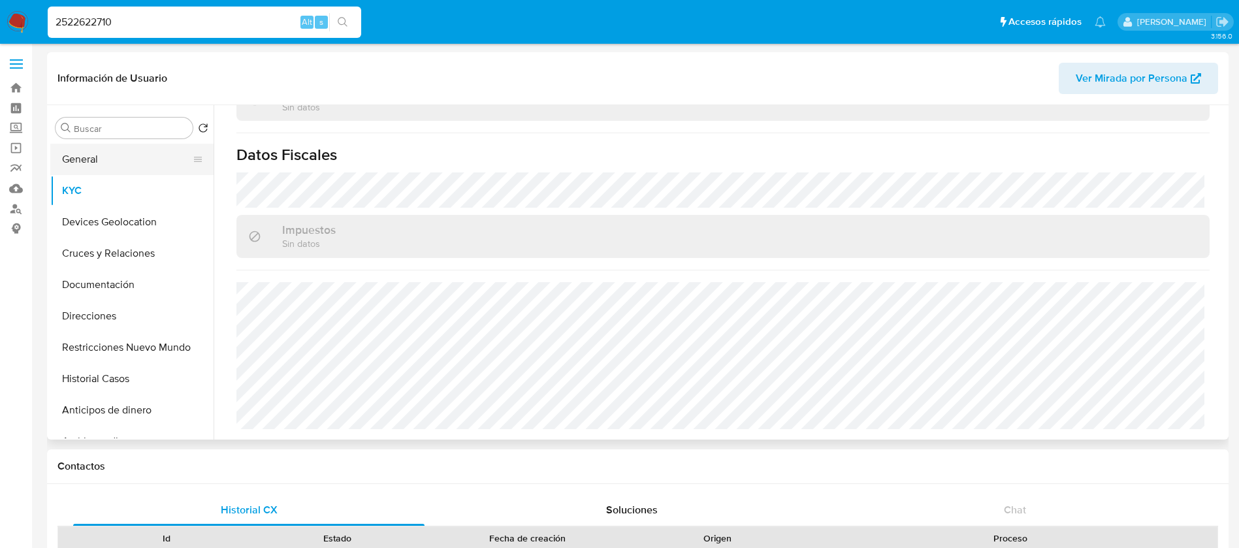
click at [131, 148] on button "General" at bounding box center [126, 159] width 153 height 31
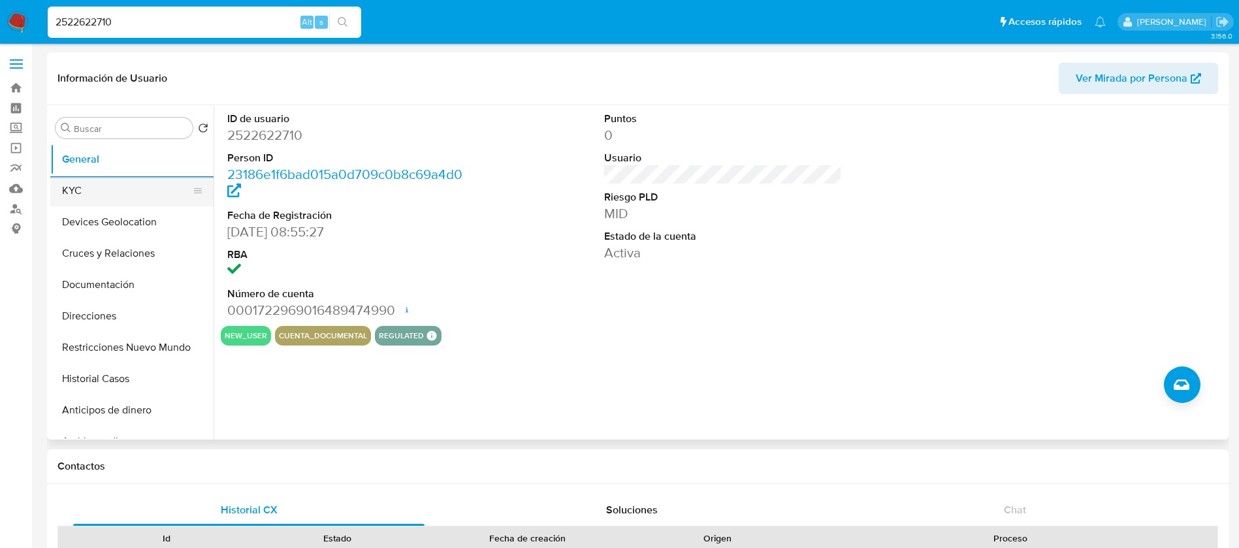
click at [165, 191] on button "KYC" at bounding box center [126, 190] width 153 height 31
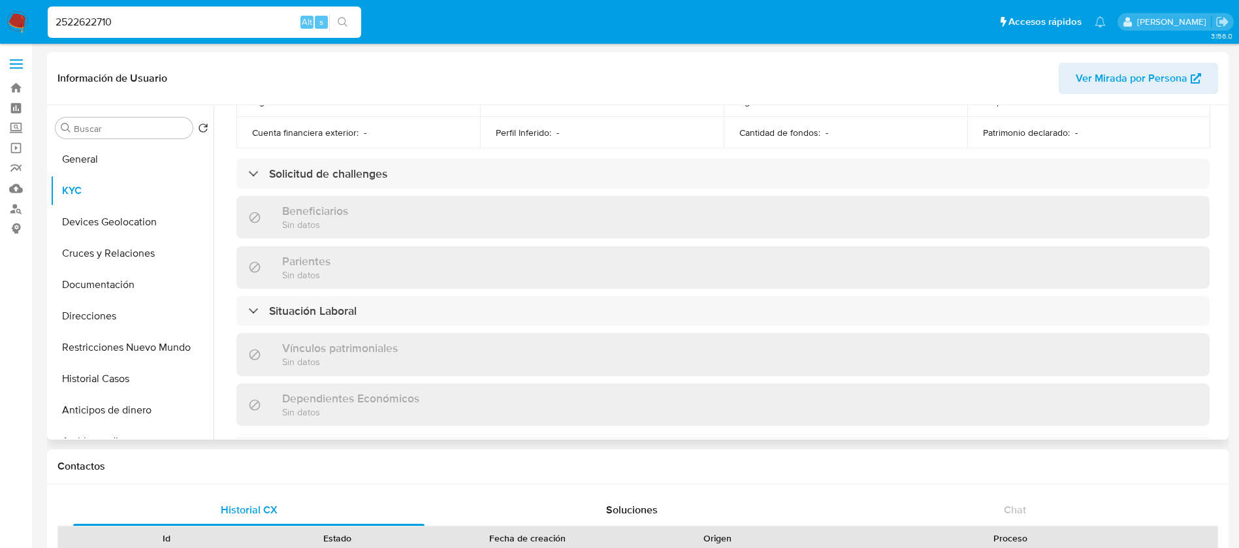
scroll to position [795, 0]
